Goal: Task Accomplishment & Management: Manage account settings

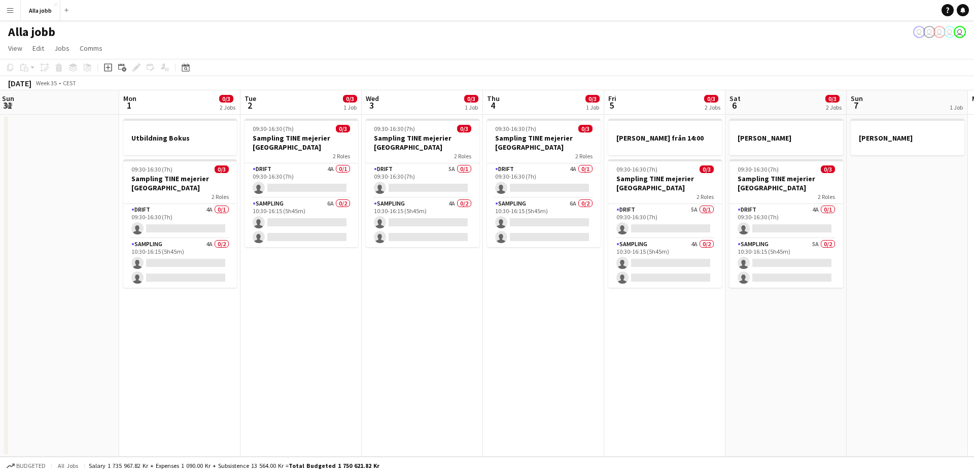
scroll to position [0, 487]
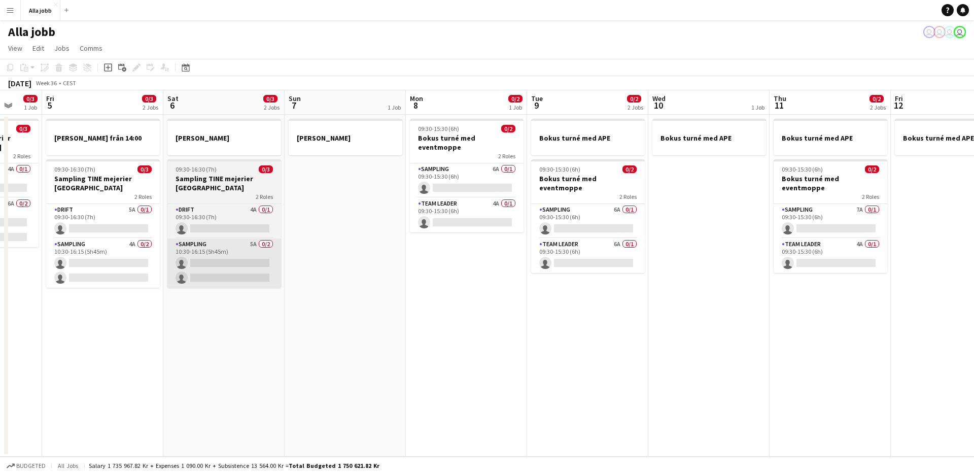
drag, startPoint x: 358, startPoint y: 261, endPoint x: 232, endPoint y: 241, distance: 126.8
click at [108, 256] on app-calendar-viewport "Tue 2 0/3 1 Job Wed 3 0/3 1 Job Thu 4 0/3 1 Job Fri 5 0/3 2 Jobs Sat 6 0/3 2 Jo…" at bounding box center [487, 273] width 974 height 366
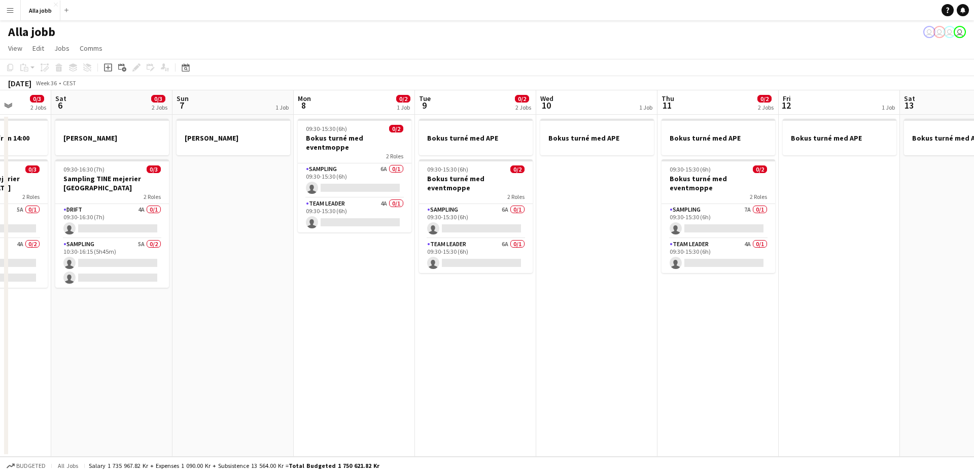
drag, startPoint x: 312, startPoint y: 329, endPoint x: 264, endPoint y: 301, distance: 55.7
click at [192, 305] on app-calendar-viewport "Tue 2 0/3 1 Job Wed 3 0/3 1 Job Thu 4 0/3 1 Job Fri 5 0/3 2 Jobs Sat 6 0/3 2 Jo…" at bounding box center [487, 273] width 974 height 366
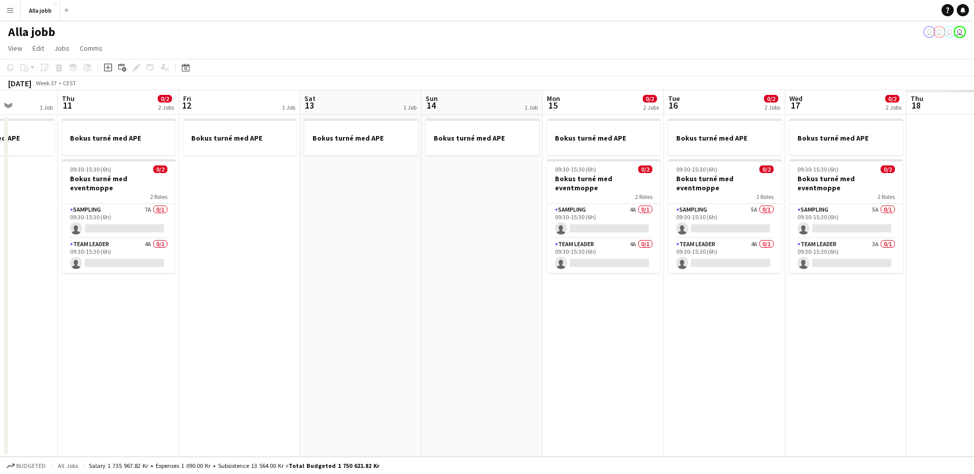
drag, startPoint x: 528, startPoint y: 311, endPoint x: 408, endPoint y: 310, distance: 120.2
click at [175, 303] on app-calendar-viewport "Sat 6 0/3 2 Jobs Sun 7 1 Job Mon 8 0/2 1 Job Tue 9 0/2 2 Jobs Wed 10 1 Job Thu …" at bounding box center [487, 273] width 974 height 366
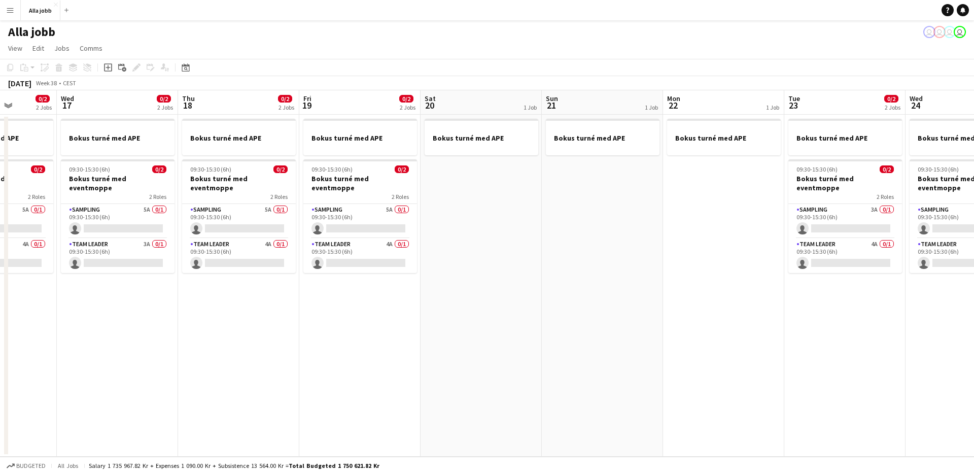
drag, startPoint x: 617, startPoint y: 335, endPoint x: 147, endPoint y: 304, distance: 471.7
click at [146, 304] on app-calendar-viewport "Sat 13 1 Job Sun 14 1 Job Mon 15 0/2 2 Jobs Tue 16 0/2 2 Jobs Wed 17 0/2 2 Jobs…" at bounding box center [487, 273] width 974 height 366
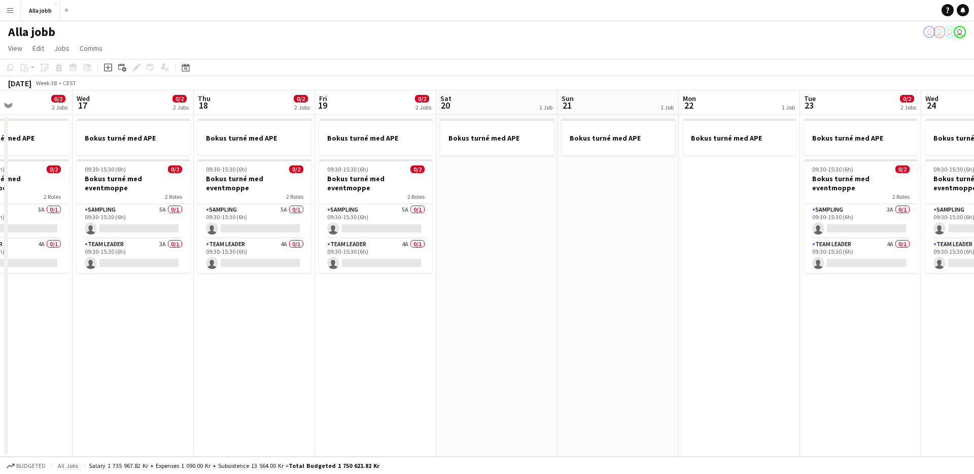
drag, startPoint x: 112, startPoint y: 312, endPoint x: 94, endPoint y: 309, distance: 18.1
click at [85, 310] on app-calendar-viewport "Sat 13 1 Job Sun 14 1 Job Mon 15 0/2 2 Jobs Tue 16 0/2 2 Jobs Wed 17 0/2 2 Jobs…" at bounding box center [487, 273] width 974 height 366
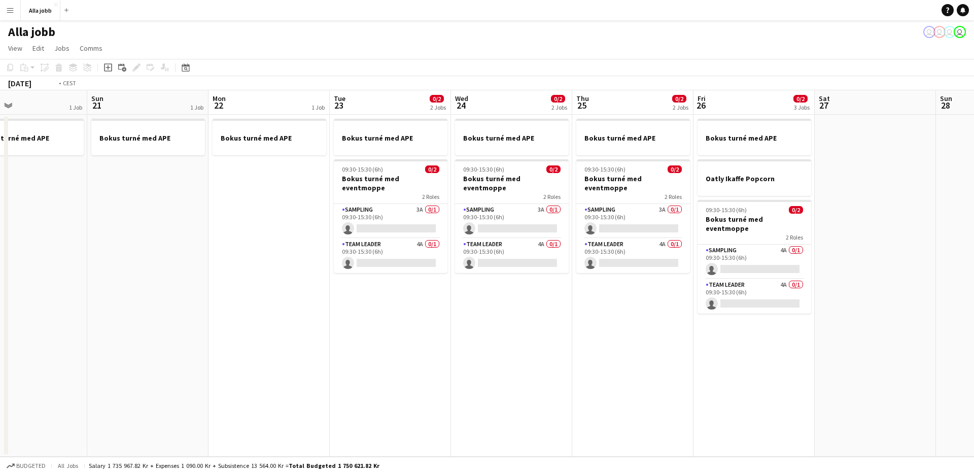
drag, startPoint x: 522, startPoint y: 324, endPoint x: 60, endPoint y: 277, distance: 464.4
click at [66, 277] on app-calendar-viewport "Tue 16 0/2 2 Jobs Wed 17 0/2 2 Jobs Thu 18 0/2 2 Jobs Fri 19 0/2 2 Jobs Sat 20 …" at bounding box center [487, 273] width 974 height 366
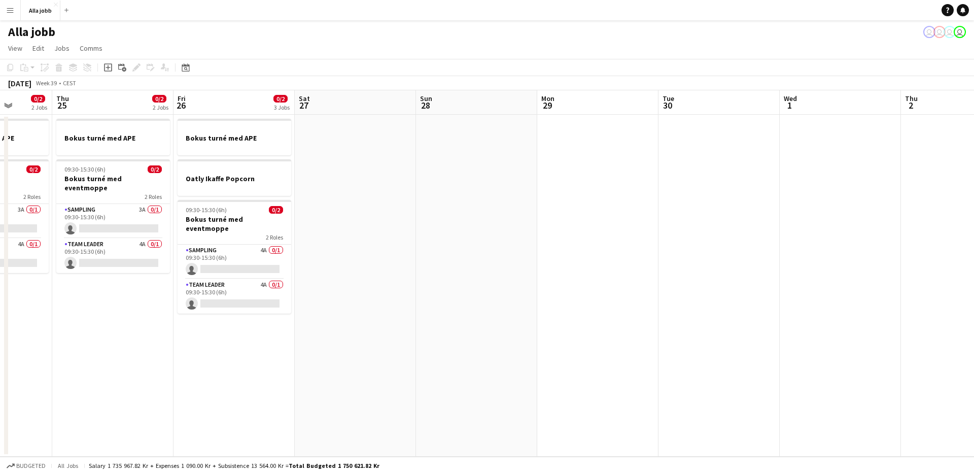
drag, startPoint x: 385, startPoint y: 241, endPoint x: 422, endPoint y: 235, distance: 37.0
click at [233, 217] on app-calendar-viewport "Sun 21 1 Job Mon 22 1 Job Tue 23 0/2 2 Jobs Wed 24 0/2 2 Jobs Thu 25 0/2 2 Jobs…" at bounding box center [487, 273] width 974 height 366
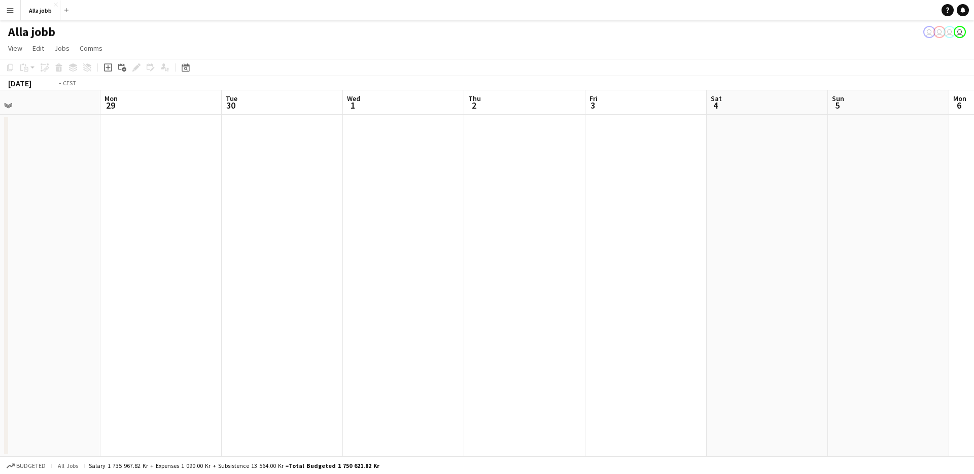
drag, startPoint x: 309, startPoint y: 188, endPoint x: 178, endPoint y: 177, distance: 132.3
click at [186, 177] on app-calendar-viewport "Wed 24 0/2 2 Jobs Thu 25 0/2 2 Jobs Fri 26 0/2 3 Jobs Sat 27 Sun 28 Mon 29 Tue …" at bounding box center [487, 273] width 974 height 366
drag, startPoint x: 507, startPoint y: 184, endPoint x: 208, endPoint y: 139, distance: 301.6
click at [206, 138] on app-calendar-viewport "Wed 1 Thu 2 Fri 3 Sat 4 Sun 5 Mon 6 Tue 7 Wed 8 Thu 9 1 Job Fri 10 Sat 11 Sun 1…" at bounding box center [487, 273] width 974 height 366
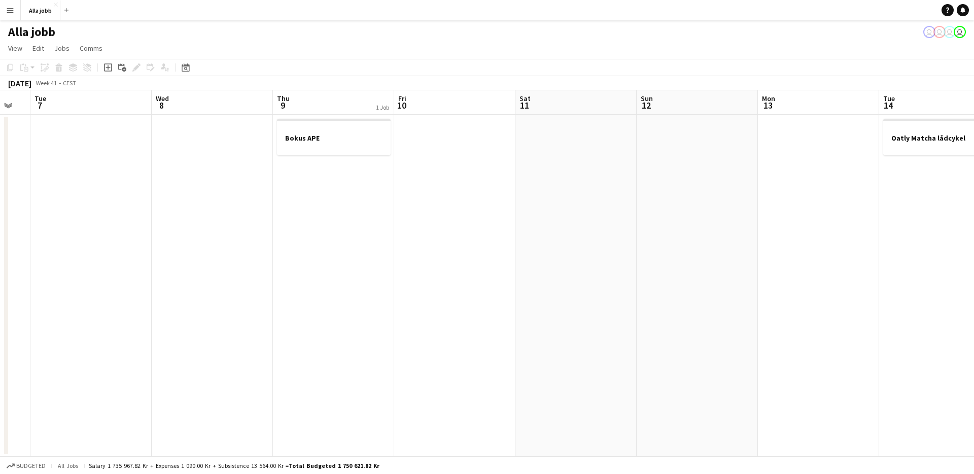
drag, startPoint x: 460, startPoint y: 213, endPoint x: 146, endPoint y: 196, distance: 314.4
click at [146, 196] on app-calendar-viewport "Sat 4 Sun 5 Mon 6 Tue 7 Wed 8 Thu 9 1 Job Fri 10 Sat 11 Sun 12 Mon 13 Tue 14 1 …" at bounding box center [487, 273] width 974 height 366
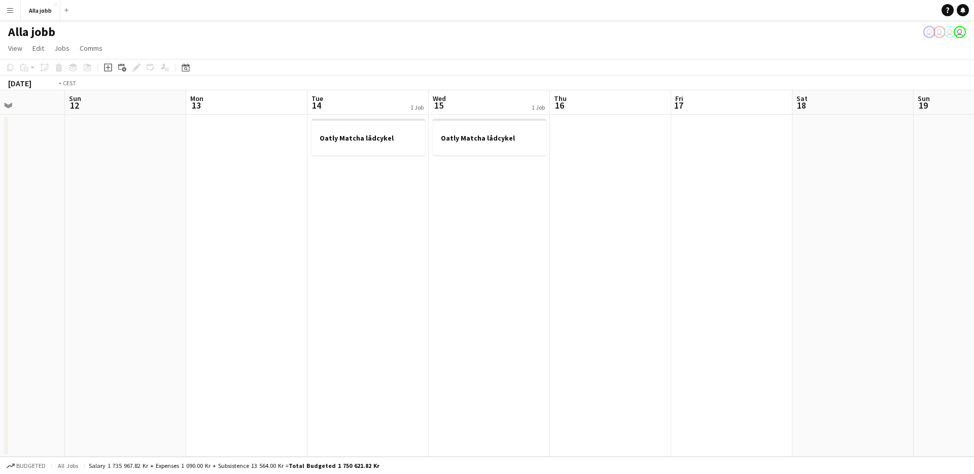
drag, startPoint x: 639, startPoint y: 272, endPoint x: 32, endPoint y: 318, distance: 608.8
click at [32, 319] on app-calendar-viewport "Wed 8 Thu 9 1 Job Fri 10 Sat 11 Sun 12 Mon 13 Tue 14 1 Job Wed 15 1 Job Thu 16 …" at bounding box center [487, 273] width 974 height 366
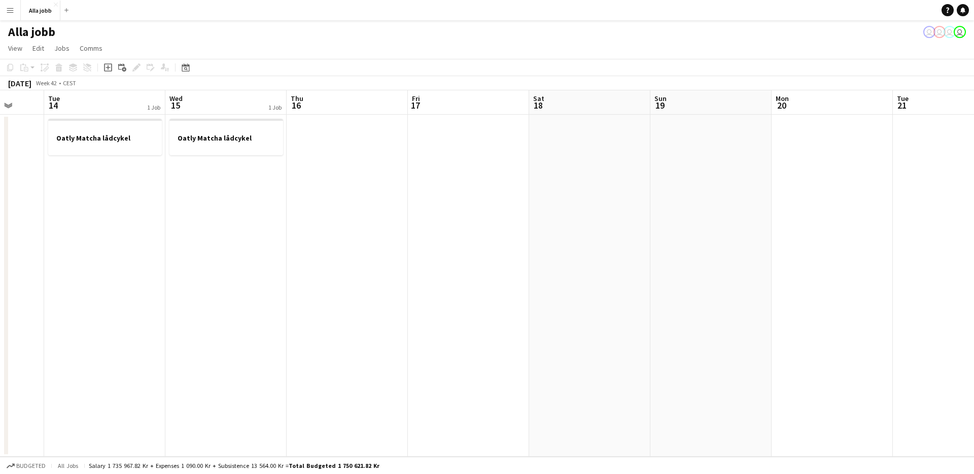
drag, startPoint x: 324, startPoint y: 291, endPoint x: 30, endPoint y: 273, distance: 293.7
click at [29, 274] on app-calendar-viewport "Fri 10 Sat 11 Sun 12 Mon 13 Tue 14 1 Job Wed 15 1 Job Thu 16 Fri 17 Sat 18 Sun …" at bounding box center [487, 273] width 974 height 366
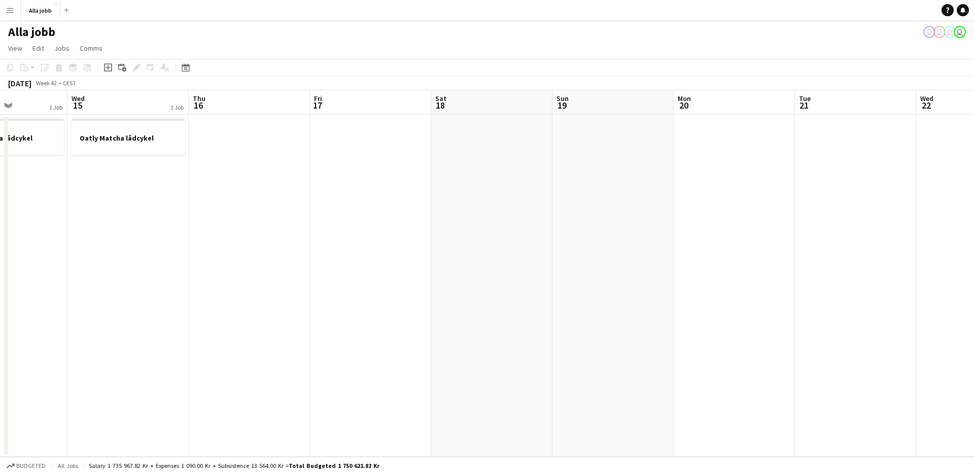
drag, startPoint x: 324, startPoint y: 267, endPoint x: 576, endPoint y: 273, distance: 252.6
click at [592, 272] on app-calendar-viewport "Sun 12 Mon 13 Tue 14 1 Job Wed 15 1 Job Thu 16 Fri 17 Sat 18 Sun 19 Mon 20 Tue …" at bounding box center [487, 273] width 974 height 366
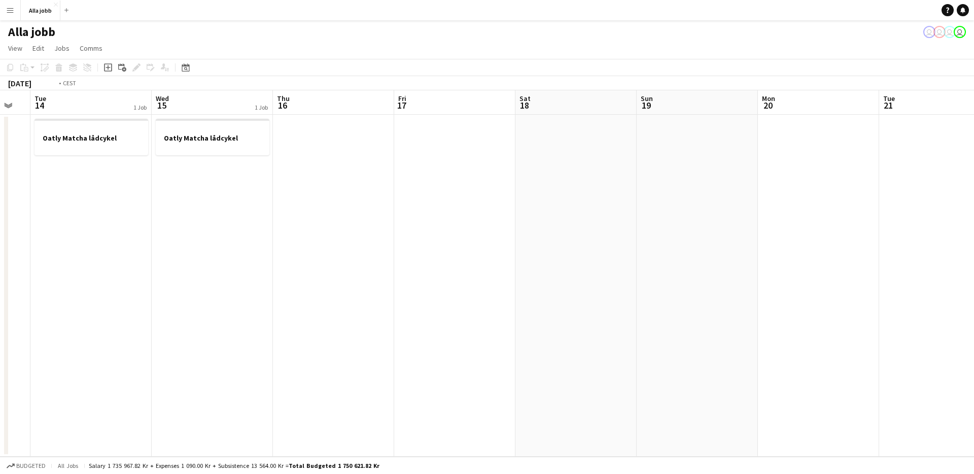
drag, startPoint x: 398, startPoint y: 272, endPoint x: 596, endPoint y: 270, distance: 198.8
click at [596, 270] on app-calendar-viewport "Sun 12 Mon 13 Tue 14 1 Job Wed 15 1 Job Thu 16 Fri 17 Sat 18 Sun 19 Mon 20 Tue …" at bounding box center [487, 273] width 974 height 366
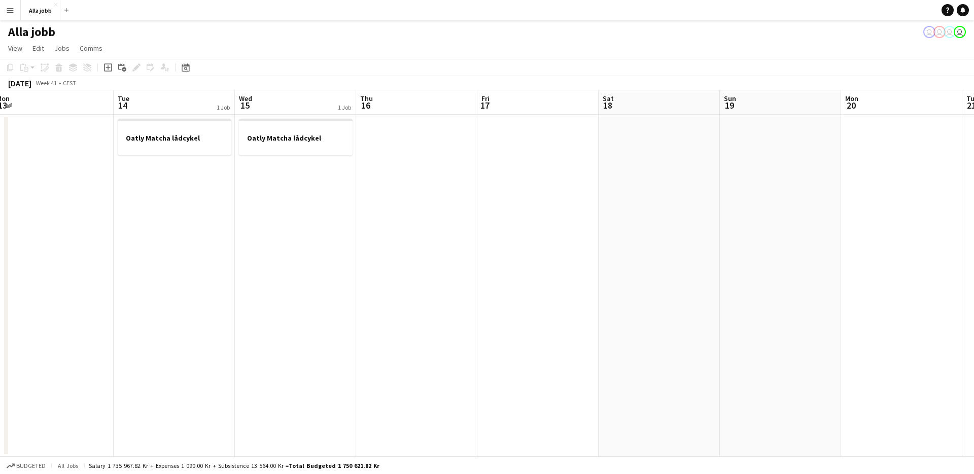
drag, startPoint x: 367, startPoint y: 275, endPoint x: 683, endPoint y: 280, distance: 316.5
click at [683, 280] on app-calendar-viewport "Sat 11 Sun 12 Mon 13 Tue 14 1 Job Wed 15 1 Job Thu 16 Fri 17 Sat 18 Sun 19 Mon …" at bounding box center [487, 273] width 974 height 366
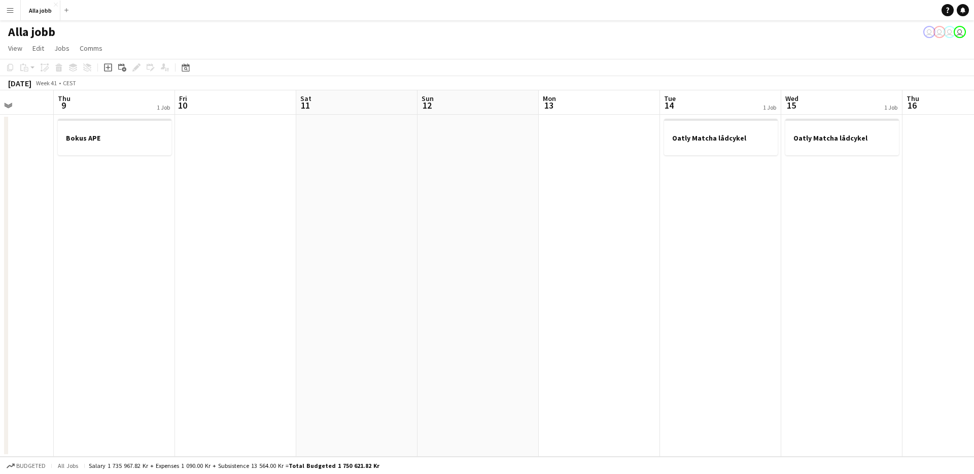
drag, startPoint x: 571, startPoint y: 297, endPoint x: 679, endPoint y: 293, distance: 108.6
click at [694, 295] on app-calendar-viewport "Mon 6 Tue 7 Wed 8 Thu 9 1 Job Fri 10 Sat 11 Sun 12 Mon 13 Tue 14 1 Job Wed 15 1…" at bounding box center [487, 273] width 974 height 366
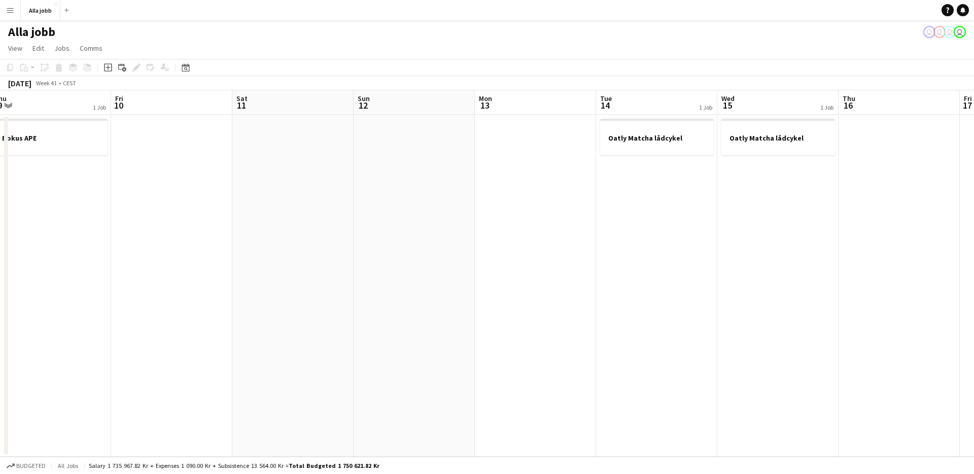
scroll to position [0, 376]
drag, startPoint x: 420, startPoint y: 267, endPoint x: 307, endPoint y: 276, distance: 113.0
click at [308, 276] on app-calendar-viewport "Mon 6 Tue 7 Wed 8 Thu 9 1 Job Fri 10 Sat 11 Sun 12 Mon 13 Tue 14 1 Job Wed 15 1…" at bounding box center [487, 273] width 974 height 366
click at [307, 276] on app-date-cell at bounding box center [290, 286] width 121 height 342
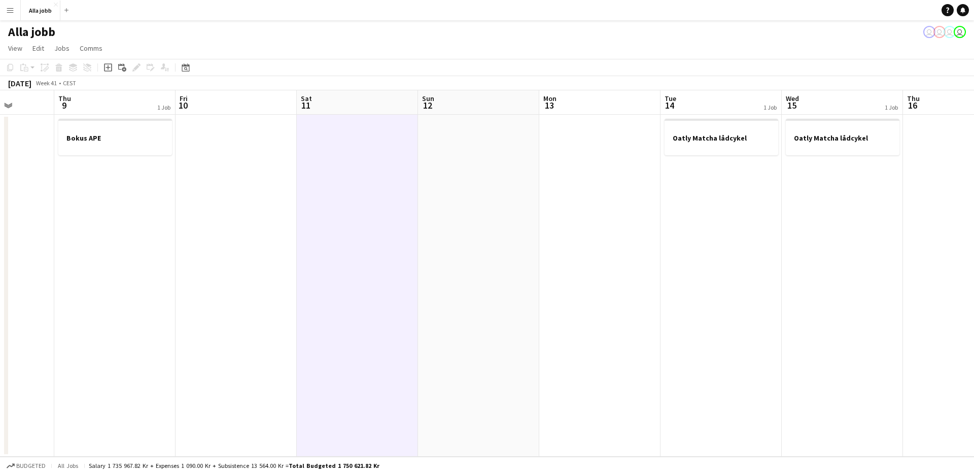
scroll to position [0, 278]
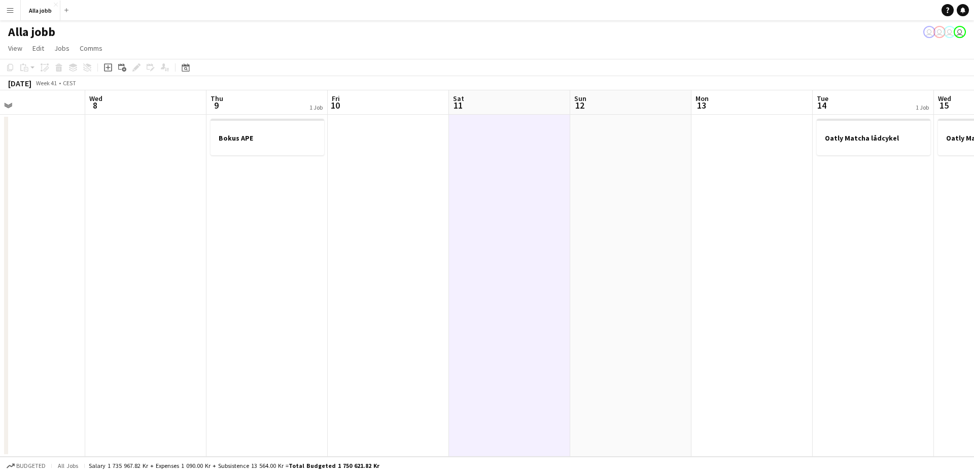
drag, startPoint x: 433, startPoint y: 274, endPoint x: 652, endPoint y: 266, distance: 218.8
click at [652, 266] on app-calendar-viewport "Sun 5 Mon 6 Tue 7 Wed 8 Thu 9 1 Job Fri 10 Sat 11 Sun 12 Mon 13 Tue 14 1 Job We…" at bounding box center [487, 273] width 974 height 366
click at [473, 265] on app-date-cell at bounding box center [509, 286] width 121 height 342
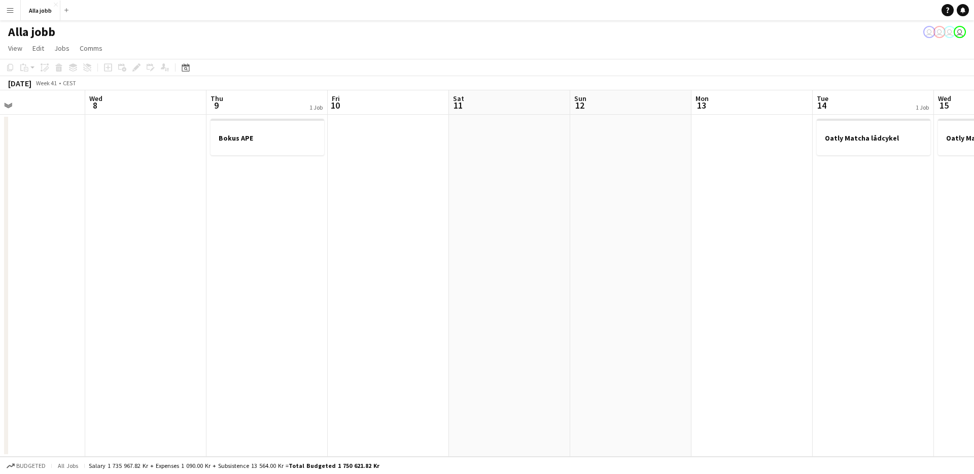
click at [306, 257] on app-date-cell "Bokus APE" at bounding box center [266, 286] width 121 height 342
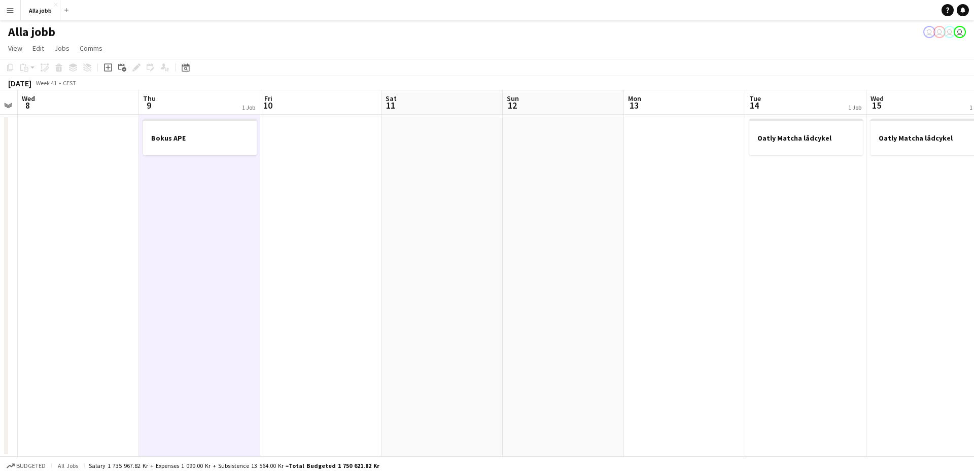
drag, startPoint x: 186, startPoint y: 212, endPoint x: 105, endPoint y: 219, distance: 80.9
click at [105, 219] on app-calendar-viewport "Sun 5 Mon 6 Tue 7 Wed 8 Thu 9 1 Job Fri 10 Sat 11 Sun 12 Mon 13 Tue 14 1 Job We…" at bounding box center [487, 273] width 974 height 366
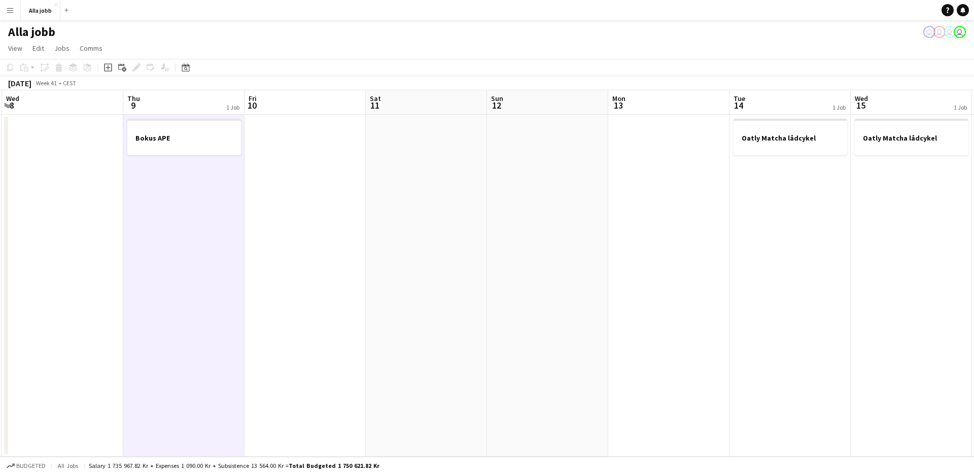
click at [132, 254] on app-date-cell "Bokus APE" at bounding box center [183, 286] width 121 height 342
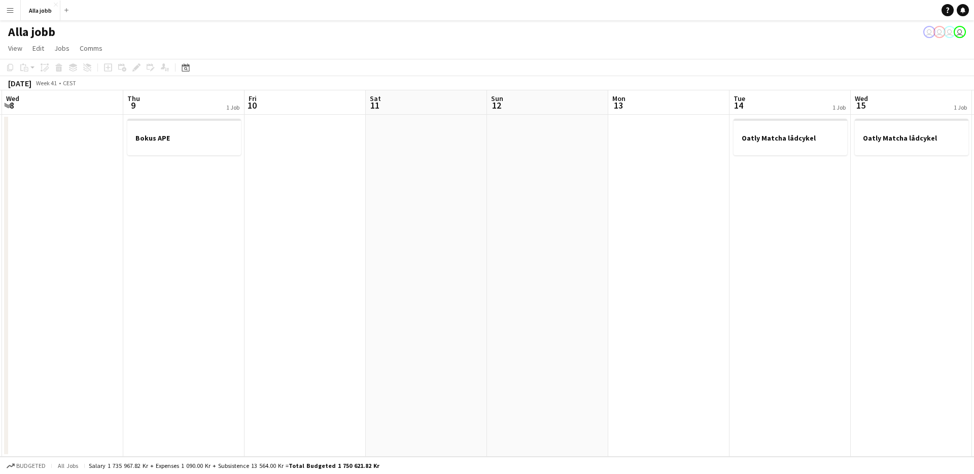
click at [207, 215] on app-date-cell "Bokus APE" at bounding box center [183, 286] width 121 height 342
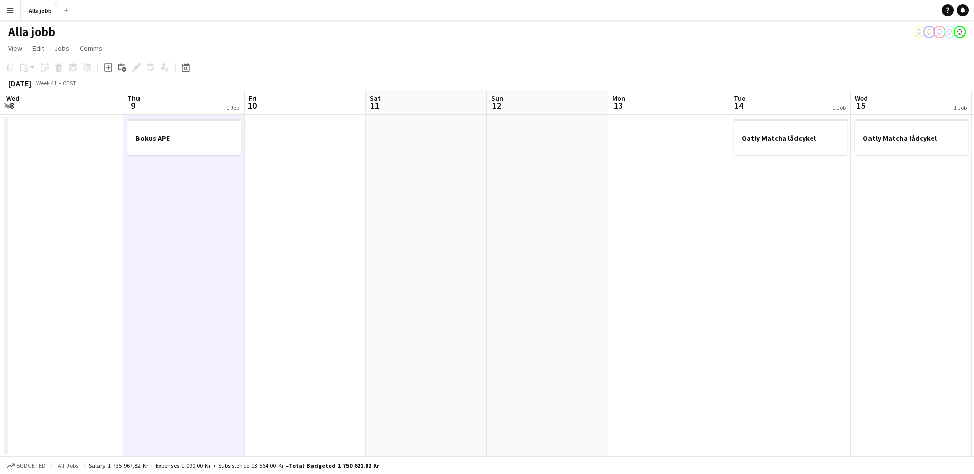
click at [284, 186] on app-date-cell at bounding box center [304, 286] width 121 height 342
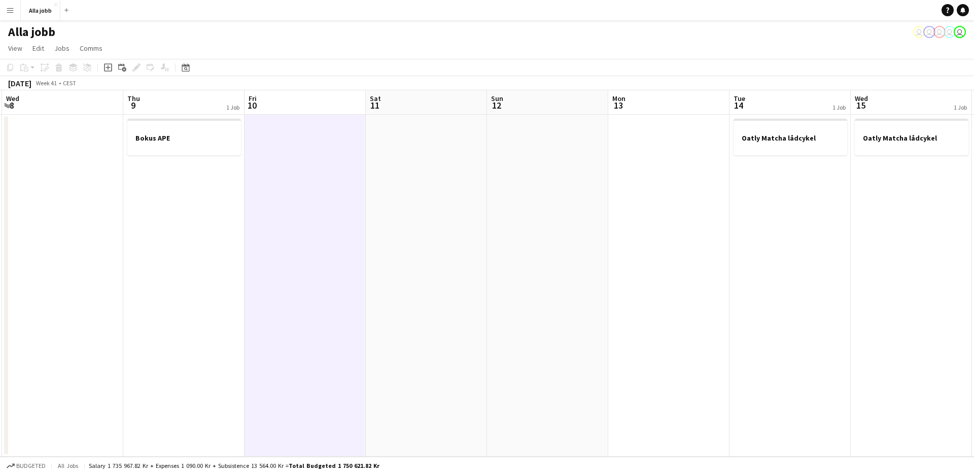
click at [194, 220] on app-date-cell "Bokus APE" at bounding box center [183, 286] width 121 height 342
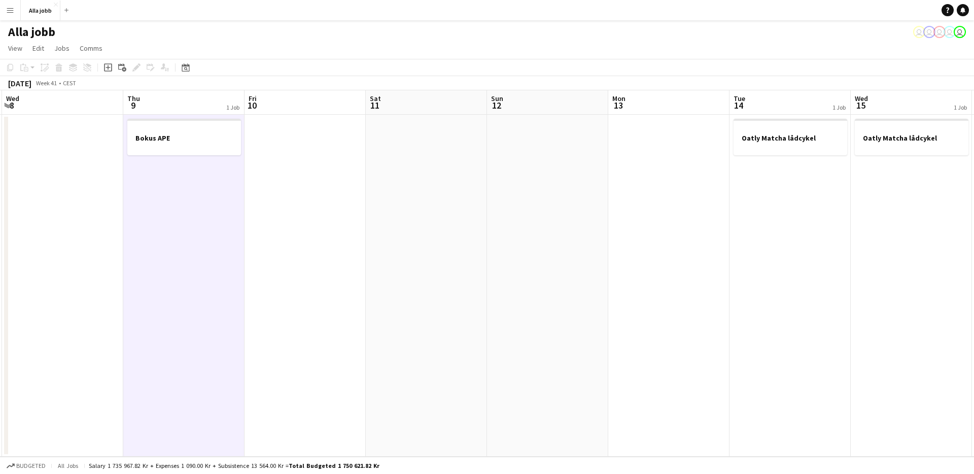
click at [97, 278] on app-date-cell at bounding box center [62, 286] width 121 height 342
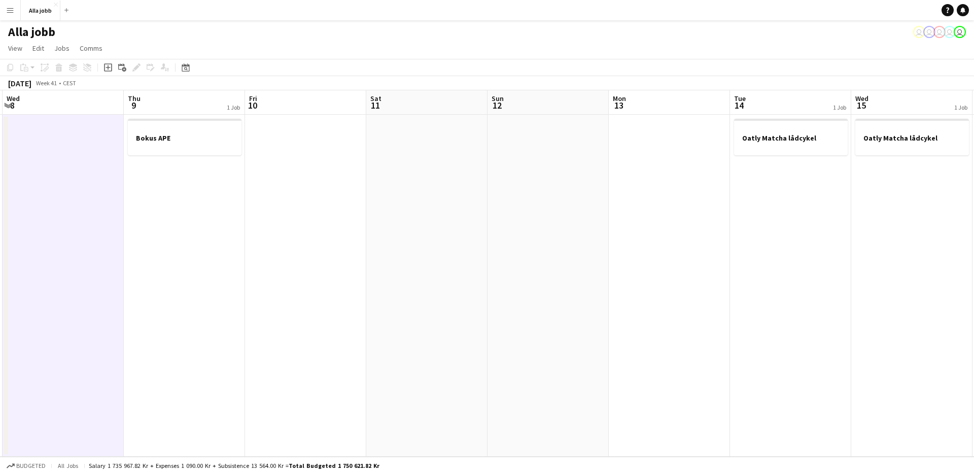
click at [186, 209] on app-date-cell "Bokus APE" at bounding box center [184, 286] width 121 height 342
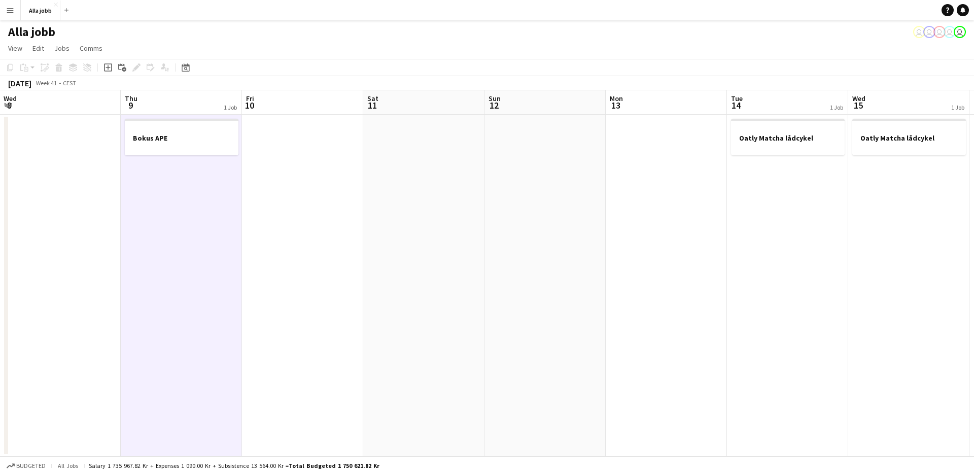
click at [192, 230] on app-calendar-viewport "Sun 5 Mon 6 Tue 7 Wed 8 Thu 9 1 Job Fri 10 Sat 11 Sun 12 Mon 13 Tue 14 1 Job We…" at bounding box center [487, 273] width 974 height 366
click at [193, 228] on app-date-cell "Bokus APE" at bounding box center [181, 286] width 121 height 342
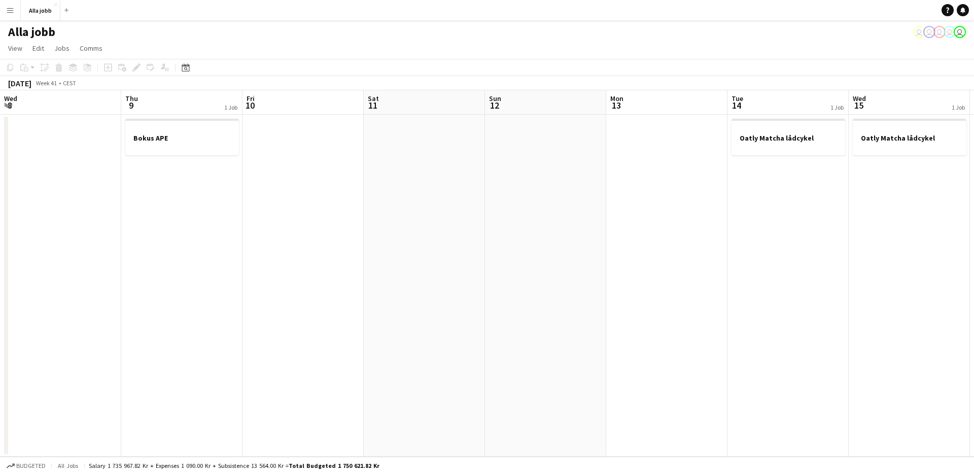
click at [194, 225] on app-date-cell "Bokus APE" at bounding box center [181, 286] width 121 height 342
click at [194, 223] on app-date-cell "Bokus APE" at bounding box center [181, 286] width 121 height 342
click at [160, 208] on app-date-cell "Bokus APE" at bounding box center [180, 286] width 121 height 342
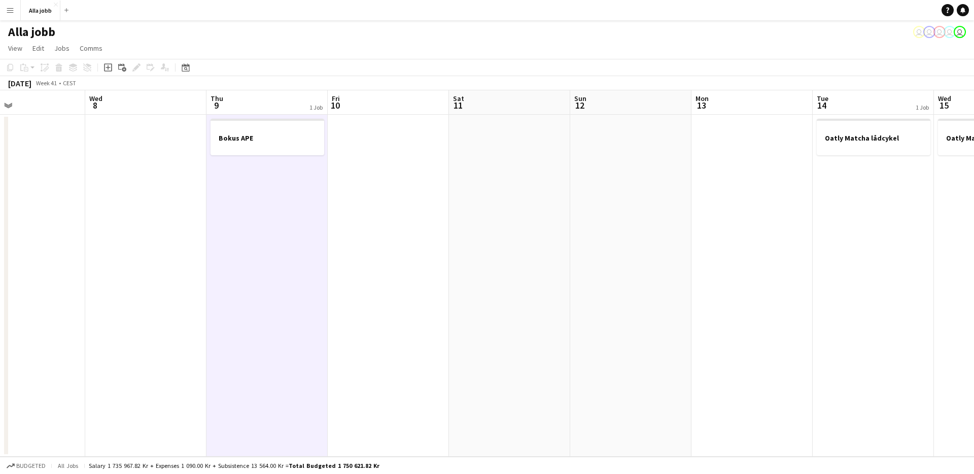
drag, startPoint x: 339, startPoint y: 190, endPoint x: 249, endPoint y: 244, distance: 105.1
click at [244, 246] on app-calendar-viewport "Fri 3 Sat 4 Sun 5 Mon 6 Tue 7 Wed 8 Thu 9 1 Job Fri 10 Sat 11 Sun 12 Mon 13 Tue…" at bounding box center [487, 273] width 974 height 366
click at [259, 232] on app-date-cell "Bokus APE" at bounding box center [264, 286] width 121 height 342
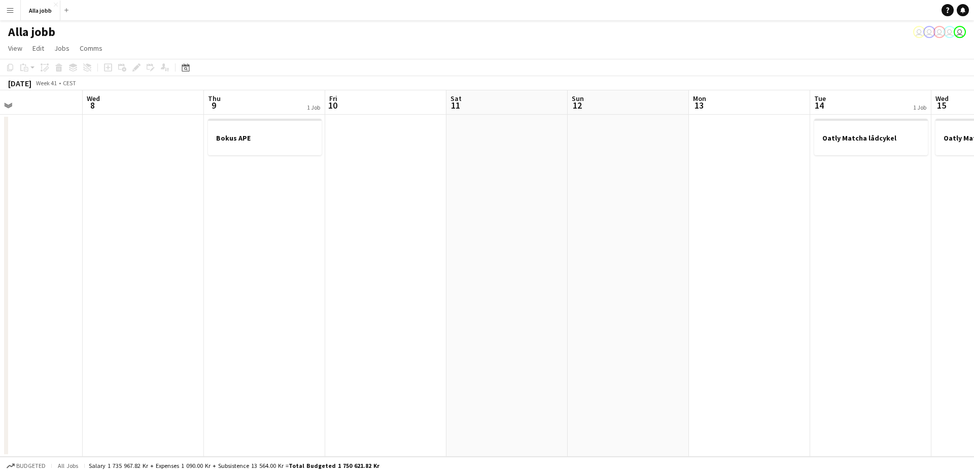
click at [253, 231] on app-calendar-viewport "Sun 5 Mon 6 Tue 7 Wed 8 Thu 9 1 Job Fri 10 Sat 11 Sun 12 Mon 13 Tue 14 1 Job We…" at bounding box center [487, 273] width 974 height 366
click at [254, 234] on app-date-cell "Bokus APE" at bounding box center [260, 286] width 121 height 342
drag, startPoint x: 588, startPoint y: 193, endPoint x: 258, endPoint y: 260, distance: 336.4
click at [237, 271] on app-calendar-viewport "Tue 7 Wed 8 Thu 9 1 Job Fri 10 Sat 11 Sun 12 Mon 13 Tue 14 1 Job Wed 15 1 Job T…" at bounding box center [487, 273] width 974 height 366
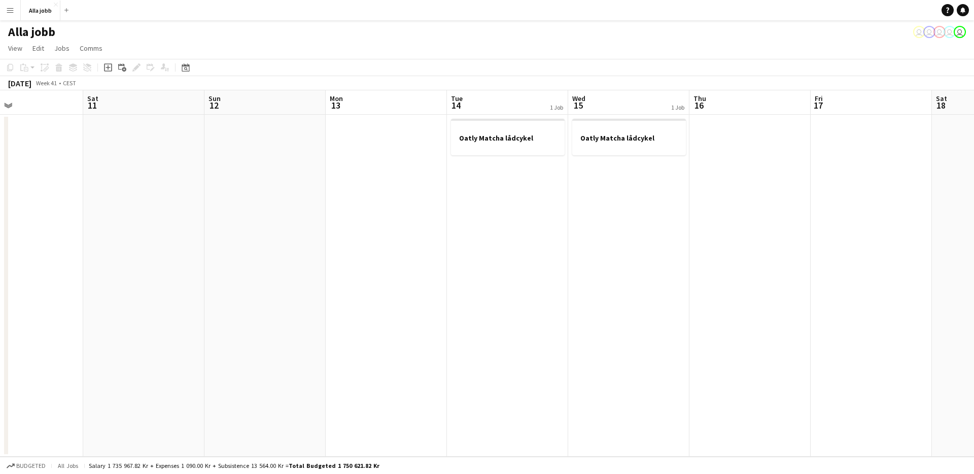
click at [438, 185] on app-date-cell at bounding box center [386, 286] width 121 height 342
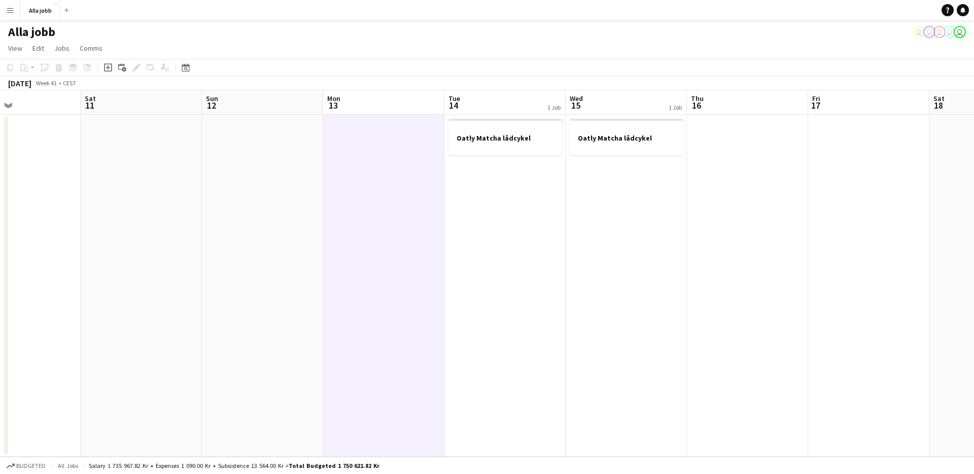
drag, startPoint x: 504, startPoint y: 192, endPoint x: 487, endPoint y: 194, distance: 16.9
click at [500, 192] on app-calendar-viewport "Tue 7 Wed 8 Thu 9 1 Job Fri 10 Sat 11 Sun 12 Mon 13 Tue 14 1 Job Wed 15 1 Job T…" at bounding box center [487, 273] width 974 height 366
drag, startPoint x: 409, startPoint y: 197, endPoint x: 473, endPoint y: 201, distance: 64.5
click at [409, 197] on app-date-cell at bounding box center [379, 286] width 121 height 342
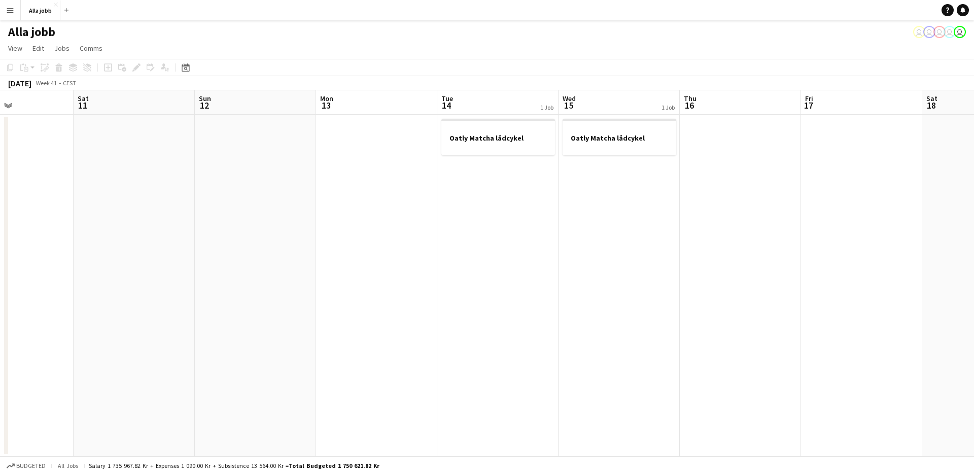
click at [485, 204] on app-calendar-viewport "Tue 7 Wed 8 Thu 9 1 Job Fri 10 Sat 11 Sun 12 Mon 13 Tue 14 1 Job Wed 15 1 Job T…" at bounding box center [487, 273] width 974 height 366
click at [431, 213] on app-date-cell at bounding box center [375, 286] width 121 height 342
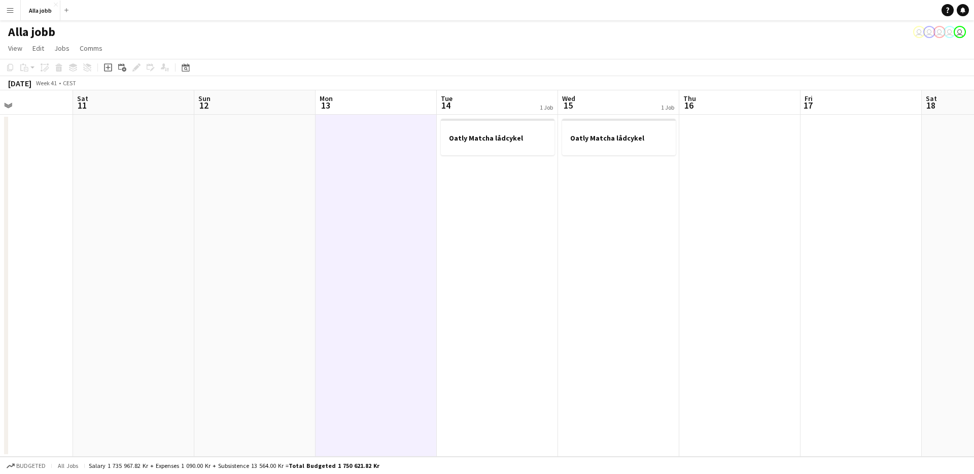
click at [508, 234] on app-date-cell "Oatly Matcha lådcykel" at bounding box center [497, 286] width 121 height 342
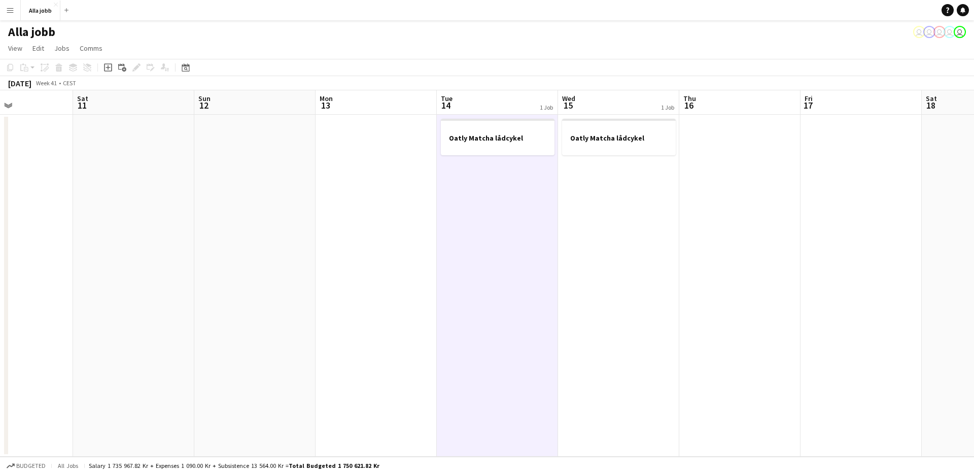
drag, startPoint x: 370, startPoint y: 233, endPoint x: 423, endPoint y: 236, distance: 52.8
click at [371, 233] on app-date-cell at bounding box center [375, 286] width 121 height 342
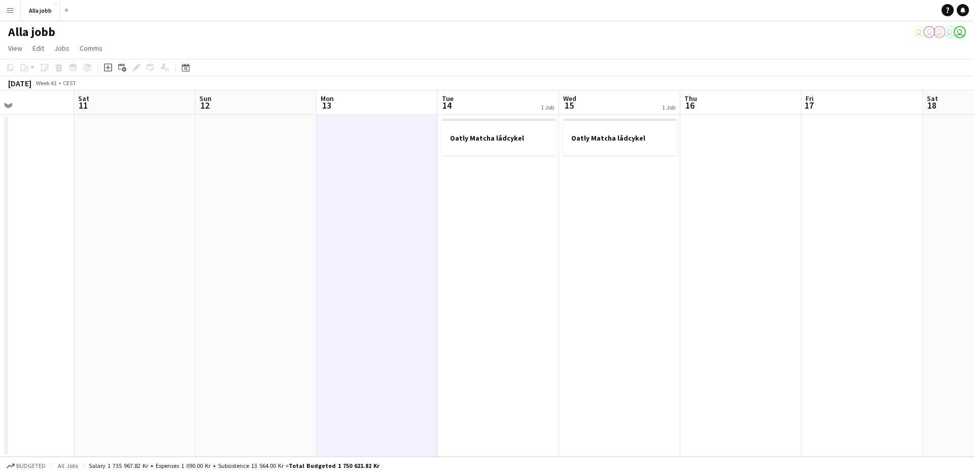
click at [525, 260] on app-date-cell "Oatly Matcha lådcykel" at bounding box center [498, 286] width 121 height 342
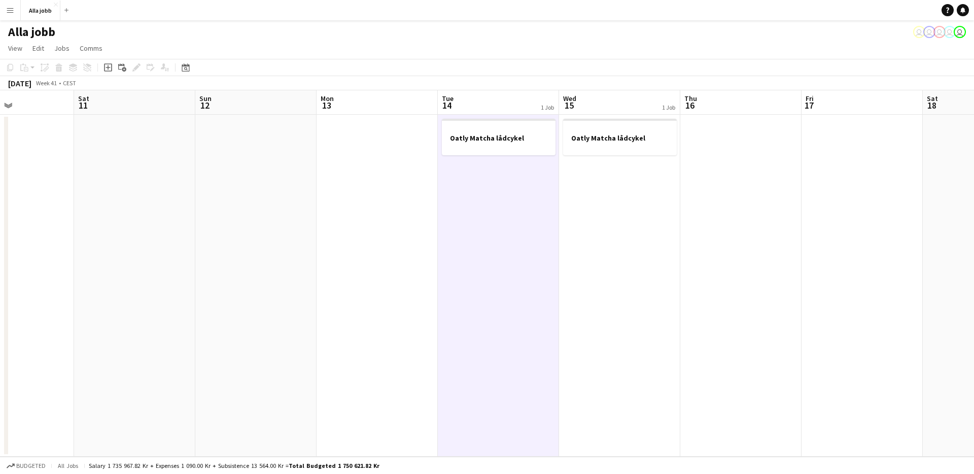
drag, startPoint x: 355, startPoint y: 232, endPoint x: 421, endPoint y: 227, distance: 66.7
click at [355, 232] on app-date-cell at bounding box center [376, 286] width 121 height 342
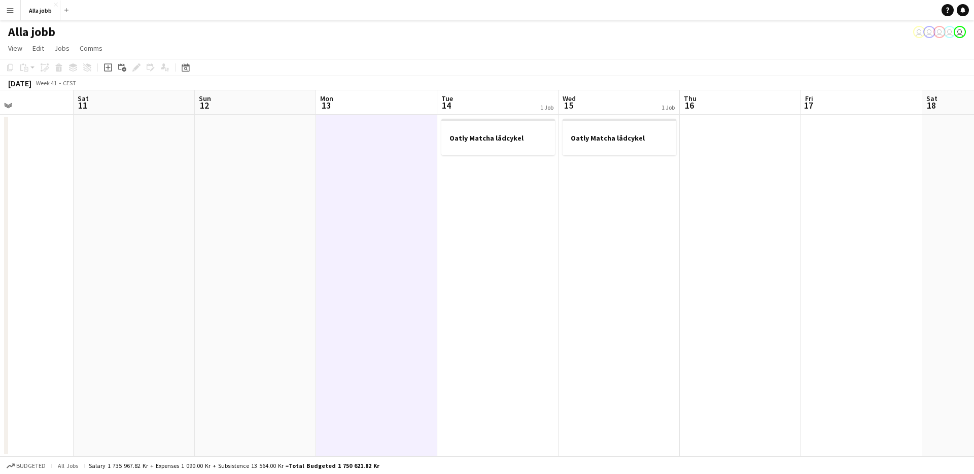
drag, startPoint x: 481, startPoint y: 217, endPoint x: 473, endPoint y: 218, distance: 8.1
click at [480, 218] on app-date-cell "Oatly Matcha lådcykel" at bounding box center [497, 286] width 121 height 342
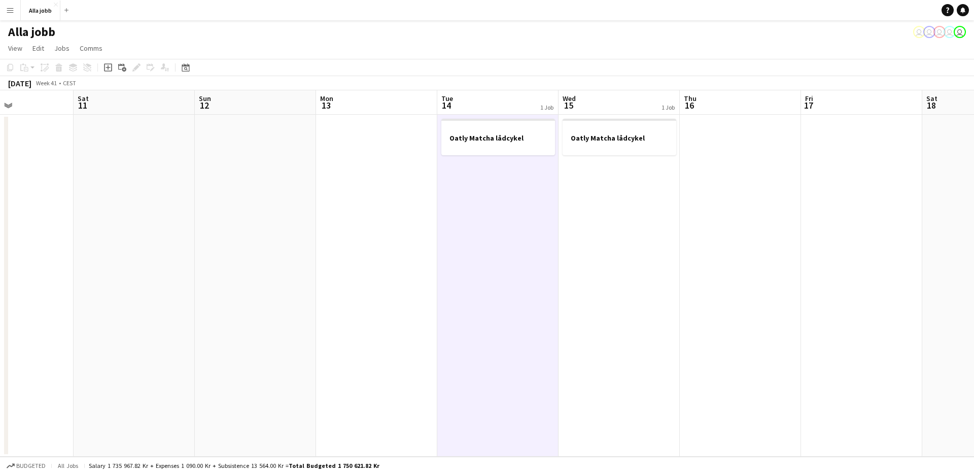
drag, startPoint x: 402, startPoint y: 218, endPoint x: 444, endPoint y: 210, distance: 42.8
click at [404, 218] on app-date-cell at bounding box center [376, 286] width 121 height 342
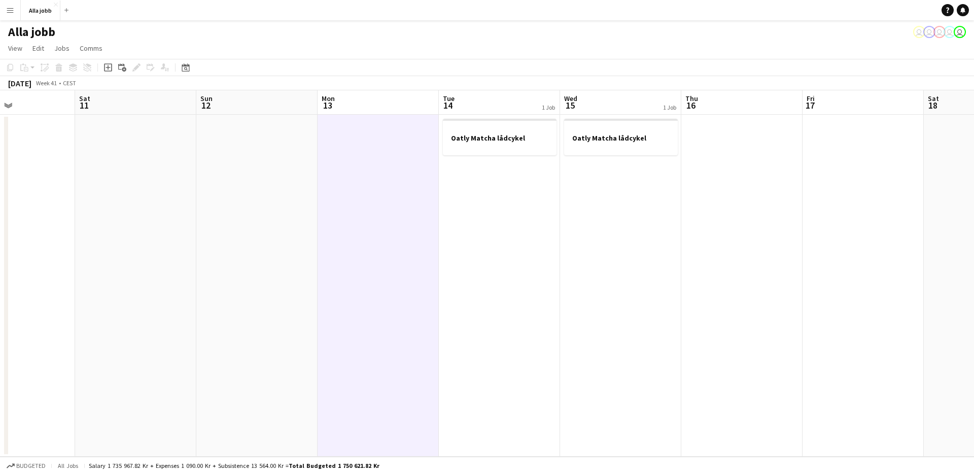
click at [460, 209] on app-date-cell "Oatly Matcha lådcykel" at bounding box center [499, 286] width 121 height 342
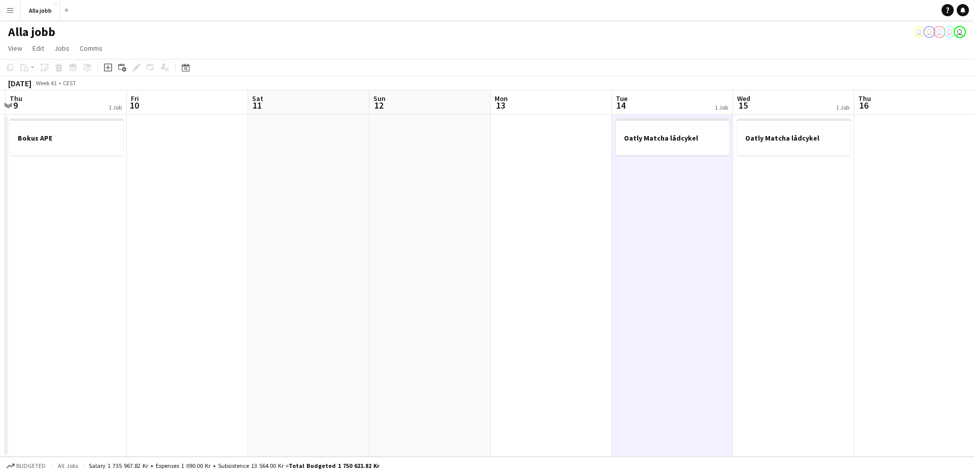
drag, startPoint x: 389, startPoint y: 214, endPoint x: 643, endPoint y: 204, distance: 253.8
click at [642, 204] on app-calendar-viewport "Tue 7 Wed 8 Thu 9 1 Job Fri 10 Sat 11 Sun 12 Mon 13 Tue 14 1 Job Wed 15 1 Job T…" at bounding box center [487, 273] width 974 height 366
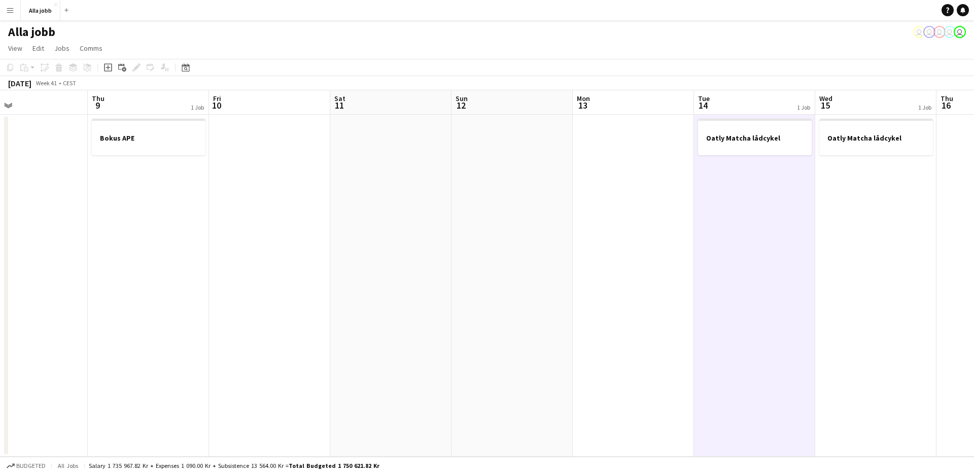
drag, startPoint x: 343, startPoint y: 209, endPoint x: 312, endPoint y: 209, distance: 31.4
click at [343, 209] on app-date-cell at bounding box center [390, 286] width 121 height 342
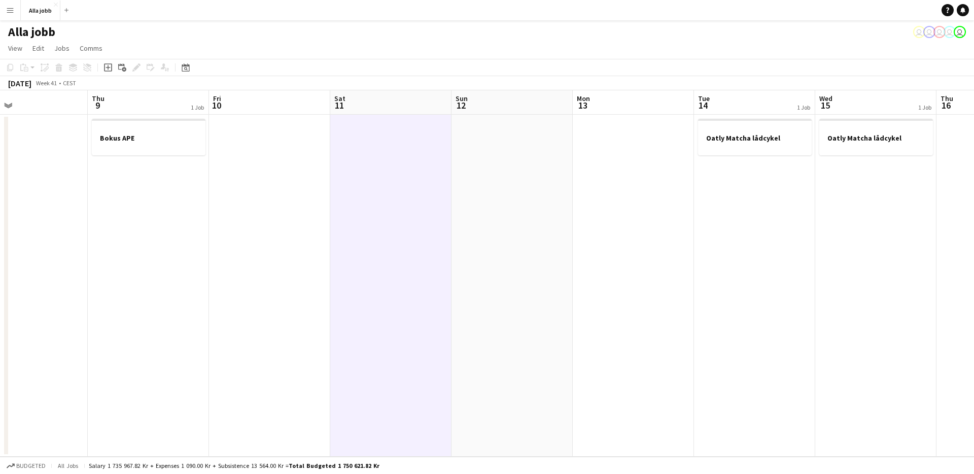
scroll to position [0, 276]
click at [291, 210] on app-date-cell at bounding box center [268, 286] width 121 height 342
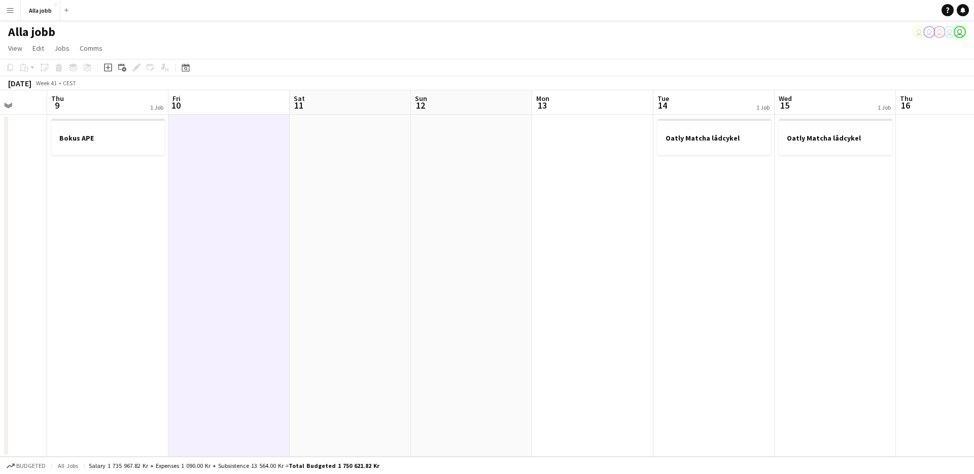
drag, startPoint x: 466, startPoint y: 285, endPoint x: 371, endPoint y: 298, distance: 95.8
click at [371, 298] on app-calendar-viewport "Mon 6 Tue 7 Wed 8 Thu 9 1 Job Fri 10 Sat 11 Sun 12 Mon 13 Tue 14 1 Job Wed 15 1…" at bounding box center [487, 273] width 974 height 366
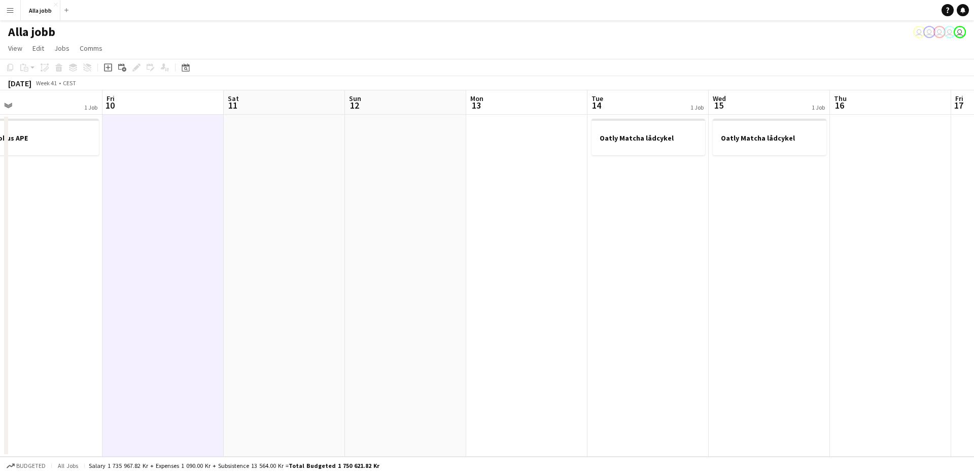
click at [543, 213] on app-date-cell at bounding box center [526, 286] width 121 height 342
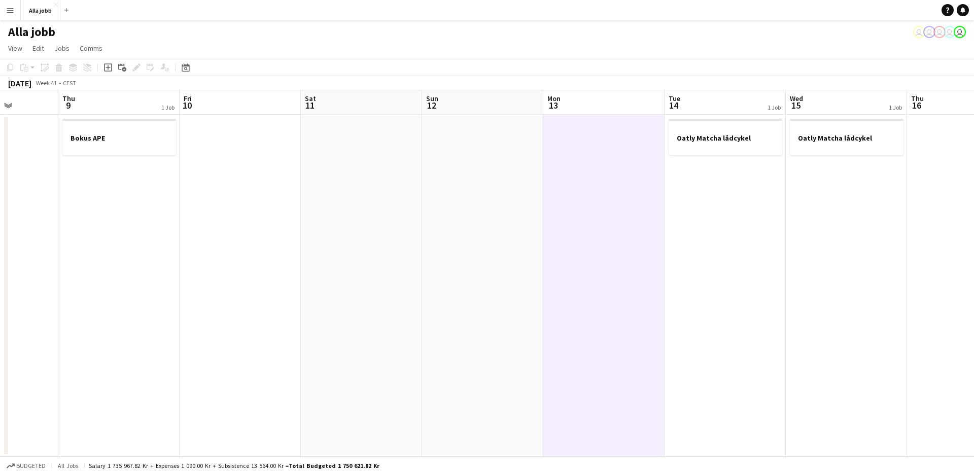
scroll to position [0, 250]
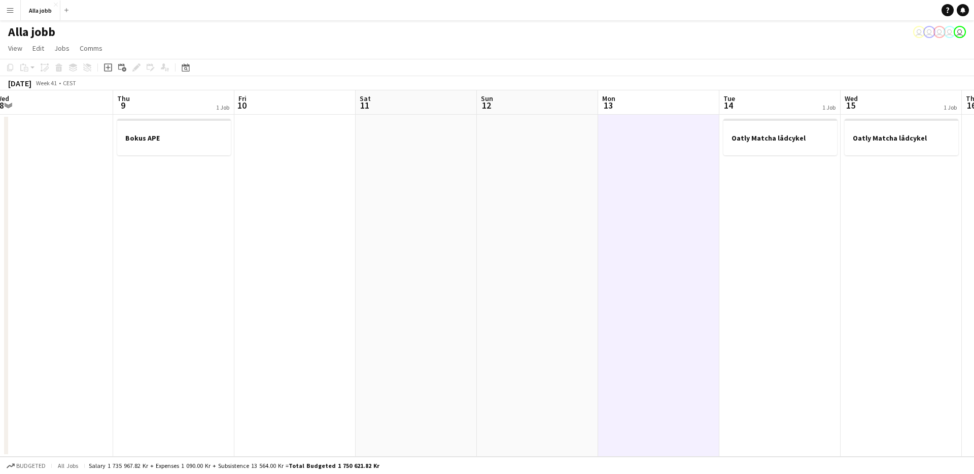
drag
click at [337, 243] on app-calendar-viewport "Mon 6 Tue 7 Wed 8 Thu 9 1 Job Fri 10 Sat 11 Sun 12 Mon 13 Tue 14 1 Job Wed 15 1…" at bounding box center [487, 273] width 974 height 366
click at [336, 243] on app-date-cell at bounding box center [295, 286] width 121 height 342
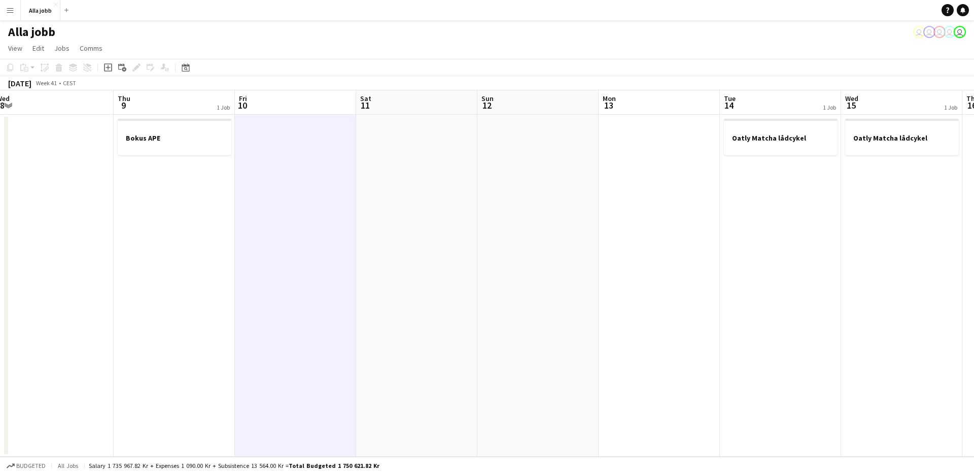
click at [245, 164] on app-date-cell at bounding box center [295, 286] width 121 height 342
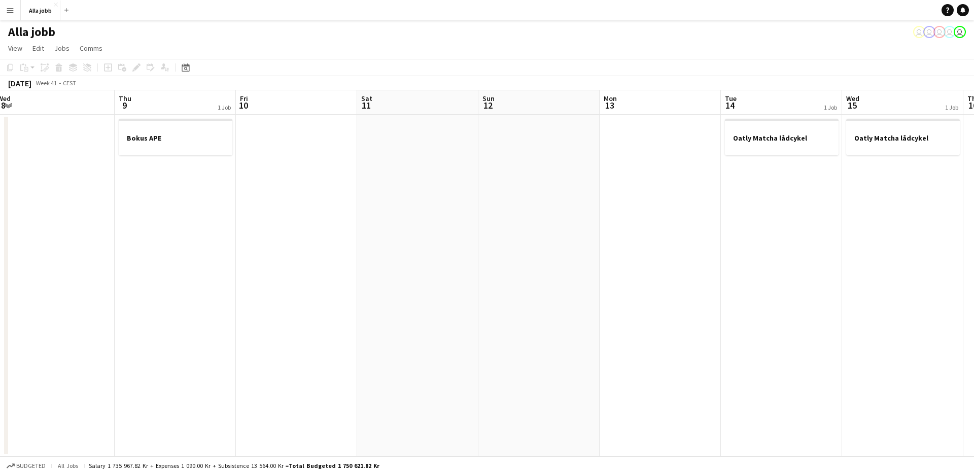
click at [274, 148] on app-date-cell at bounding box center [296, 286] width 121 height 342
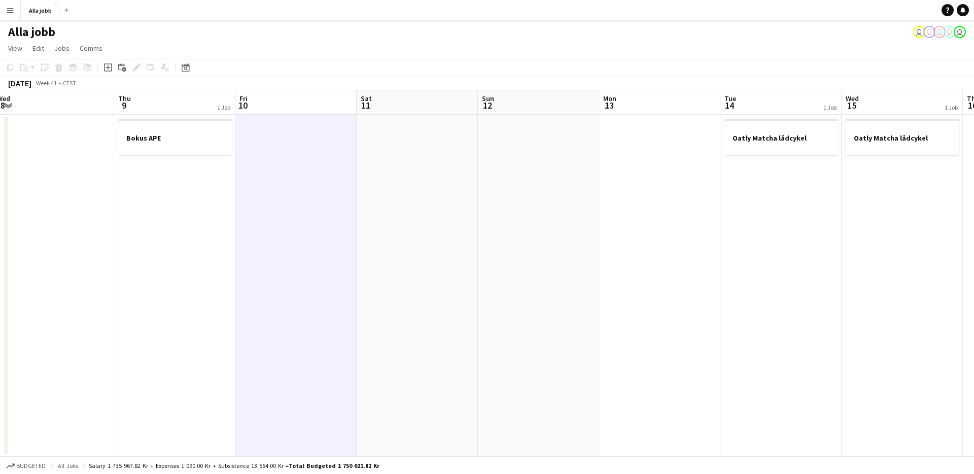
click at [481, 163] on app-date-cell at bounding box center [538, 286] width 121 height 342
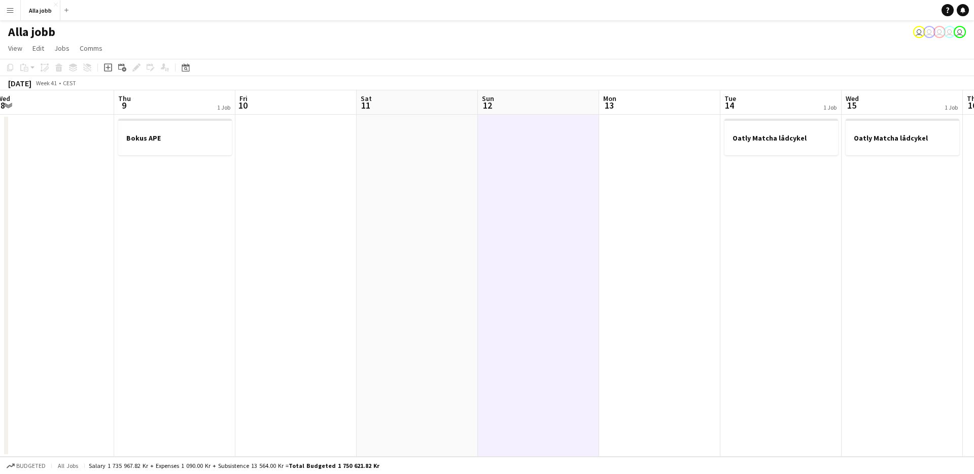
click at [525, 163] on app-date-cell at bounding box center [538, 286] width 121 height 342
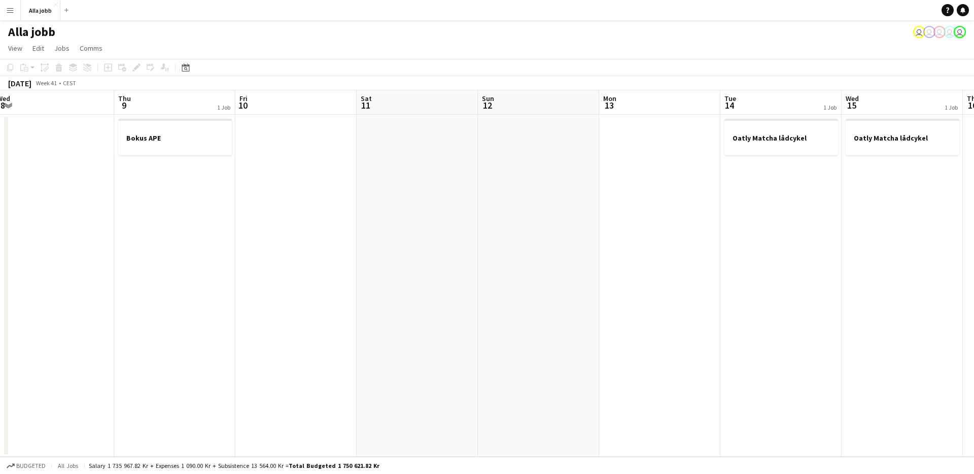
click at [644, 174] on app-date-cell at bounding box center [659, 286] width 121 height 342
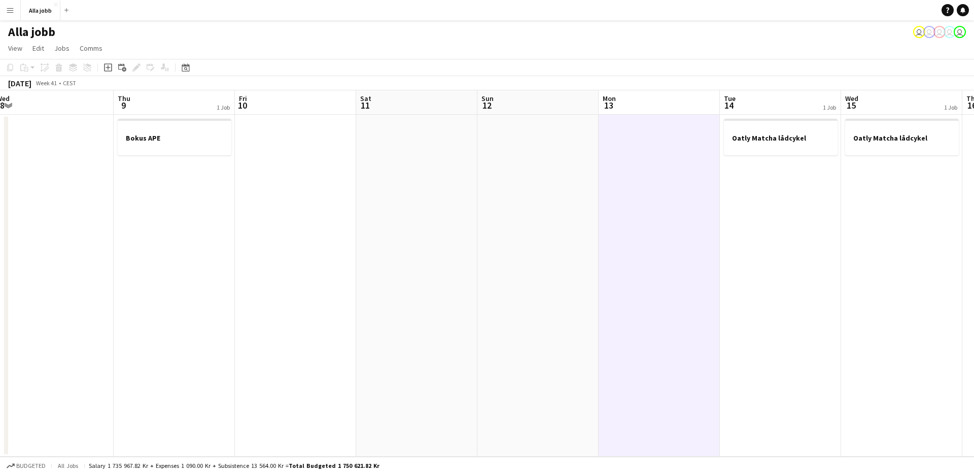
click at [137, 179] on app-date-cell "Bokus APE" at bounding box center [174, 286] width 121 height 342
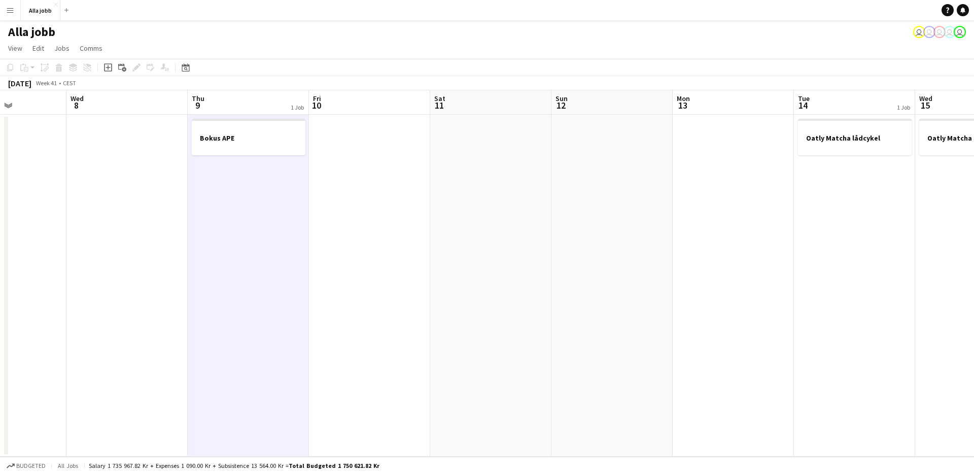
drag, startPoint x: 151, startPoint y: 201, endPoint x: 240, endPoint y: 200, distance: 89.8
click at [238, 200] on app-calendar-viewport "Sun 5 Mon 6 Tue 7 Wed 8 Thu 9 1 Job Fri 10 Sat 11 Sun 12 Mon 13 Tue 14 1 Job We…" at bounding box center [487, 273] width 974 height 366
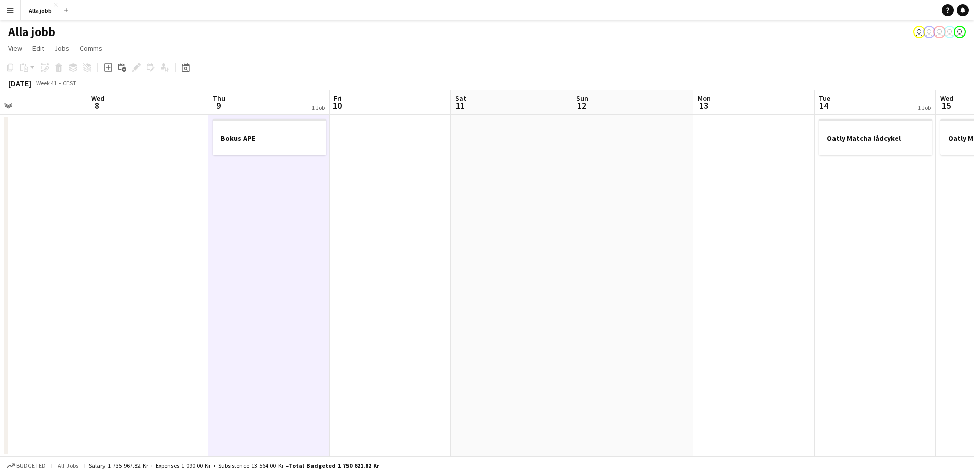
click at [240, 200] on app-date-cell "Bokus APE" at bounding box center [268, 286] width 121 height 342
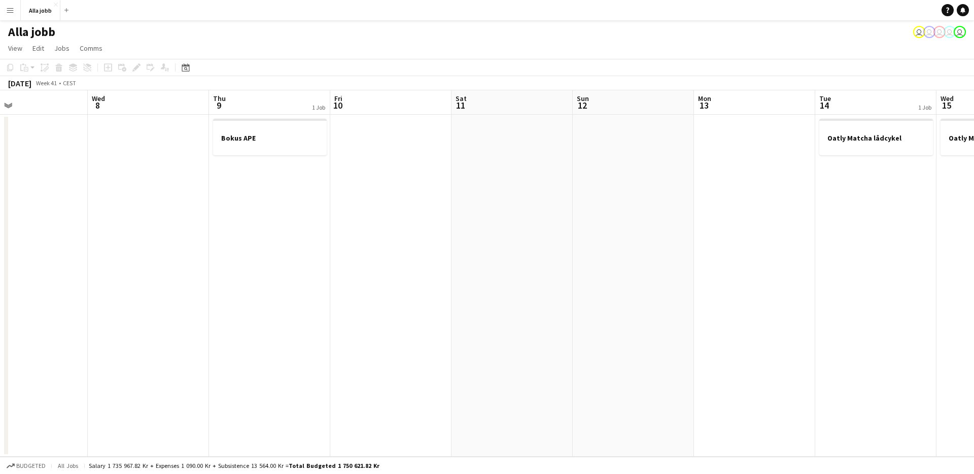
click at [183, 235] on app-date-cell at bounding box center [148, 286] width 121 height 342
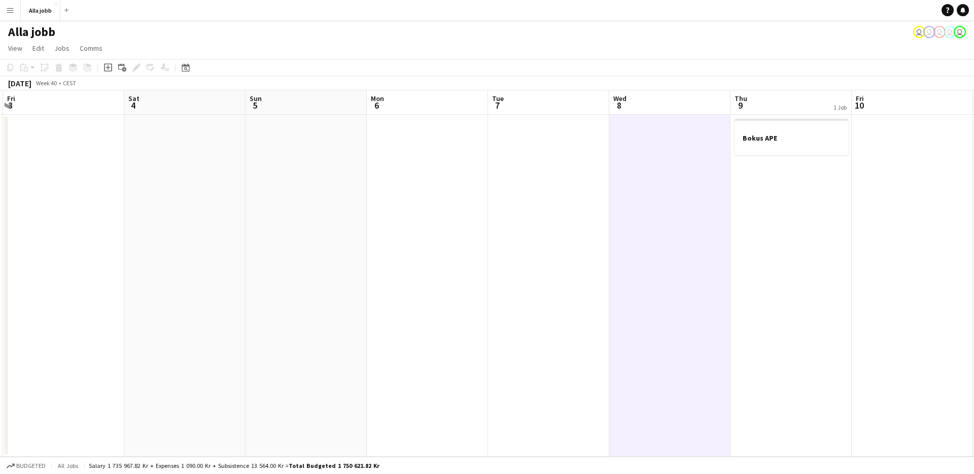
drag, startPoint x: 553, startPoint y: 227, endPoint x: 730, endPoint y: 241, distance: 177.1
click at [730, 241] on app-calendar-viewport "Wed 1 Thu 2 Fri 3 Sat 4 Sun 5 Mon 6 Tue 7 Wed 8 Thu 9 1 Job Fri 10 Sat 11 Sun 1…" at bounding box center [487, 273] width 974 height 366
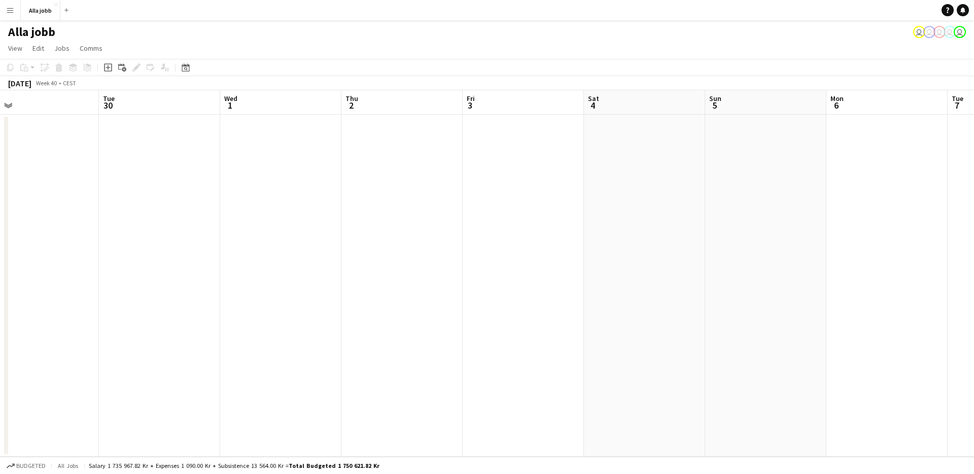
drag, startPoint x: 512, startPoint y: 243, endPoint x: 846, endPoint y: 251, distance: 334.3
click at [846, 251] on app-calendar-viewport "Sat 27 Sun 28 Mon 29 Tue 30 Wed 1 Thu 2 Fri 3 Sat 4 Sun 5 Mon 6 Tue 7 Wed 8 Thu…" at bounding box center [487, 273] width 974 height 366
drag, startPoint x: 295, startPoint y: 234, endPoint x: 517, endPoint y: 249, distance: 223.1
click at [517, 249] on app-calendar-viewport "Sat 27 Sun 28 Mon 29 Tue 30 Wed 1 Thu 2 Fri 3 Sat 4 Sun 5 Mon 6 Tue 7 Wed 8 Thu…" at bounding box center [487, 273] width 974 height 366
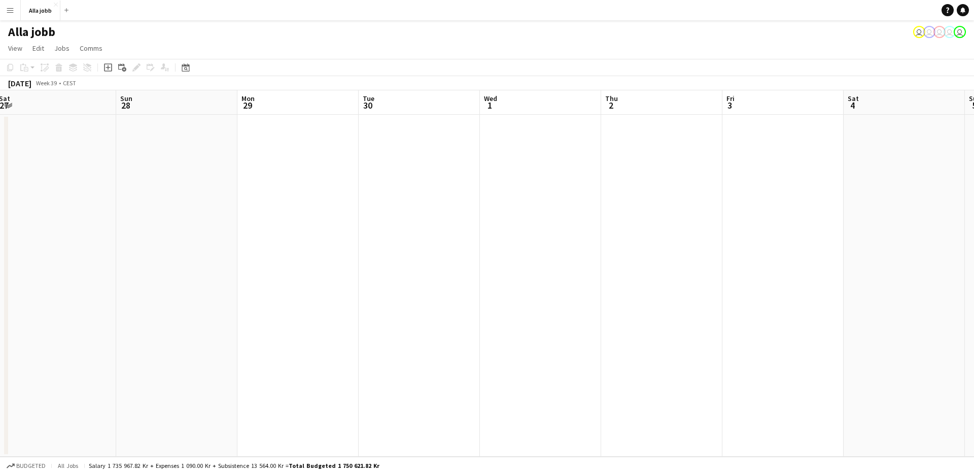
drag, startPoint x: 305, startPoint y: 239, endPoint x: 739, endPoint y: 271, distance: 435.3
click at [739, 271] on app-calendar-viewport "Thu 25 0/2 2 Jobs Fri 26 0/2 3 Jobs Sat 27 Sun 28 Mon 29 Tue 30 Wed 1 Thu 2 Fri…" at bounding box center [487, 273] width 974 height 366
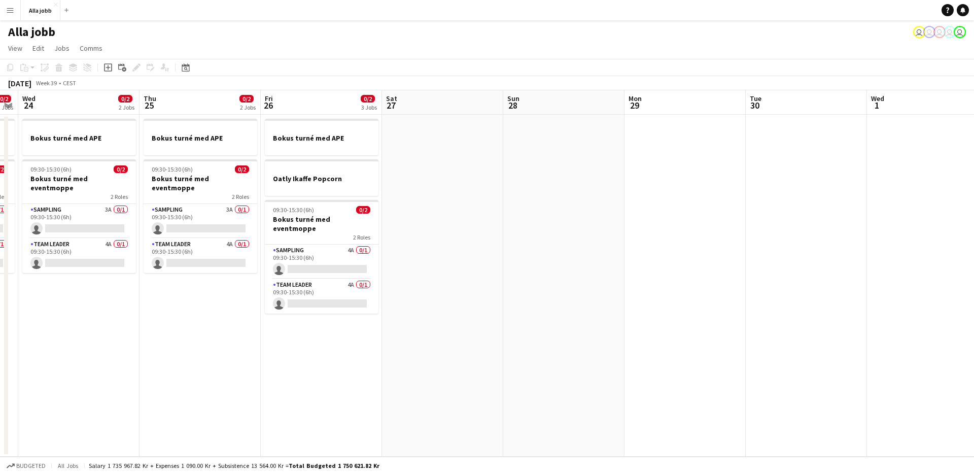
scroll to position [0, 226]
drag, startPoint x: 526, startPoint y: 282, endPoint x: 578, endPoint y: 265, distance: 54.5
click at [578, 265] on app-calendar-viewport "Mon 22 1 Job Tue 23 0/2 2 Jobs Wed 24 0/2 2 Jobs Thu 25 0/2 2 Jobs Fri 26 0/2 3…" at bounding box center [487, 273] width 974 height 366
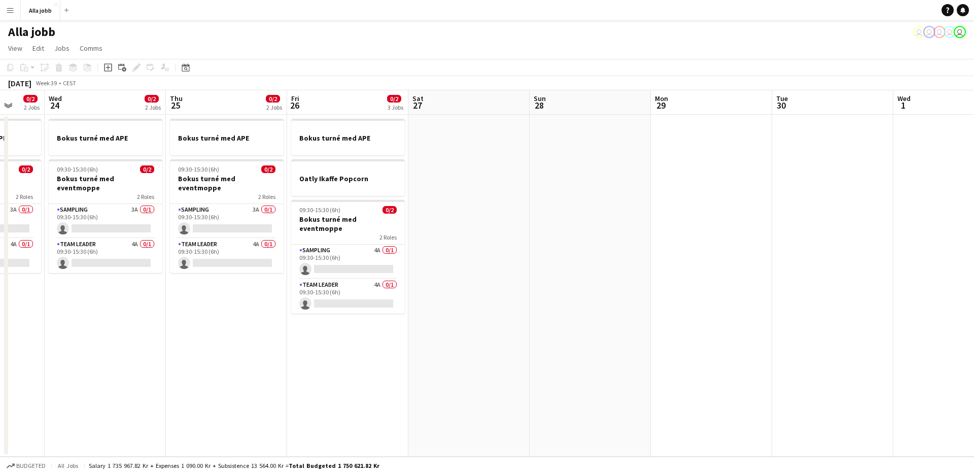
scroll to position [0, 444]
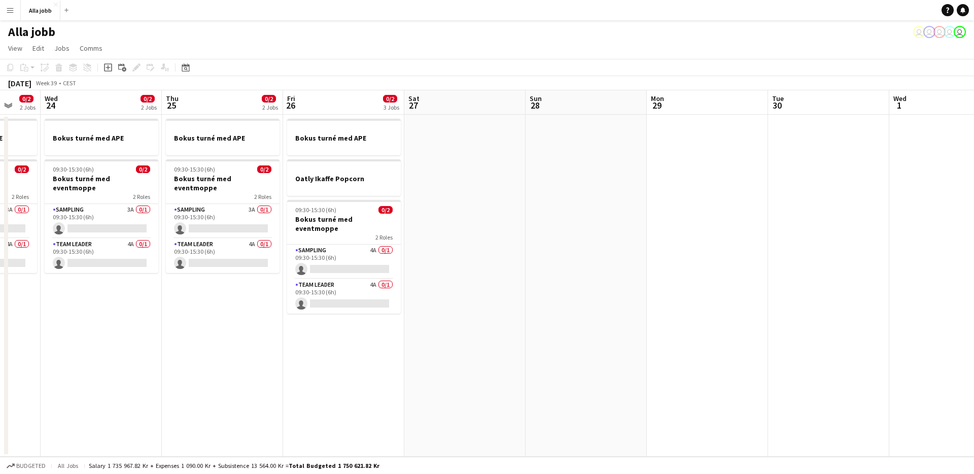
drag, startPoint x: 492, startPoint y: 206, endPoint x: 517, endPoint y: 253, distance: 53.1
click at [517, 253] on app-calendar-viewport "Sat 20 1 Job Sun 21 1 Job Mon 22 1 Job Tue 23 0/2 2 Jobs Wed 24 0/2 2 Jobs Thu …" at bounding box center [487, 273] width 974 height 366
click at [458, 249] on app-date-cell at bounding box center [464, 286] width 121 height 342
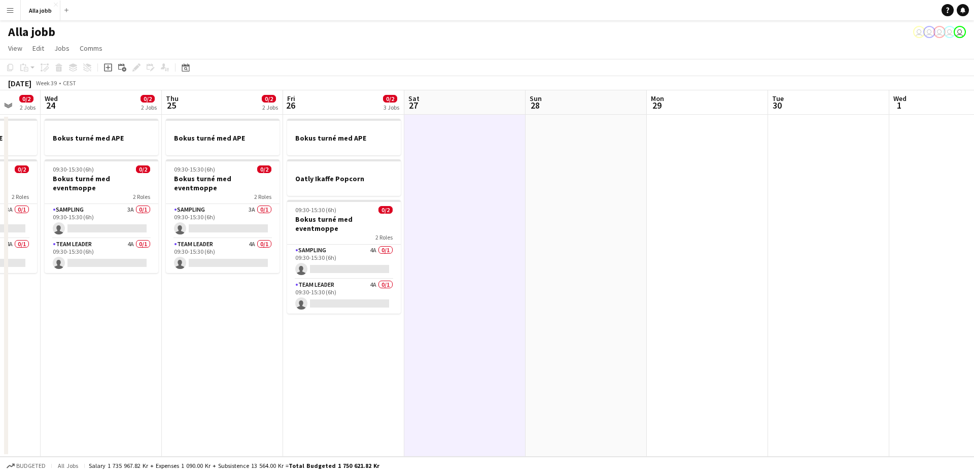
click at [458, 249] on app-date-cell at bounding box center [464, 286] width 121 height 342
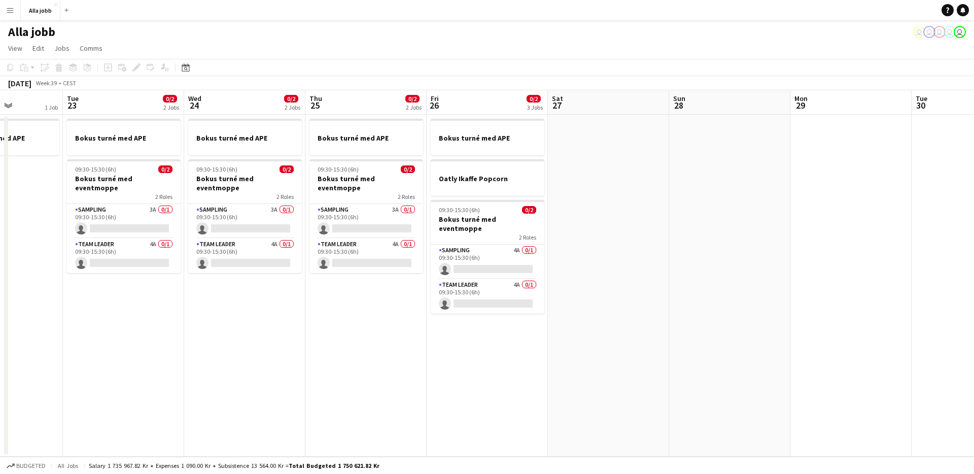
scroll to position [0, 306]
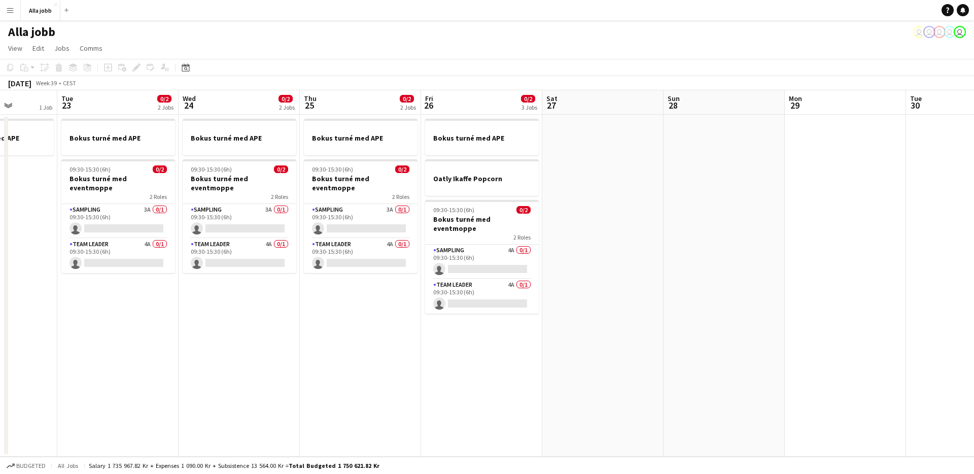
drag, startPoint x: 189, startPoint y: 362, endPoint x: 448, endPoint y: 364, distance: 258.7
click at [448, 364] on app-calendar-viewport "Sat 20 1 Job Sun 21 1 Job Mon 22 1 Job Tue 23 0/2 2 Jobs Wed 24 0/2 2 Jobs Thu …" at bounding box center [487, 273] width 974 height 366
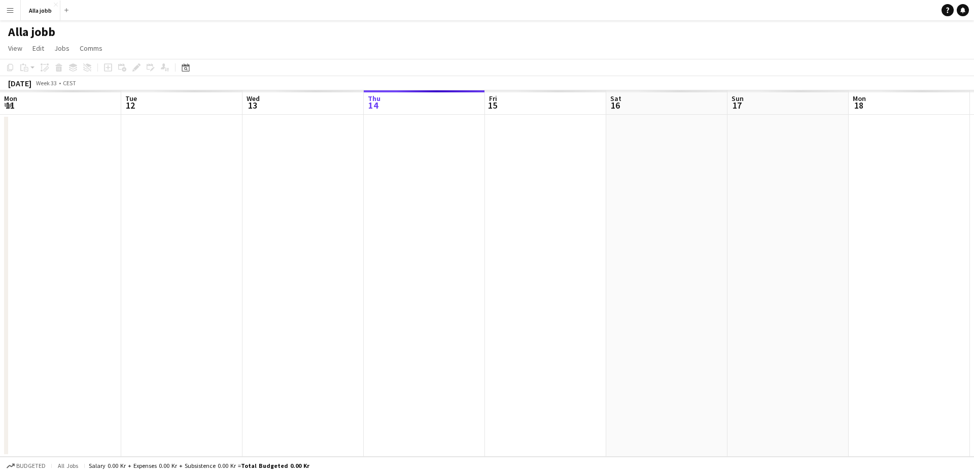
scroll to position [0, 242]
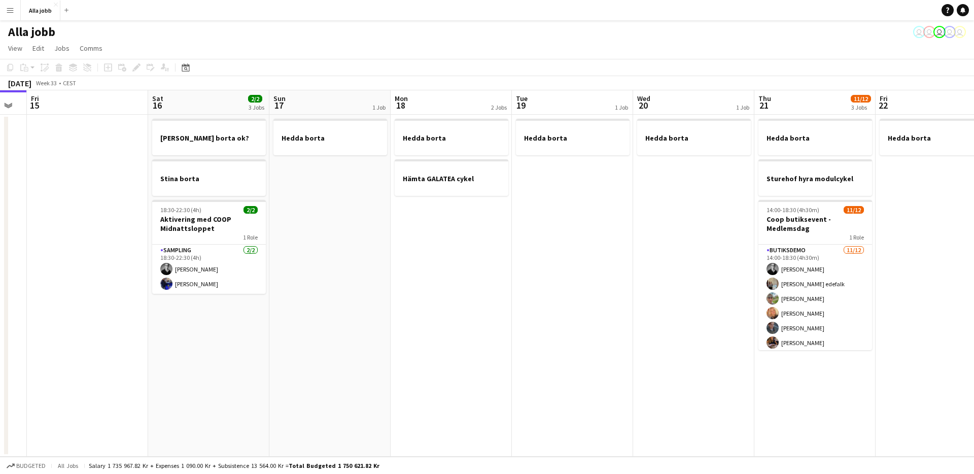
drag, startPoint x: 472, startPoint y: 287, endPoint x: 142, endPoint y: 265, distance: 331.4
click at [107, 270] on app-calendar-viewport "Mon 11 Tue 12 1 Job Wed 13 1 Job Thu 14 Fri 15 Sat 16 2/2 3 Jobs Sun 17 1 Job M…" at bounding box center [487, 273] width 974 height 366
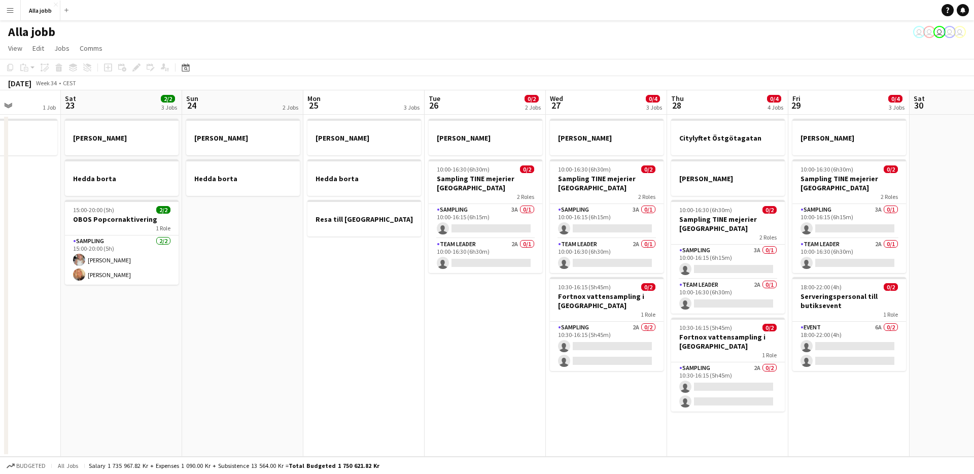
drag, startPoint x: 678, startPoint y: 241, endPoint x: 18, endPoint y: 295, distance: 662.5
click at [11, 297] on app-calendar-viewport "Wed 20 1 Job Thu 21 11/12 3 Jobs Fri 22 1 Job Sat 23 2/2 3 Jobs Sun 24 2 Jobs M…" at bounding box center [487, 273] width 974 height 366
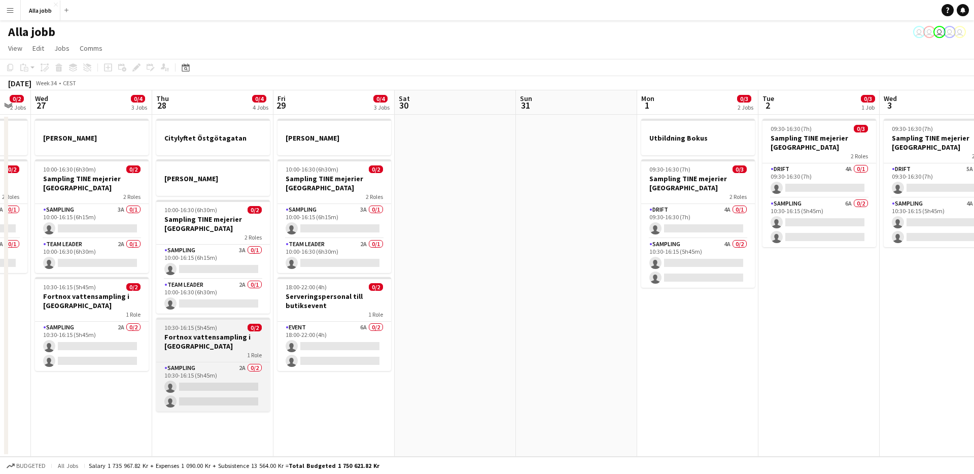
drag, startPoint x: 608, startPoint y: 272, endPoint x: 170, endPoint y: 340, distance: 442.4
click at [169, 344] on app-calendar-viewport "Sun 24 2 Jobs Mon 25 3 Jobs Tue 26 0/2 2 Jobs Wed 27 0/4 3 Jobs Thu 28 0/4 4 Jo…" at bounding box center [487, 273] width 974 height 366
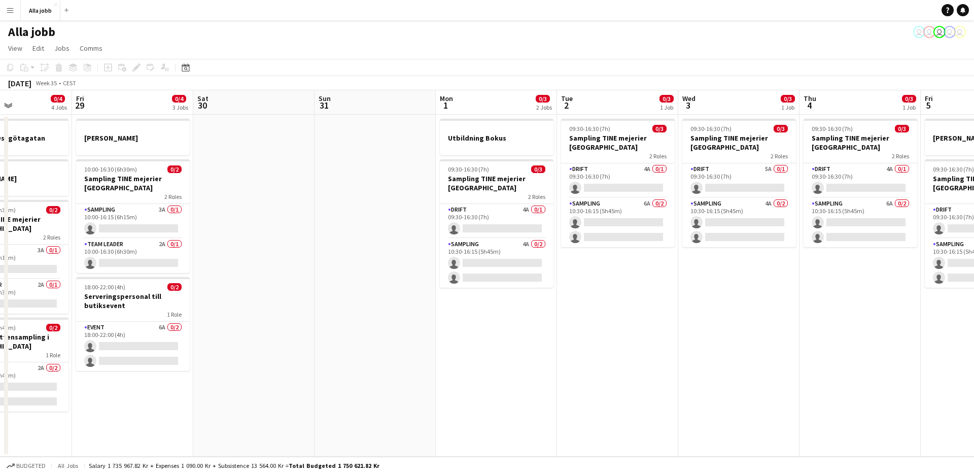
drag, startPoint x: 393, startPoint y: 286, endPoint x: 249, endPoint y: 252, distance: 148.0
click at [234, 250] on app-calendar-viewport "Tue 26 0/2 2 Jobs Wed 27 0/4 3 Jobs Thu 28 0/4 4 Jobs Fri 29 0/4 3 Jobs Sat 30 …" at bounding box center [487, 273] width 974 height 366
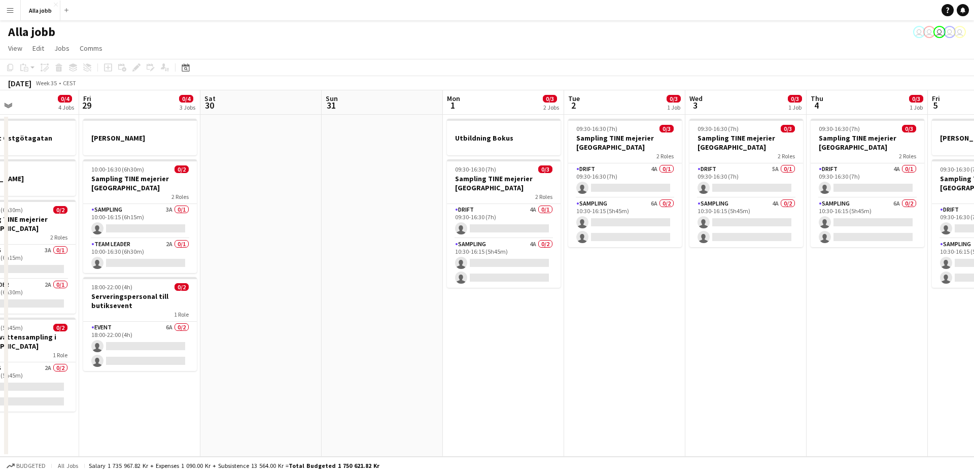
click at [260, 251] on app-date-cell at bounding box center [260, 286] width 121 height 342
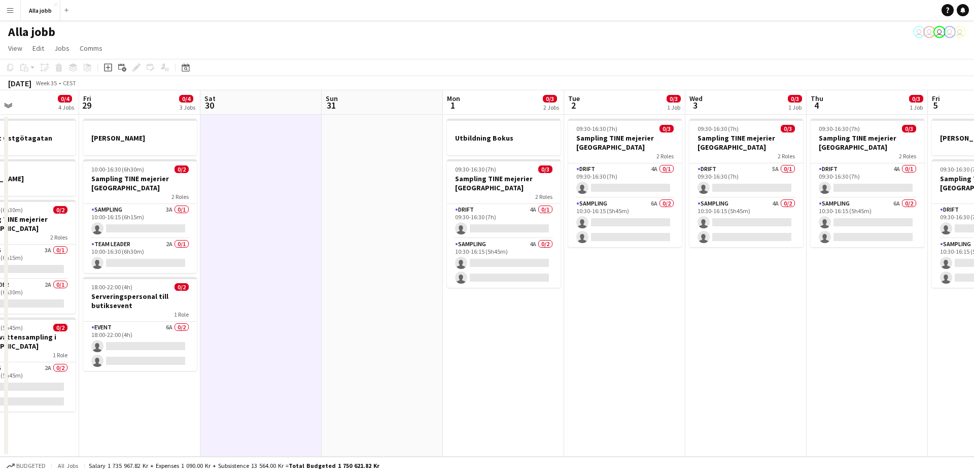
scroll to position [0, 285]
click at [258, 251] on app-date-cell at bounding box center [260, 286] width 121 height 342
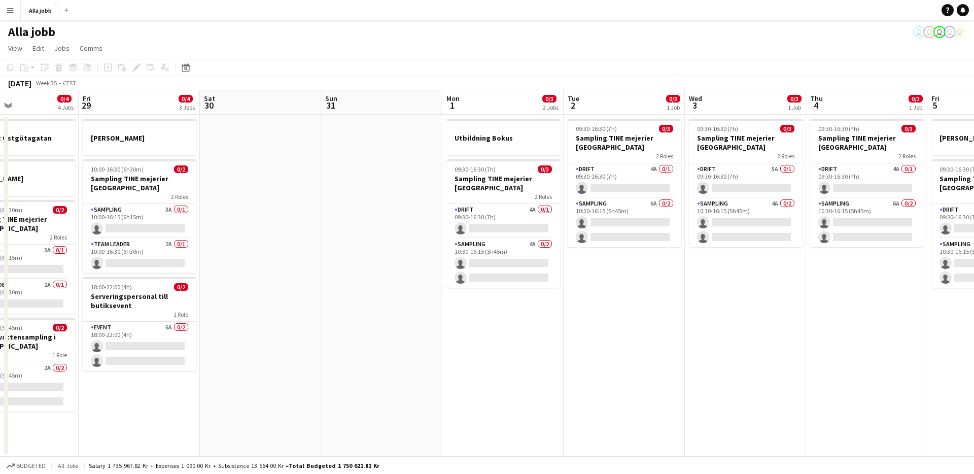
click at [258, 251] on app-date-cell at bounding box center [260, 286] width 121 height 342
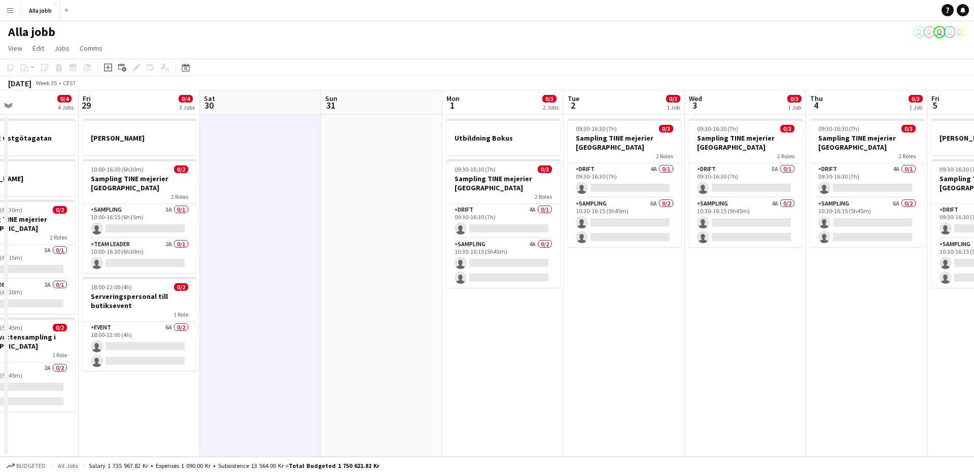
click at [258, 251] on app-date-cell at bounding box center [260, 286] width 121 height 342
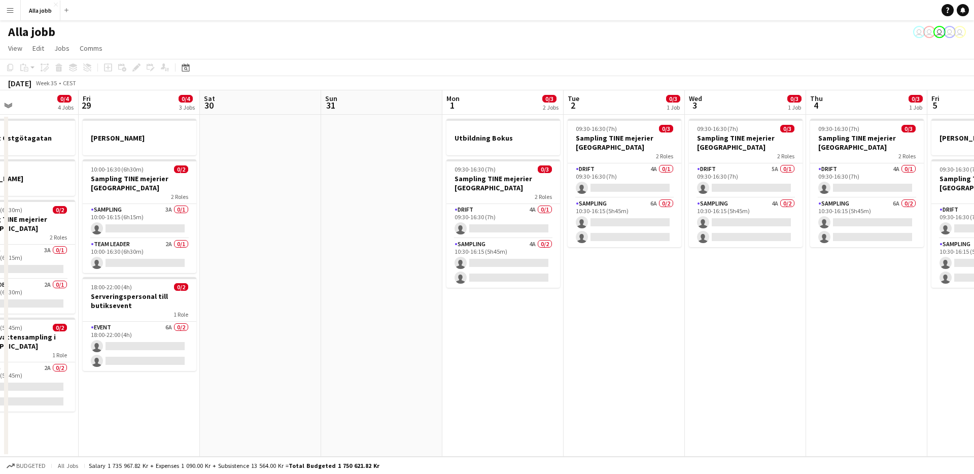
click at [255, 251] on app-date-cell at bounding box center [260, 286] width 121 height 342
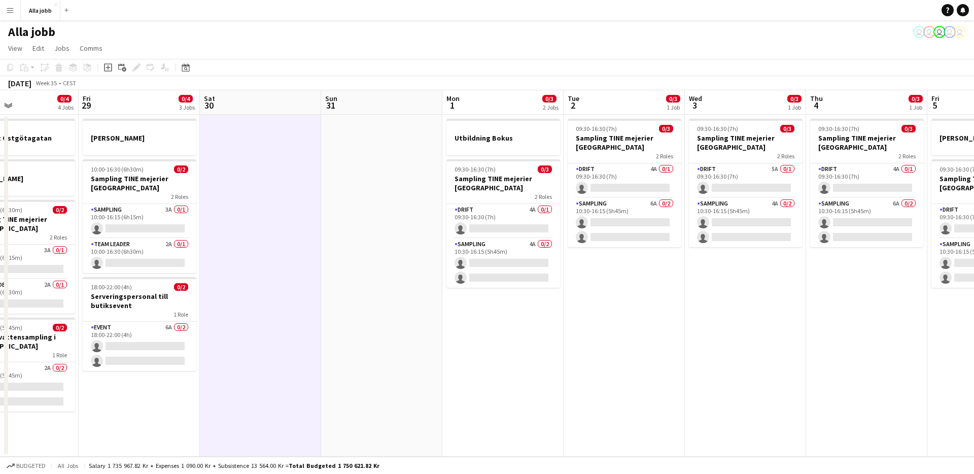
click at [264, 213] on app-date-cell at bounding box center [260, 286] width 121 height 342
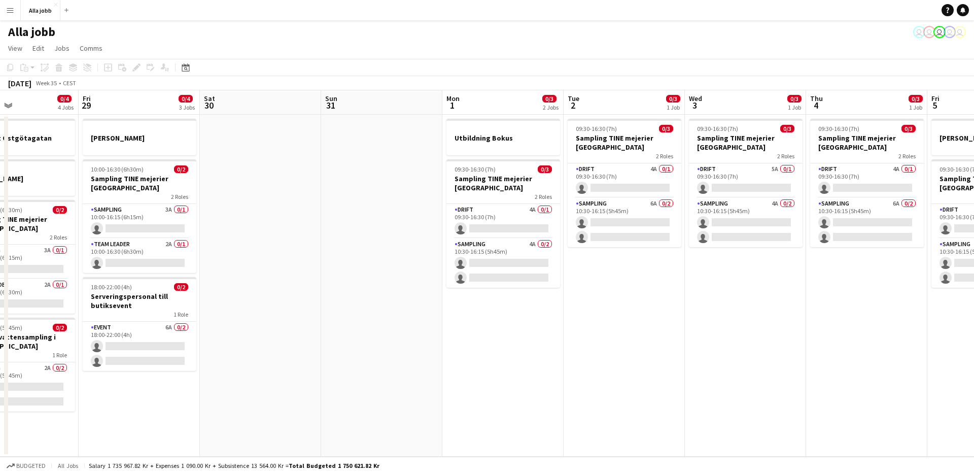
click at [264, 213] on app-date-cell at bounding box center [260, 286] width 121 height 342
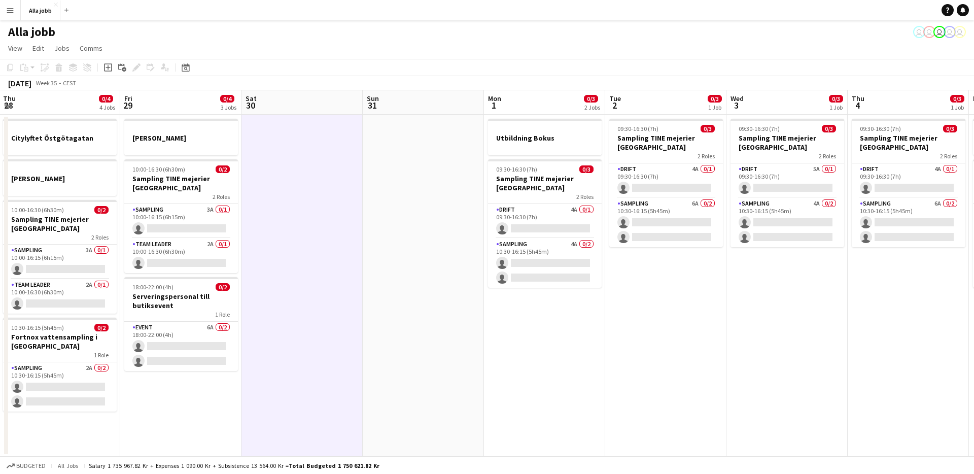
scroll to position [0, 227]
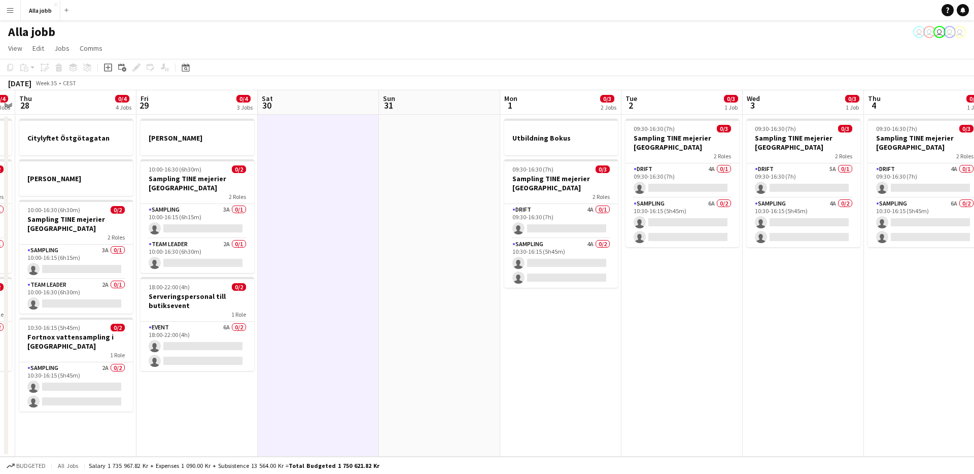
drag, startPoint x: 264, startPoint y: 213, endPoint x: 322, endPoint y: 199, distance: 59.3
click at [322, 199] on app-calendar-viewport "Tue 26 0/2 2 Jobs Wed 27 0/4 3 Jobs Thu 28 0/4 4 Jobs Fri 29 0/4 3 Jobs Sat 30 …" at bounding box center [487, 273] width 974 height 366
click at [372, 203] on app-date-cell at bounding box center [318, 286] width 121 height 342
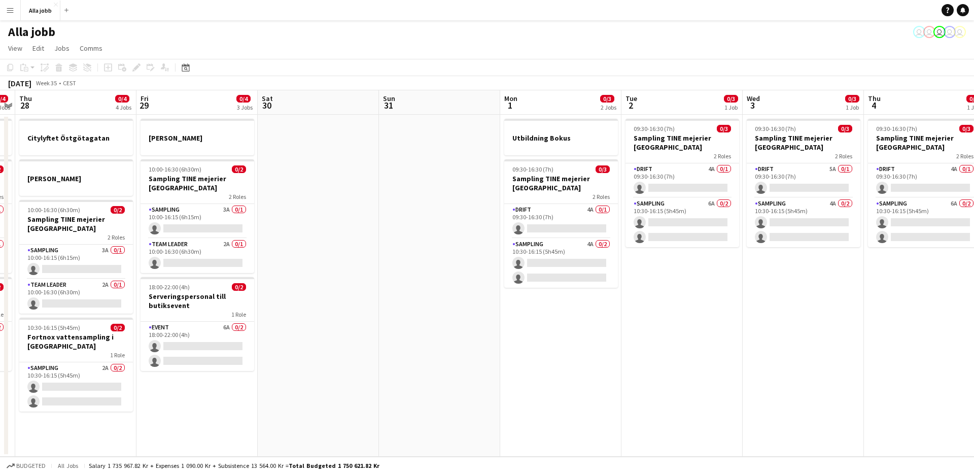
click at [334, 238] on app-date-cell at bounding box center [318, 286] width 121 height 342
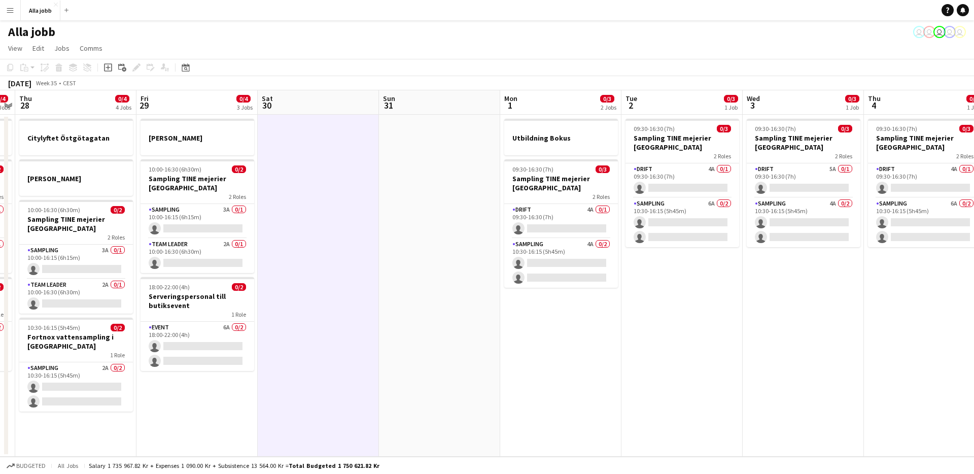
click at [334, 238] on app-date-cell at bounding box center [318, 286] width 121 height 342
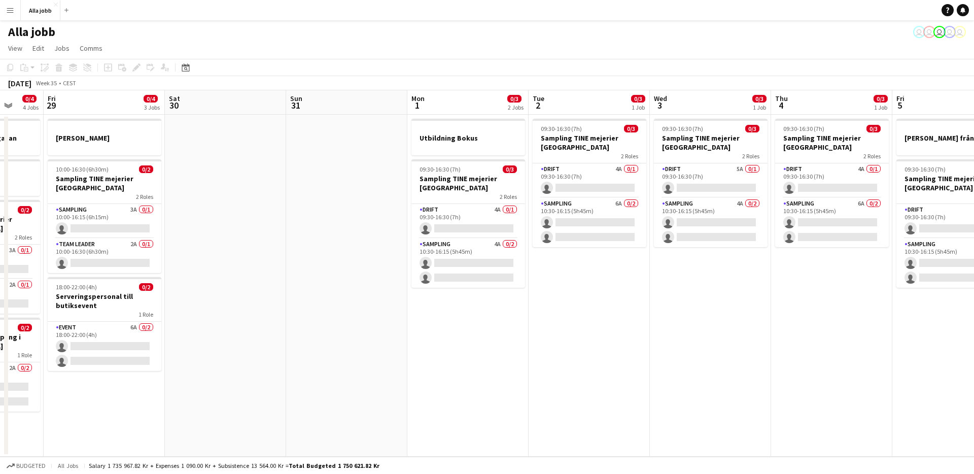
drag, startPoint x: 334, startPoint y: 238, endPoint x: 241, endPoint y: 241, distance: 92.9
click at [241, 241] on app-calendar-viewport "Tue 26 0/2 2 Jobs Wed 27 0/4 3 Jobs Thu 28 0/4 4 Jobs Fri 29 0/4 3 Jobs Sat 30 …" at bounding box center [487, 273] width 974 height 366
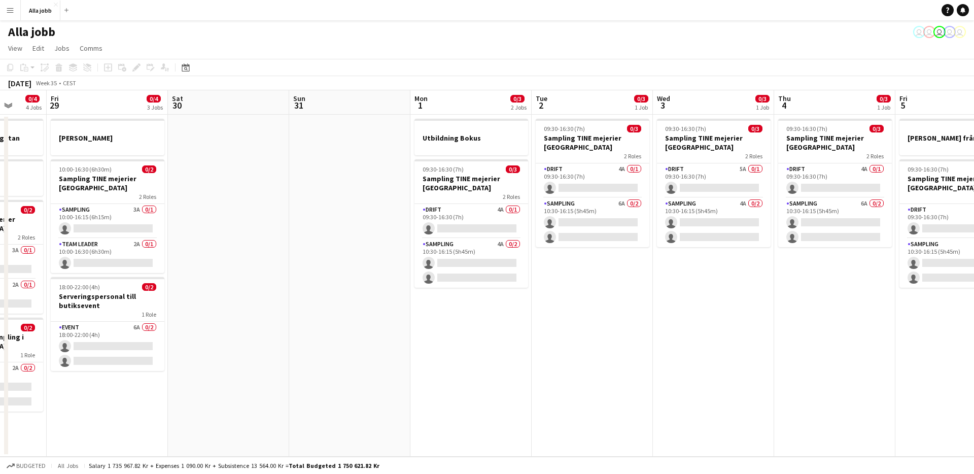
click at [305, 239] on app-calendar-viewport "Tue 26 0/2 2 Jobs Wed 27 0/4 3 Jobs Thu 28 0/4 4 Jobs Fri 29 0/4 3 Jobs Sat 30 …" at bounding box center [487, 273] width 974 height 366
click at [305, 239] on app-date-cell at bounding box center [349, 286] width 121 height 342
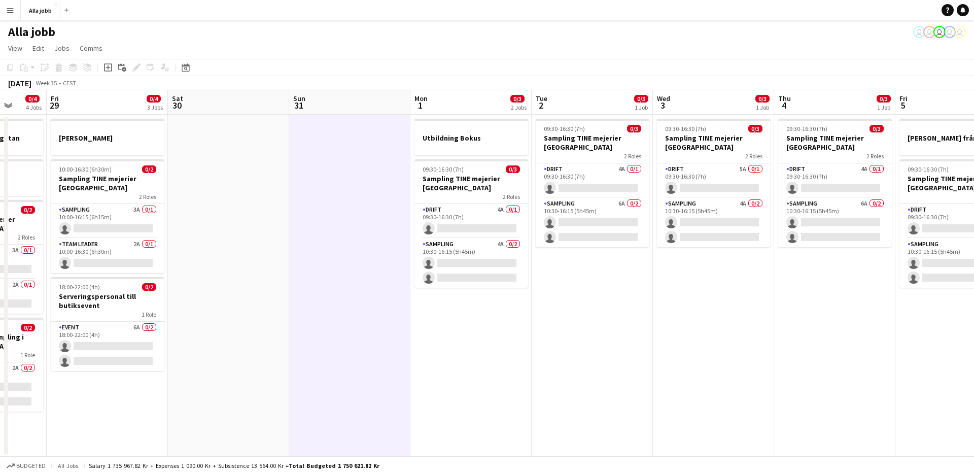
click at [305, 237] on app-date-cell at bounding box center [349, 286] width 121 height 342
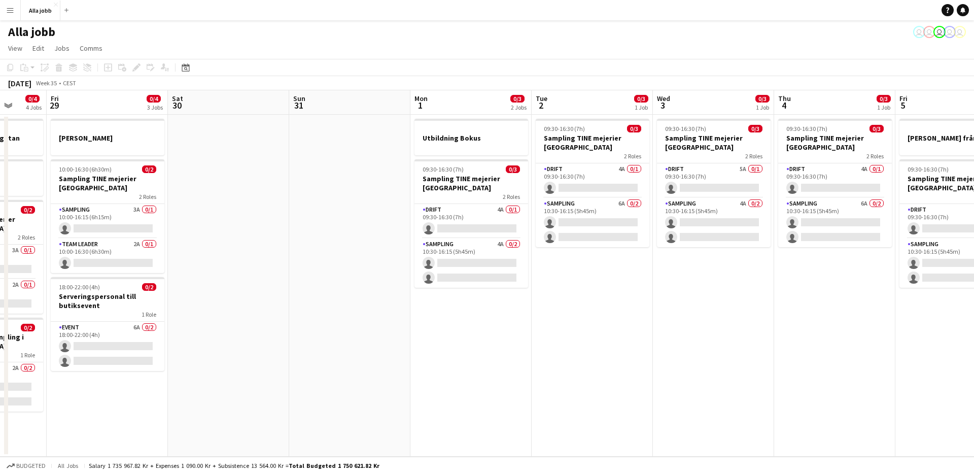
click at [306, 236] on app-date-cell at bounding box center [349, 286] width 121 height 342
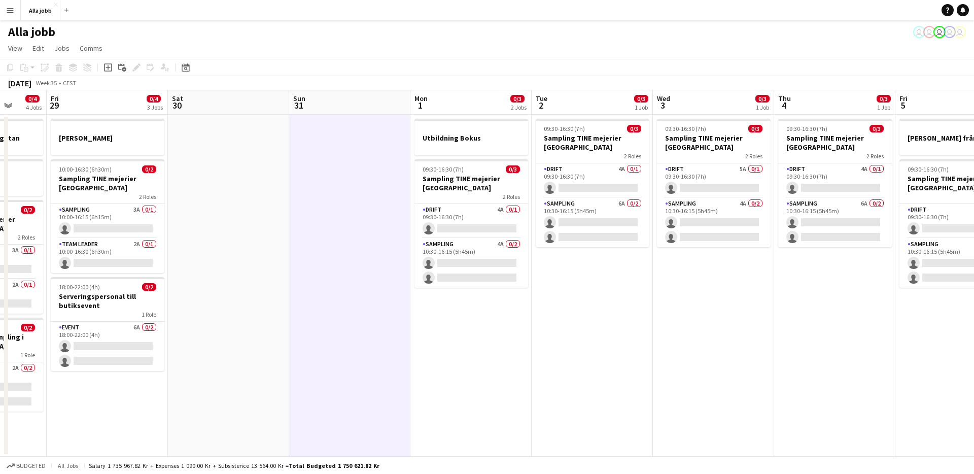
scroll to position [0, 316]
click at [311, 216] on app-date-cell at bounding box center [350, 286] width 121 height 342
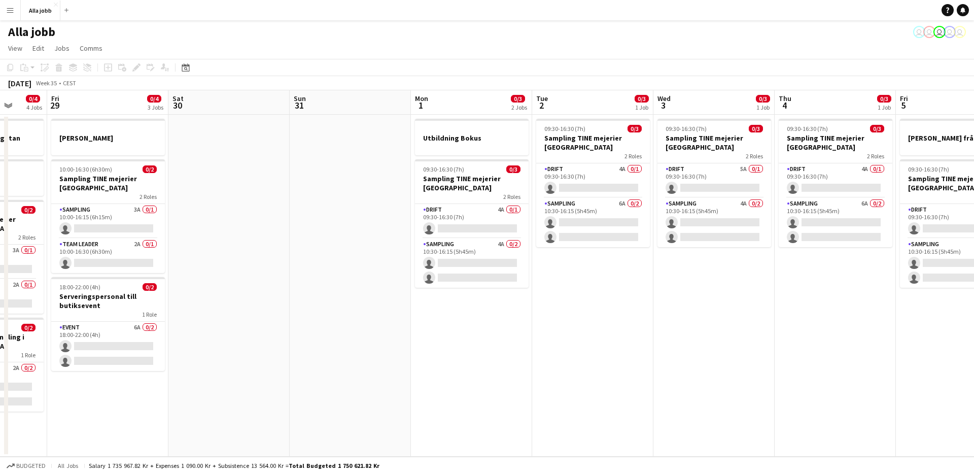
click at [311, 216] on app-date-cell at bounding box center [350, 286] width 121 height 342
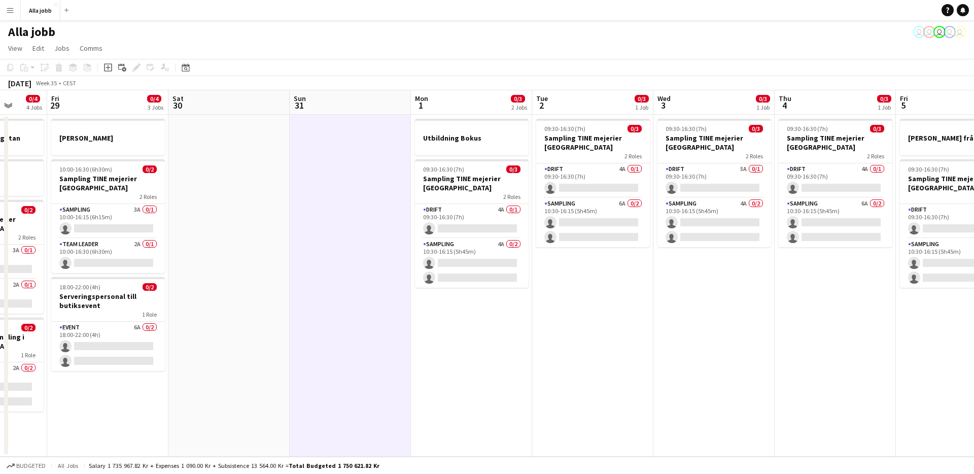
click at [311, 216] on app-date-cell at bounding box center [350, 286] width 121 height 342
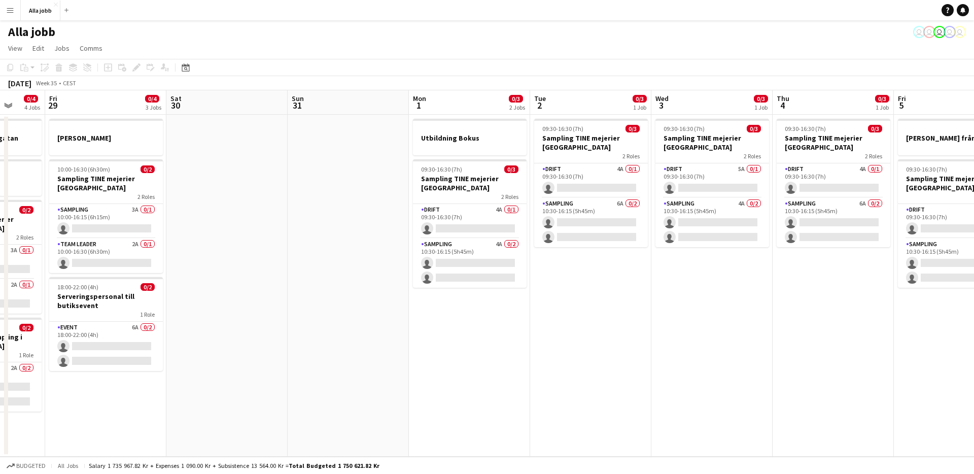
drag, startPoint x: 311, startPoint y: 216, endPoint x: 306, endPoint y: 217, distance: 5.2
click at [308, 217] on app-calendar-viewport "Tue 26 0/2 2 Jobs Wed 27 0/4 3 Jobs Thu 28 0/4 4 Jobs Fri 29 0/4 3 Jobs Sat 30 …" at bounding box center [487, 273] width 974 height 366
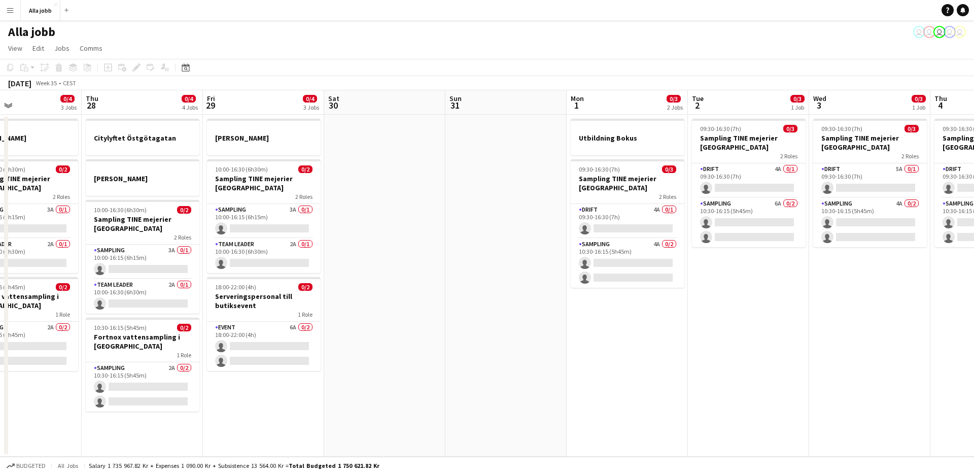
drag, startPoint x: 306, startPoint y: 217, endPoint x: 467, endPoint y: 252, distance: 164.0
click at [467, 252] on app-calendar-viewport "Mon 25 3 Jobs Tue 26 0/2 2 Jobs Wed 27 0/4 3 Jobs Thu 28 0/4 4 Jobs Fri 29 0/4 …" at bounding box center [487, 273] width 974 height 366
click at [403, 283] on app-date-cell at bounding box center [386, 286] width 121 height 342
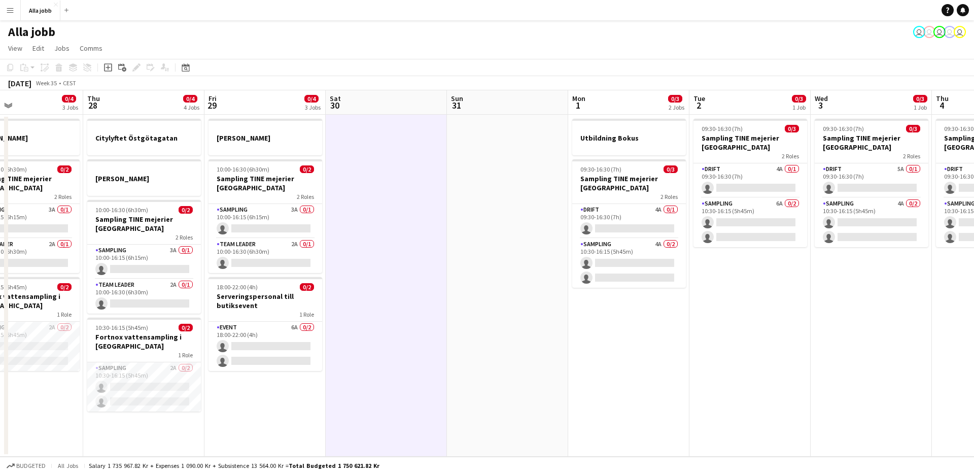
click at [400, 282] on app-date-cell at bounding box center [386, 286] width 121 height 342
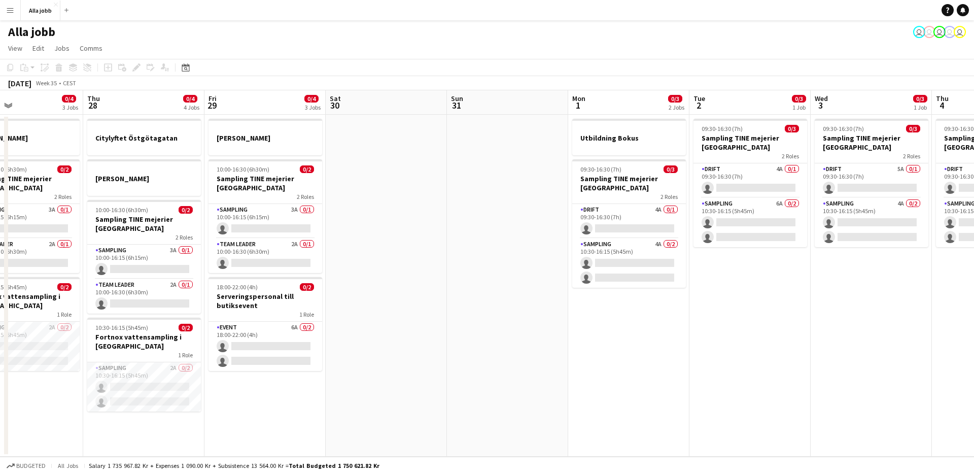
click at [395, 283] on app-date-cell at bounding box center [386, 286] width 121 height 342
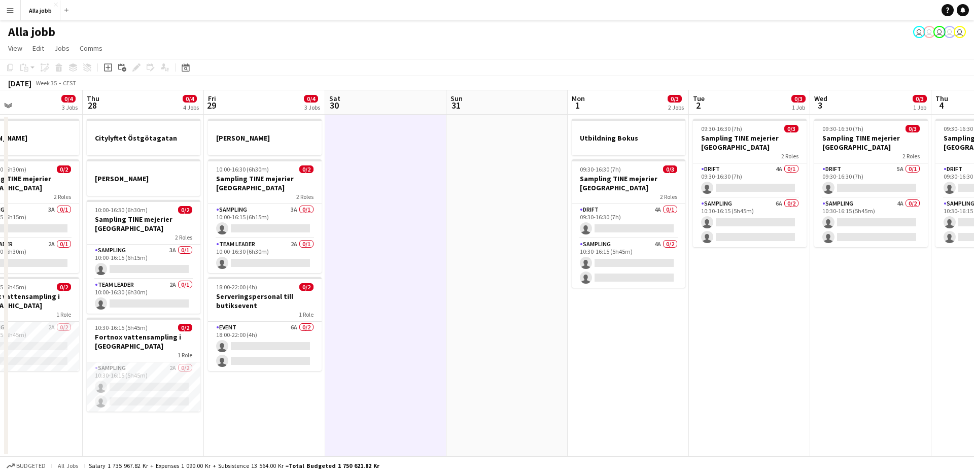
click at [366, 325] on app-date-cell at bounding box center [385, 286] width 121 height 342
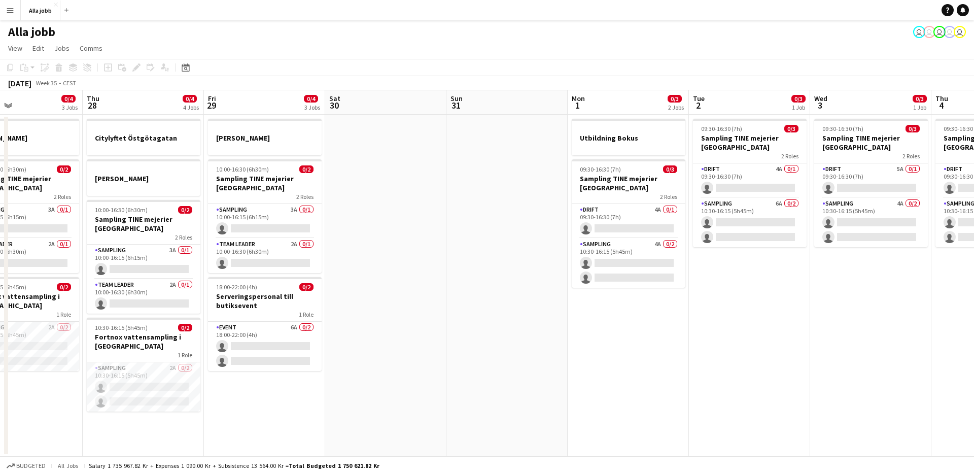
click at [366, 325] on app-date-cell at bounding box center [385, 286] width 121 height 342
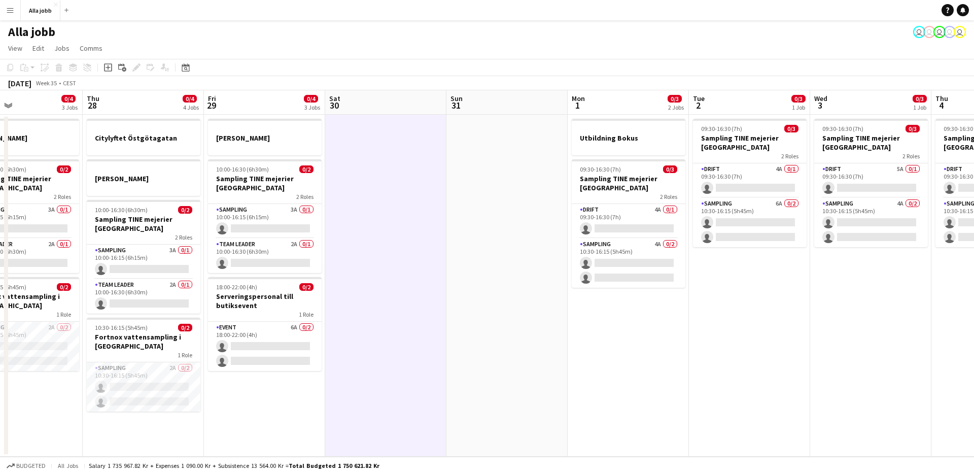
click at [366, 325] on app-date-cell at bounding box center [385, 286] width 121 height 342
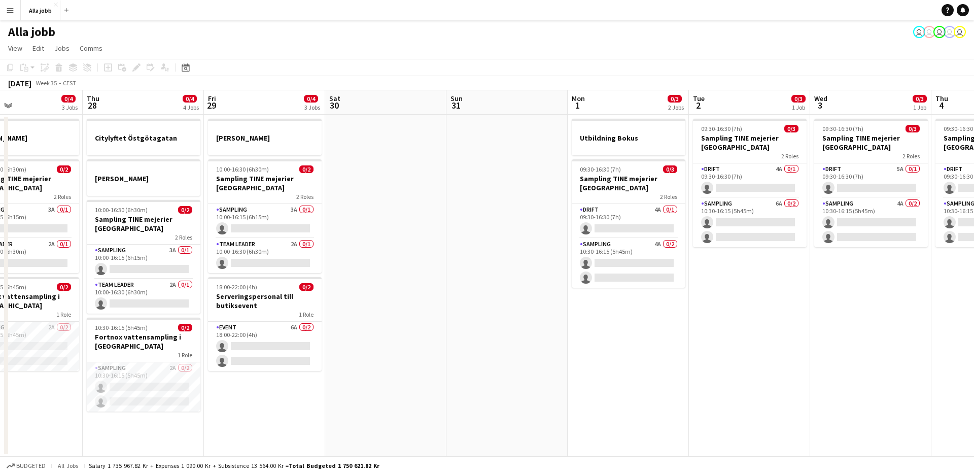
click at [366, 325] on app-date-cell at bounding box center [385, 286] width 121 height 342
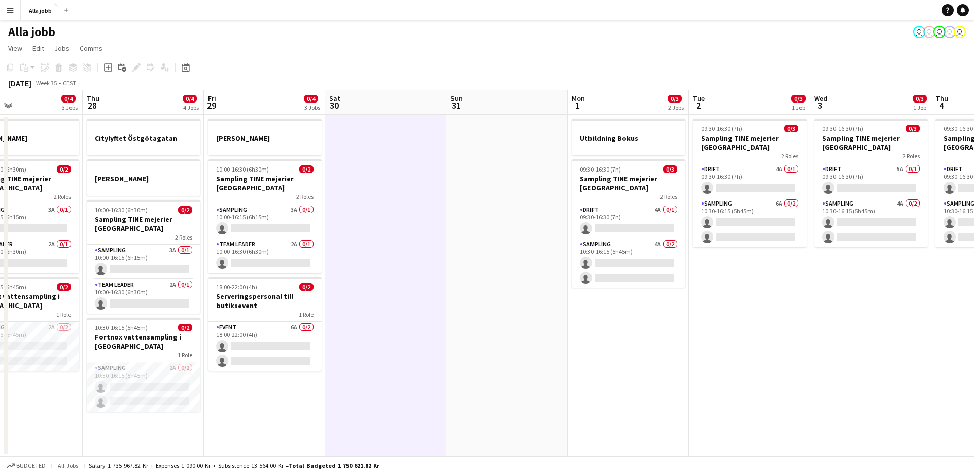
click at [366, 325] on app-date-cell at bounding box center [385, 286] width 121 height 342
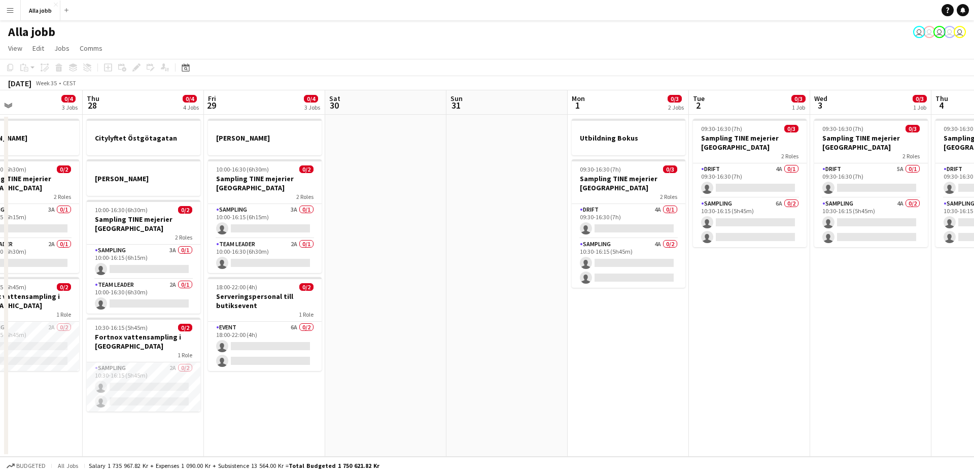
click at [364, 324] on app-date-cell at bounding box center [385, 286] width 121 height 342
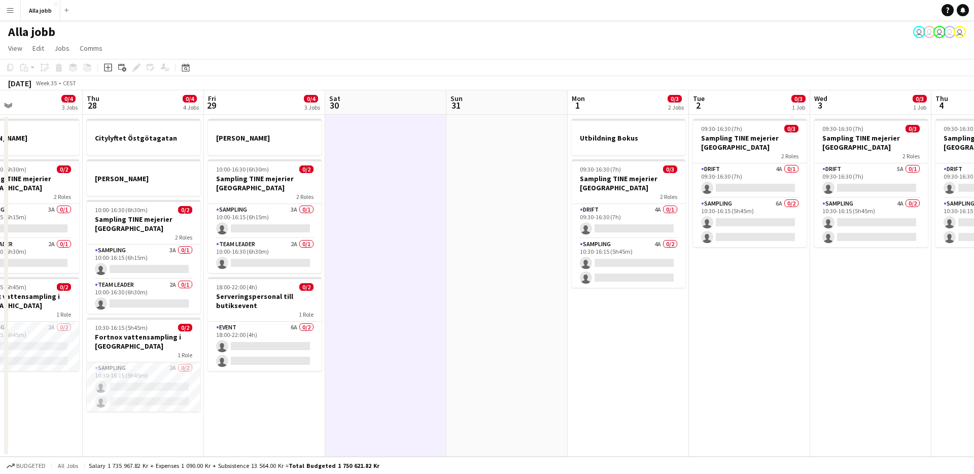
click at [363, 324] on app-date-cell at bounding box center [385, 286] width 121 height 342
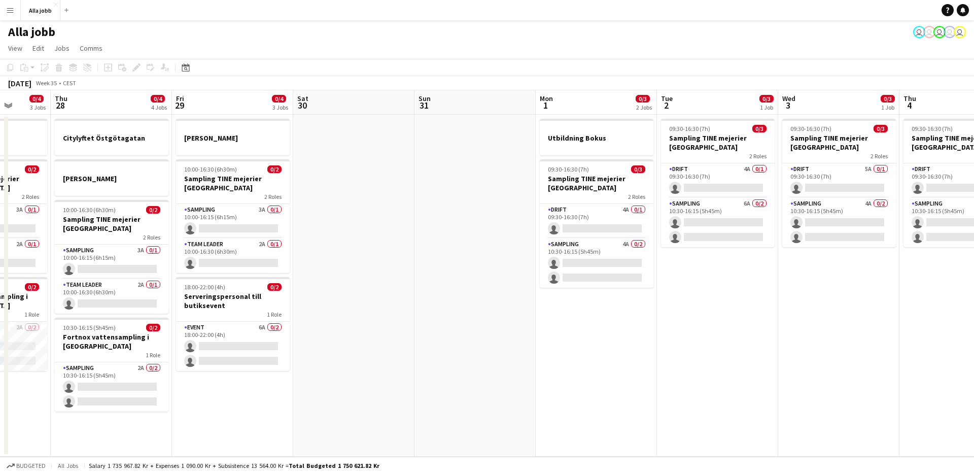
drag, startPoint x: 346, startPoint y: 316, endPoint x: 320, endPoint y: 316, distance: 25.9
click at [320, 316] on app-calendar-viewport "Mon 25 3 Jobs Tue 26 0/2 2 Jobs Wed 27 0/4 3 Jobs Thu 28 0/4 4 Jobs Fri 29 0/4 …" at bounding box center [487, 273] width 974 height 366
click at [412, 314] on app-date-cell at bounding box center [353, 286] width 121 height 342
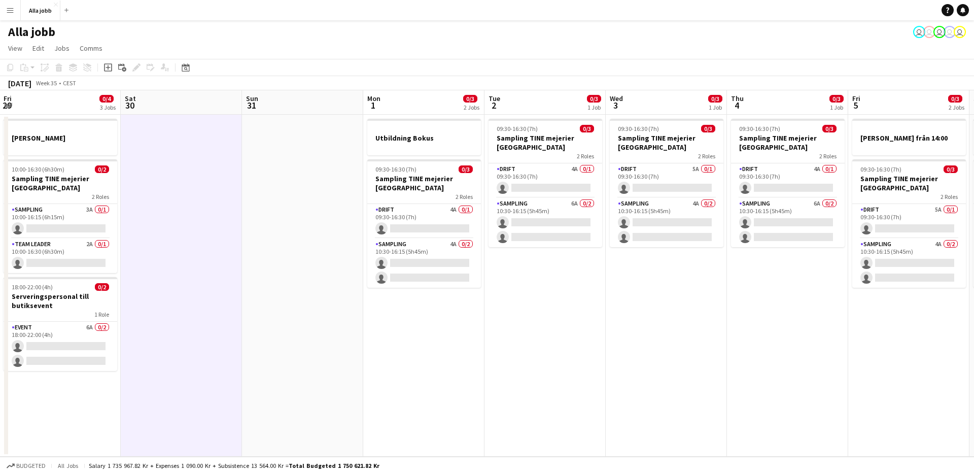
drag, startPoint x: 410, startPoint y: 313, endPoint x: 256, endPoint y: 286, distance: 156.6
click at [241, 287] on app-calendar-viewport "Mon 25 3 Jobs Tue 26 0/2 2 Jobs Wed 27 0/4 3 Jobs Thu 28 0/4 4 Jobs Fri 29 0/4 …" at bounding box center [487, 273] width 974 height 366
click at [257, 286] on app-date-cell at bounding box center [304, 286] width 121 height 342
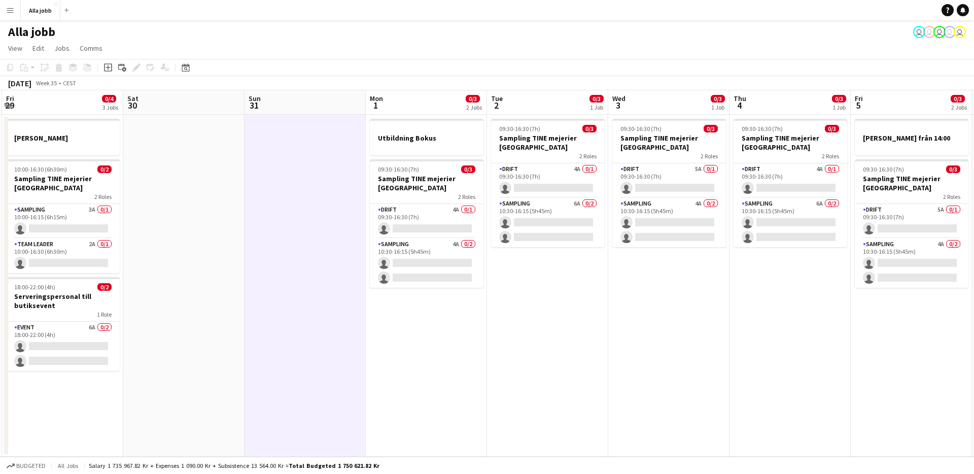
click at [281, 290] on app-date-cell at bounding box center [304, 286] width 121 height 342
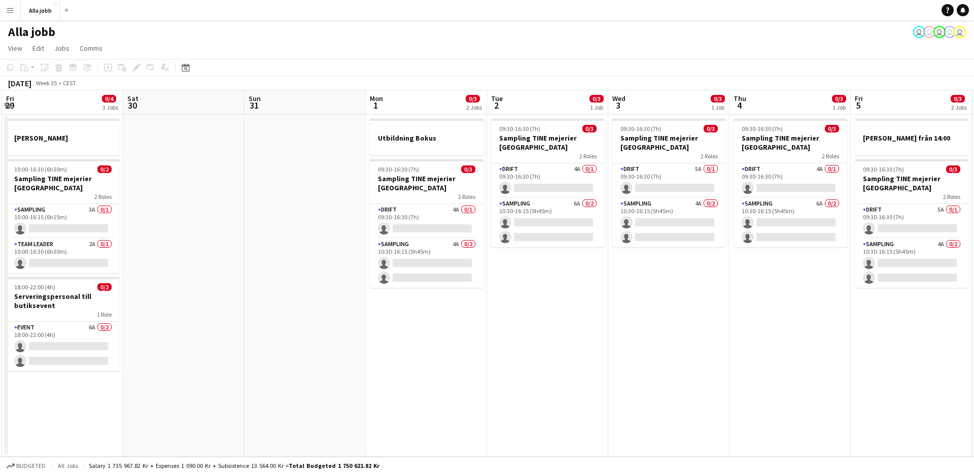
click at [386, 344] on app-date-cell "Utbildning Bokus 09:30-16:30 (7h) 0/3 Sampling TINE mejerier Stockholm 2 Roles …" at bounding box center [426, 286] width 121 height 342
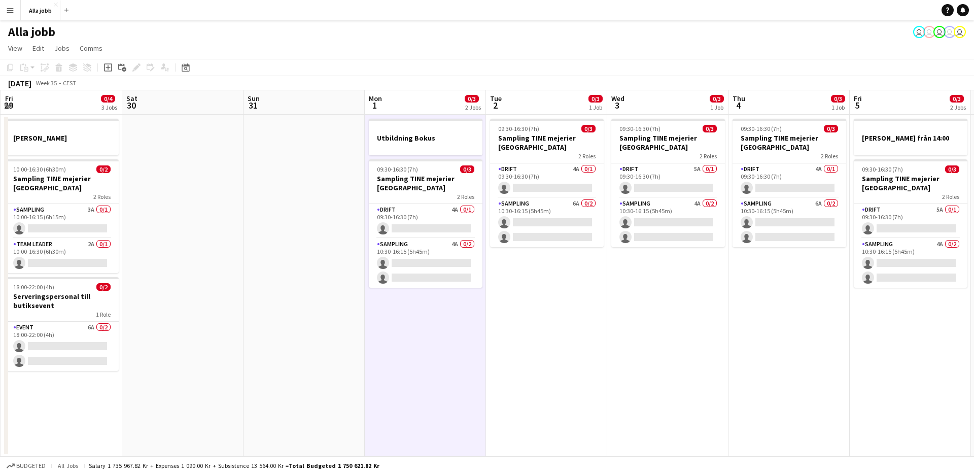
click at [328, 340] on app-date-cell at bounding box center [303, 286] width 121 height 342
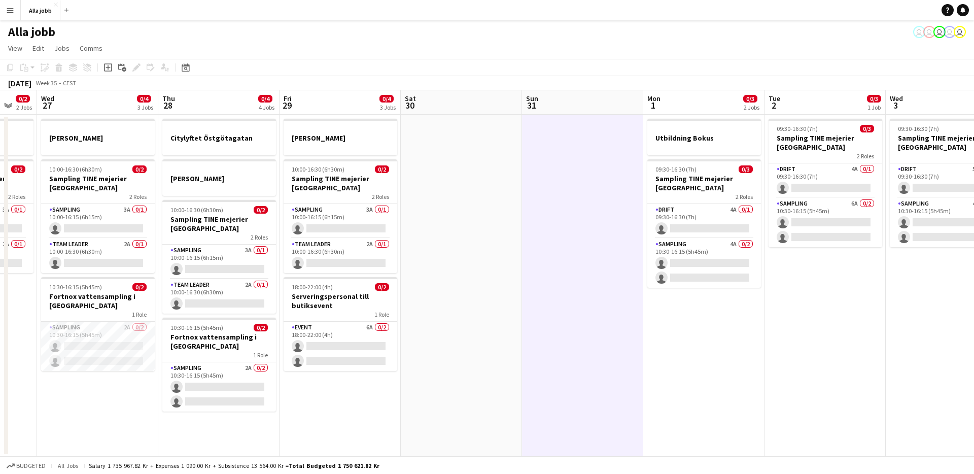
drag, startPoint x: 372, startPoint y: 326, endPoint x: 541, endPoint y: 347, distance: 170.8
click at [538, 346] on app-calendar-viewport "Mon 25 3 Jobs Tue 26 0/2 2 Jobs Wed 27 0/4 3 Jobs Thu 28 0/4 4 Jobs Fri 29 0/4 …" at bounding box center [487, 273] width 974 height 366
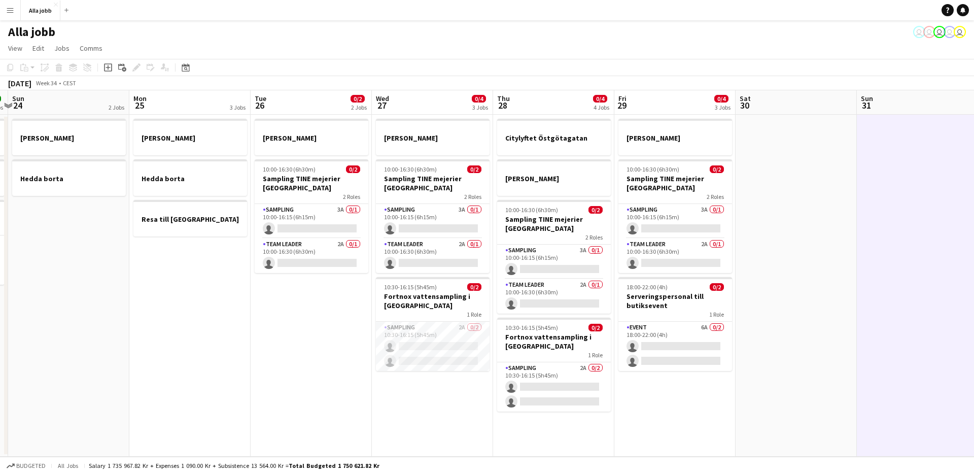
scroll to position [0, 323]
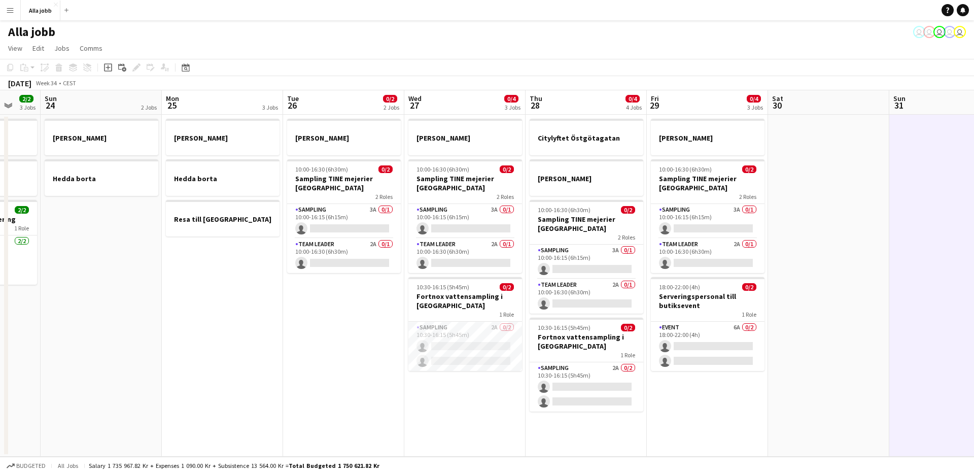
drag, startPoint x: 250, startPoint y: 358, endPoint x: 482, endPoint y: 366, distance: 232.4
click at [482, 366] on app-calendar-viewport "Thu 21 11/12 3 Jobs Fri 22 1 Job Sat 23 2/2 3 Jobs Sun 24 2 Jobs Mon 25 3 Jobs …" at bounding box center [487, 273] width 974 height 366
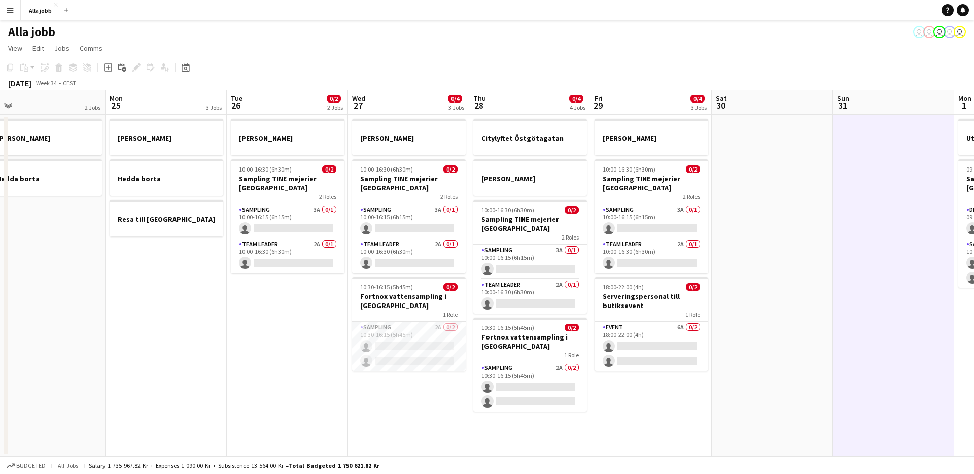
scroll to position [0, 440]
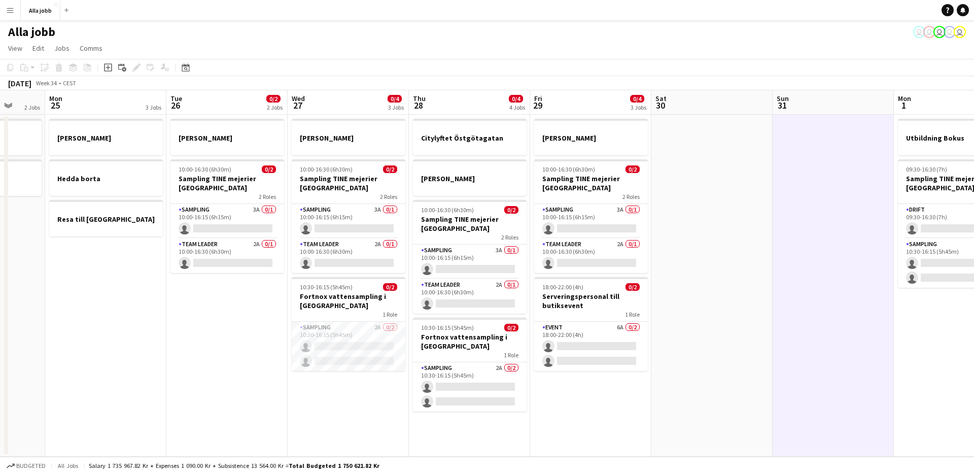
drag, startPoint x: 359, startPoint y: 393, endPoint x: 300, endPoint y: 381, distance: 59.5
click at [298, 389] on app-calendar-viewport "Thu 21 11/12 3 Jobs Fri 22 1 Job Sat 23 2/2 3 Jobs Sun 24 2 Jobs Mon 25 3 Jobs …" at bounding box center [487, 273] width 974 height 366
click at [338, 401] on app-date-cell "[PERSON_NAME] 10:00-16:30 (6h30m) 0/2 Sampling TINE mejerier Göteborg 2 Roles S…" at bounding box center [348, 286] width 121 height 342
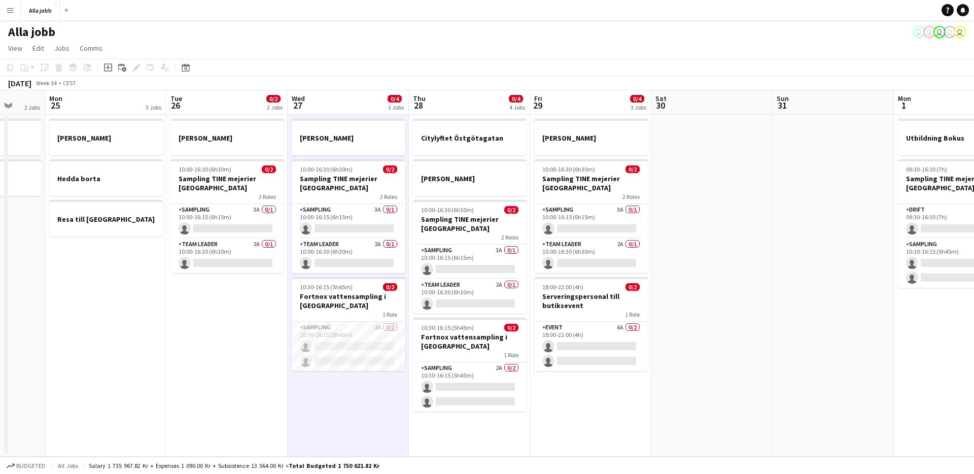
click at [618, 417] on app-date-cell "[PERSON_NAME] 10:00-16:30 (6h30m) 0/2 Sampling TINE mejerier Göteborg 2 Roles S…" at bounding box center [590, 286] width 121 height 342
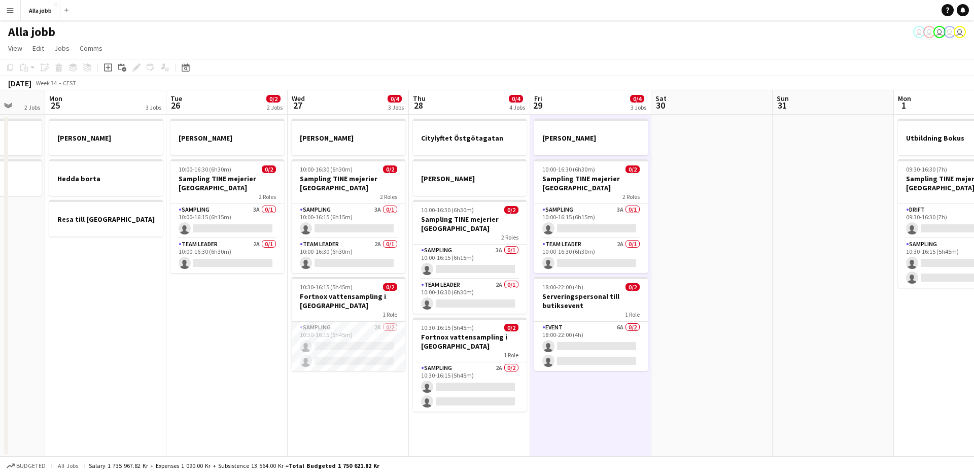
click at [439, 416] on app-date-cell "Citylyftet Östgötagatan [PERSON_NAME] 10:00-16:30 (6h30m) 0/2 Sampling TINE mej…" at bounding box center [469, 286] width 121 height 342
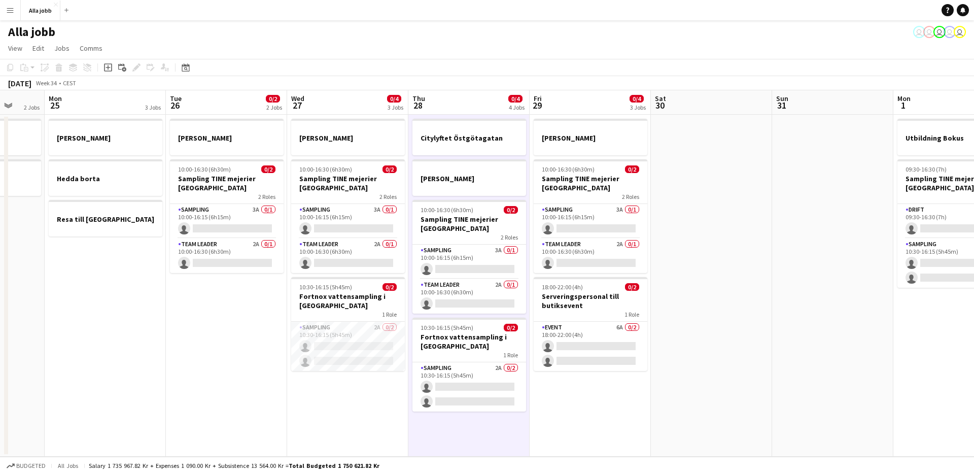
click at [385, 387] on app-date-cell "[PERSON_NAME] 10:00-16:30 (6h30m) 0/2 Sampling TINE mejerier Göteborg 2 Roles S…" at bounding box center [347, 286] width 121 height 342
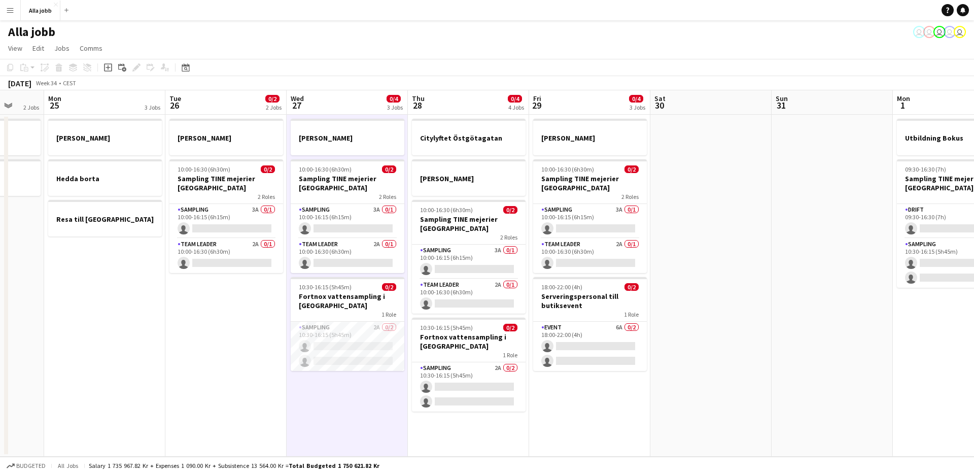
click at [447, 426] on app-date-cell "Citylyftet Östgötagatan [PERSON_NAME] 10:00-16:30 (6h30m) 0/2 Sampling TINE mej…" at bounding box center [468, 286] width 121 height 342
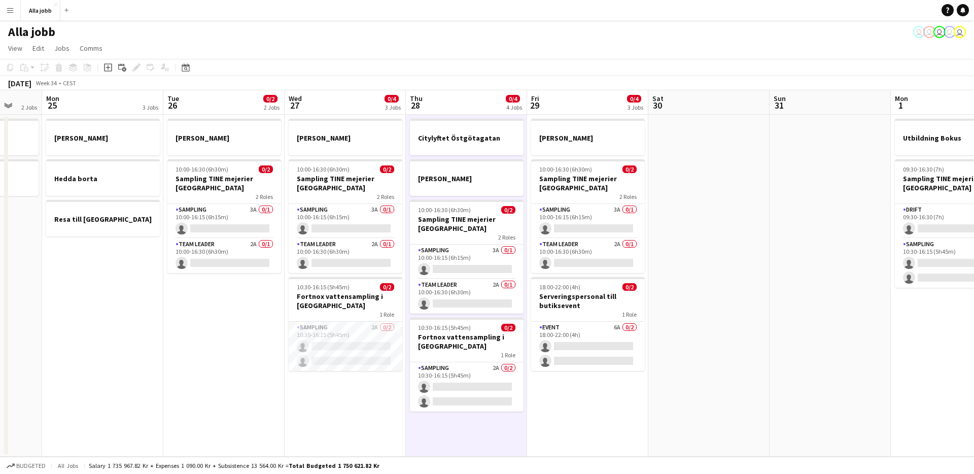
click at [570, 395] on app-date-cell "[PERSON_NAME] 10:00-16:30 (6h30m) 0/2 Sampling TINE mejerier Göteborg 2 Roles S…" at bounding box center [587, 286] width 121 height 342
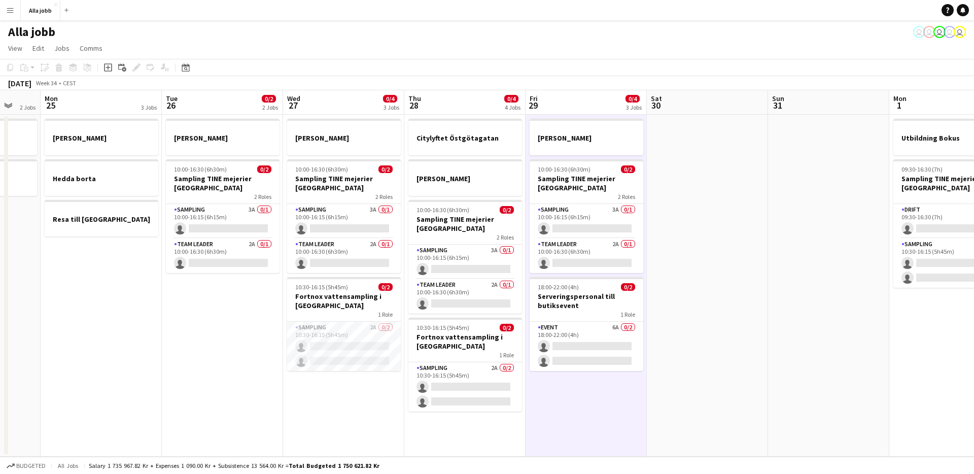
click at [342, 423] on app-date-cell "[PERSON_NAME] 10:00-16:30 (6h30m) 0/2 Sampling TINE mejerier Göteborg 2 Roles S…" at bounding box center [343, 286] width 121 height 342
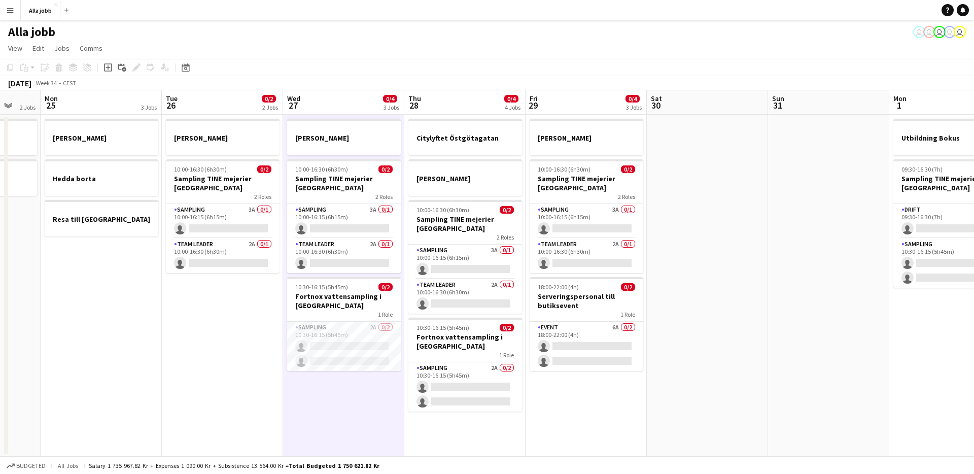
click at [421, 438] on app-date-cell "Citylyftet Östgötagatan [PERSON_NAME] 10:00-16:30 (6h30m) 0/2 Sampling TINE mej…" at bounding box center [464, 286] width 121 height 342
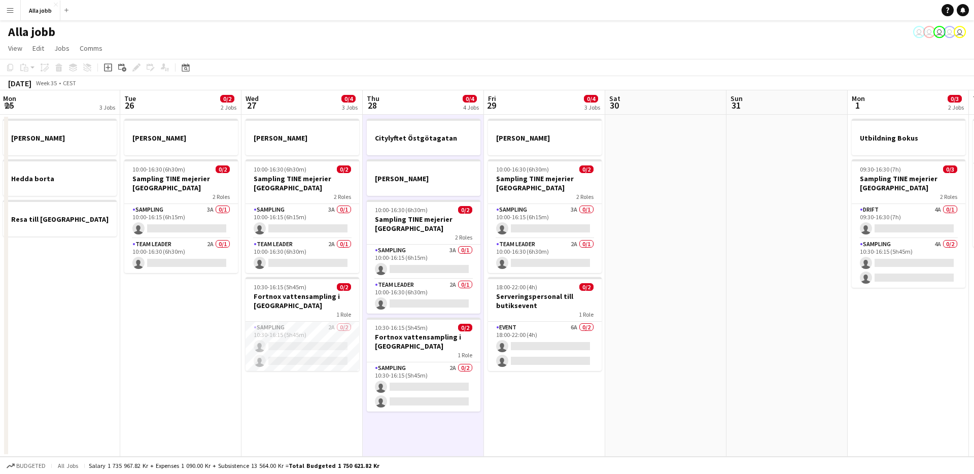
scroll to position [0, 370]
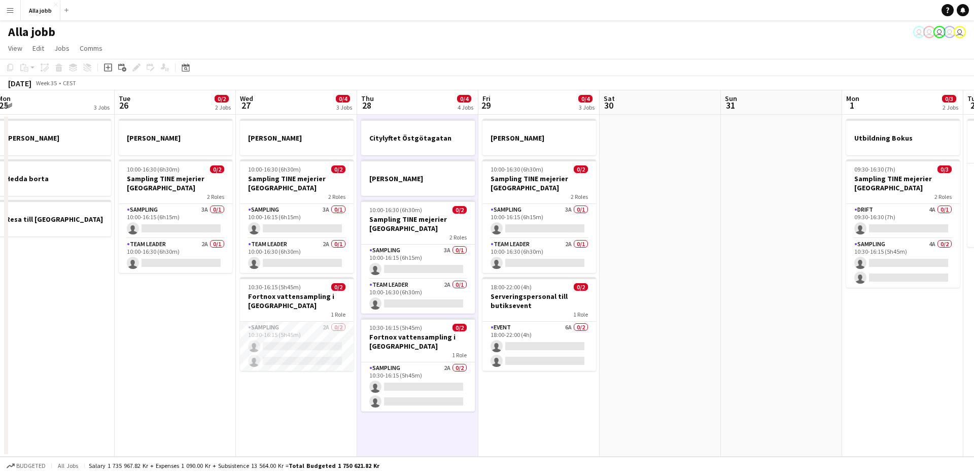
drag, startPoint x: 352, startPoint y: 433, endPoint x: 365, endPoint y: 426, distance: 13.8
click at [365, 426] on app-calendar-viewport "Fri 22 1 Job Sat 23 2/2 3 Jobs Sun 24 2 Jobs Mon 25 3 Jobs Tue 26 0/2 2 Jobs We…" at bounding box center [487, 273] width 974 height 366
click at [365, 426] on app-date-cell "Citylyftet Östgötagatan [PERSON_NAME] 10:00-16:30 (6h30m) 0/2 Sampling TINE mej…" at bounding box center [417, 286] width 121 height 342
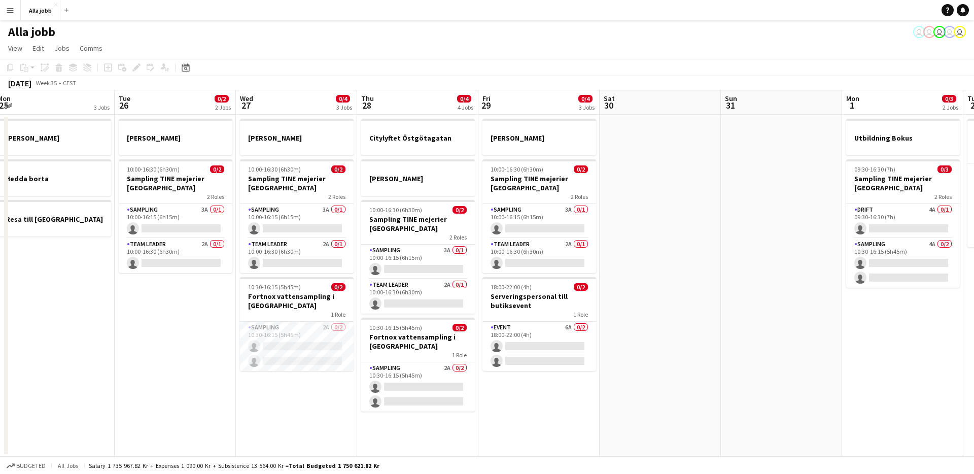
click at [365, 426] on app-date-cell "Citylyftet Östgötagatan [PERSON_NAME] 10:00-16:30 (6h30m) 0/2 Sampling TINE mej…" at bounding box center [417, 286] width 121 height 342
click at [375, 422] on app-date-cell "Citylyftet Östgötagatan [PERSON_NAME] 10:00-16:30 (6h30m) 0/2 Sampling TINE mej…" at bounding box center [417, 286] width 121 height 342
click at [531, 419] on app-date-cell "[PERSON_NAME] 10:00-16:30 (6h30m) 0/2 Sampling TINE mejerier Göteborg 2 Roles S…" at bounding box center [538, 286] width 121 height 342
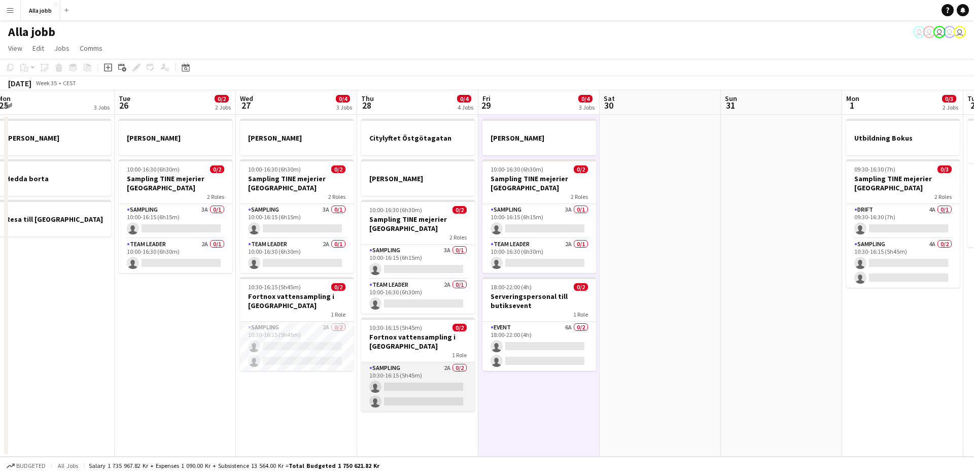
click at [421, 407] on app-card-role "Sampling 2A 0/2 10:30-16:15 (5h45m) single-neutral-actions single-neutral-actio…" at bounding box center [418, 386] width 114 height 49
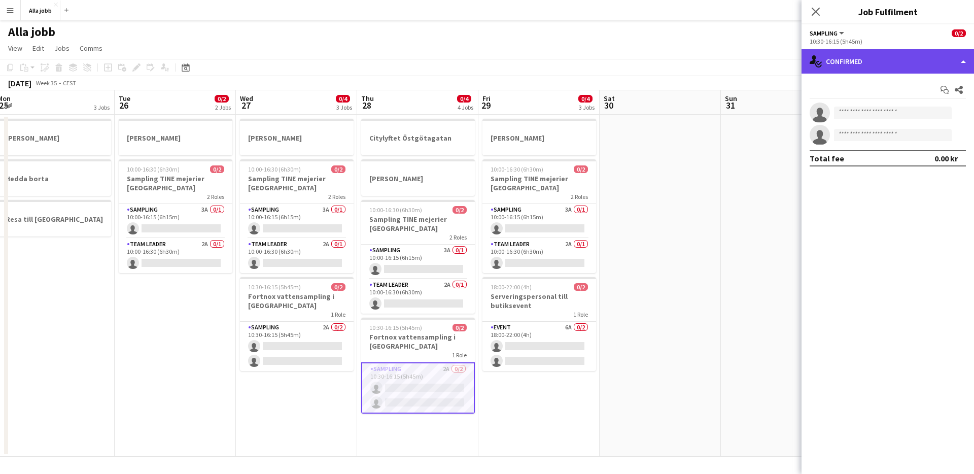
click at [964, 60] on div "single-neutral-actions-check-2 Confirmed" at bounding box center [887, 61] width 172 height 24
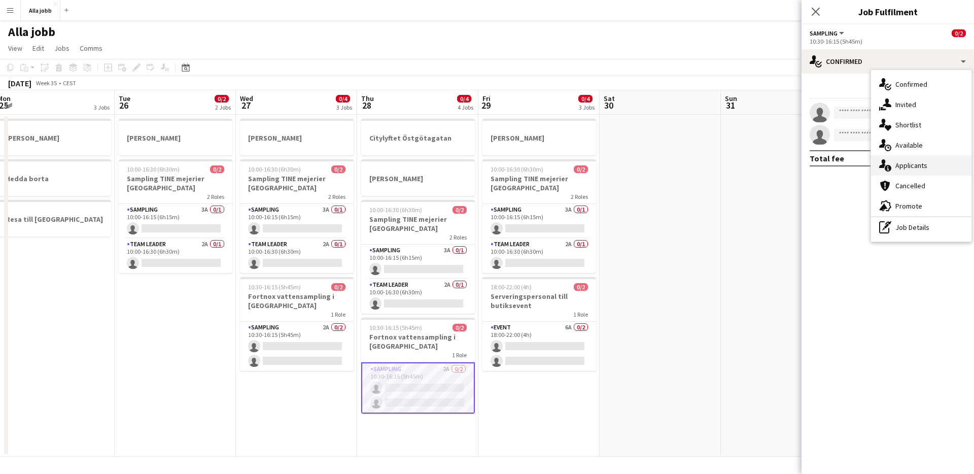
click at [911, 163] on div "single-neutral-actions-information Applicants" at bounding box center [921, 165] width 100 height 20
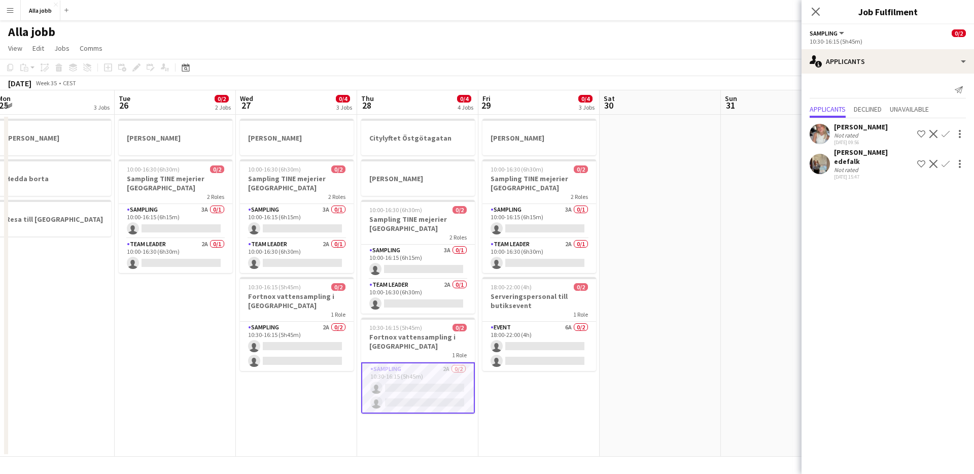
click at [699, 328] on app-date-cell at bounding box center [659, 286] width 121 height 342
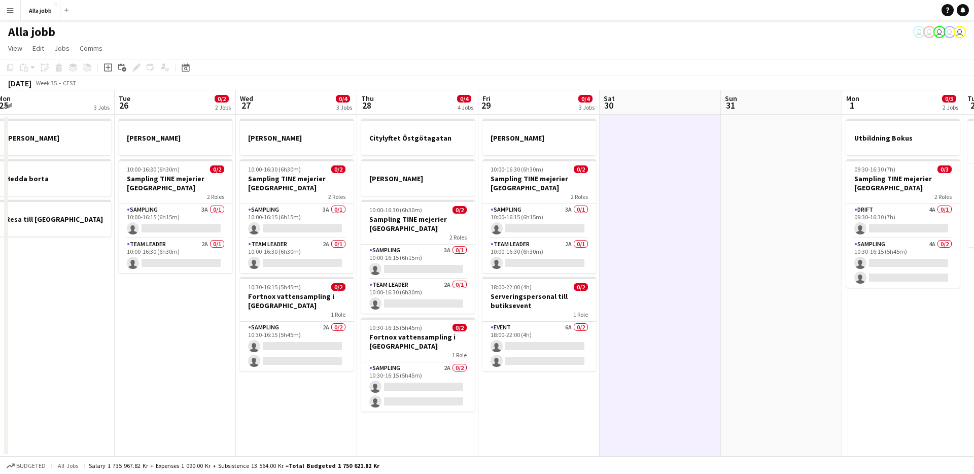
click at [698, 328] on app-date-cell at bounding box center [659, 286] width 121 height 342
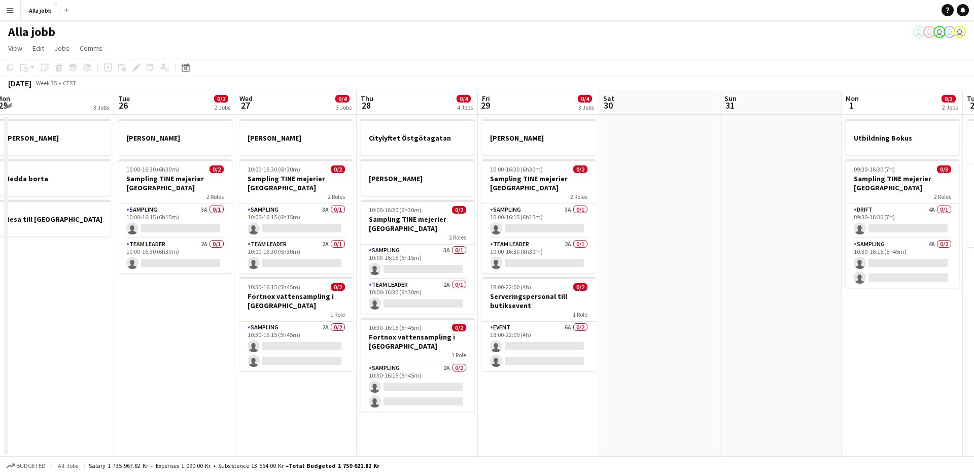
click at [664, 351] on app-calendar-viewport "Fri 22 1 Job Sat 23 2/2 3 Jobs Sun 24 2 Jobs Mon 25 3 Jobs Tue 26 0/2 2 Jobs We…" at bounding box center [487, 273] width 974 height 366
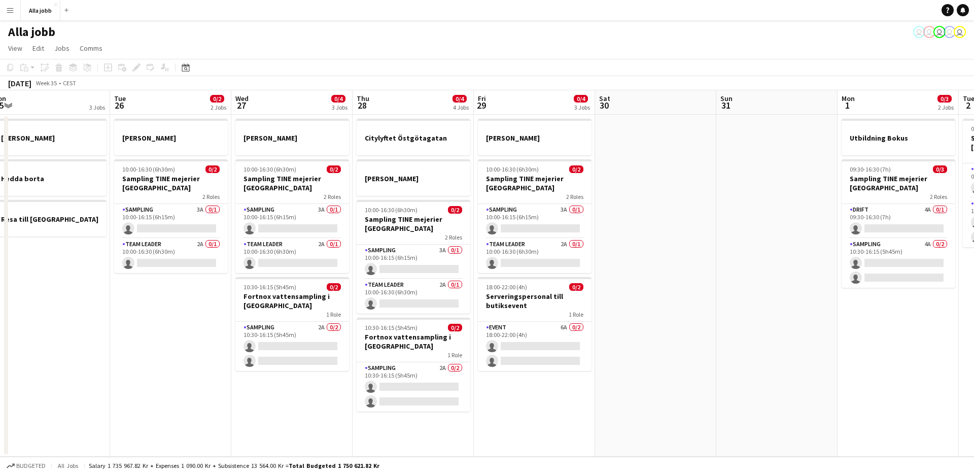
click at [664, 351] on app-date-cell at bounding box center [655, 286] width 121 height 342
click at [510, 414] on app-date-cell "[PERSON_NAME] 10:00-16:30 (6h30m) 0/2 Sampling TINE mejerier Göteborg 2 Roles S…" at bounding box center [534, 286] width 121 height 342
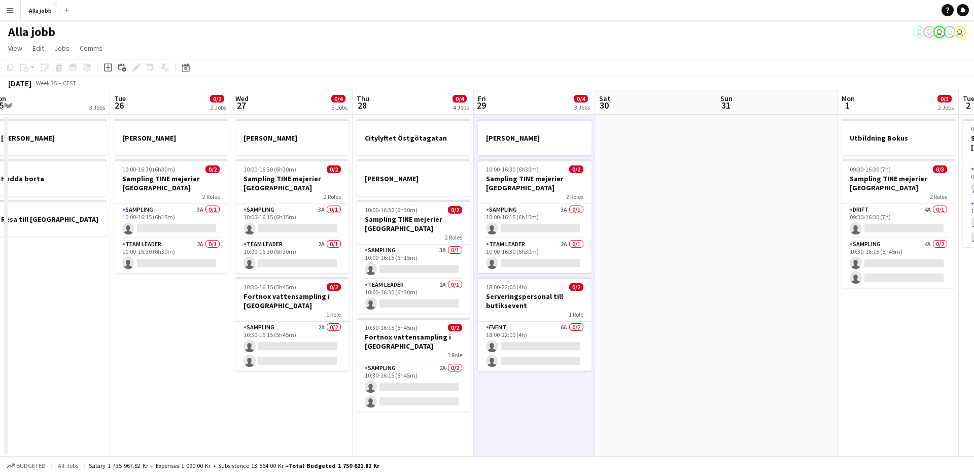
click at [510, 414] on app-date-cell "[PERSON_NAME] 10:00-16:30 (6h30m) 0/2 Sampling TINE mejerier Göteborg 2 Roles S…" at bounding box center [534, 286] width 121 height 342
click at [509, 414] on app-date-cell "[PERSON_NAME] 10:00-16:30 (6h30m) 0/2 Sampling TINE mejerier Göteborg 2 Roles S…" at bounding box center [533, 286] width 121 height 342
click at [507, 414] on app-date-cell "[PERSON_NAME] 10:00-16:30 (6h30m) 0/2 Sampling TINE mejerier Göteborg 2 Roles S…" at bounding box center [533, 286] width 121 height 342
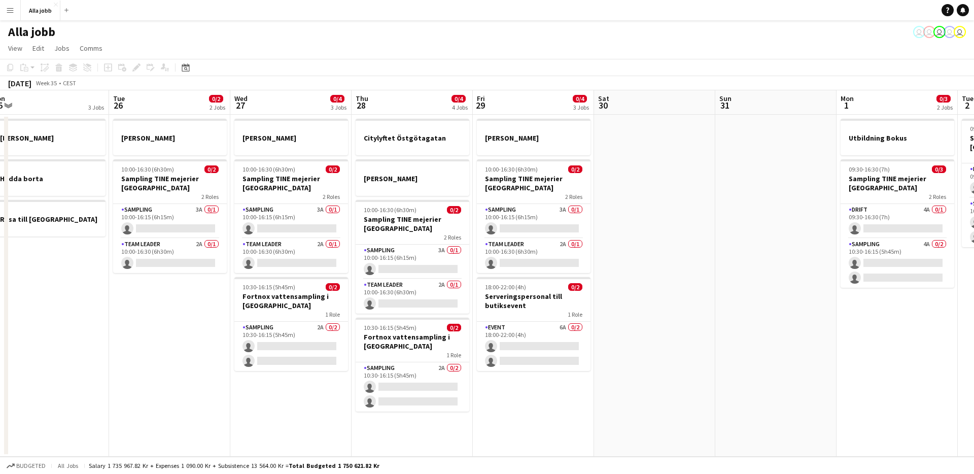
click at [507, 414] on app-date-cell "[PERSON_NAME] 10:00-16:30 (6h30m) 0/2 Sampling TINE mejerier Göteborg 2 Roles S…" at bounding box center [533, 286] width 121 height 342
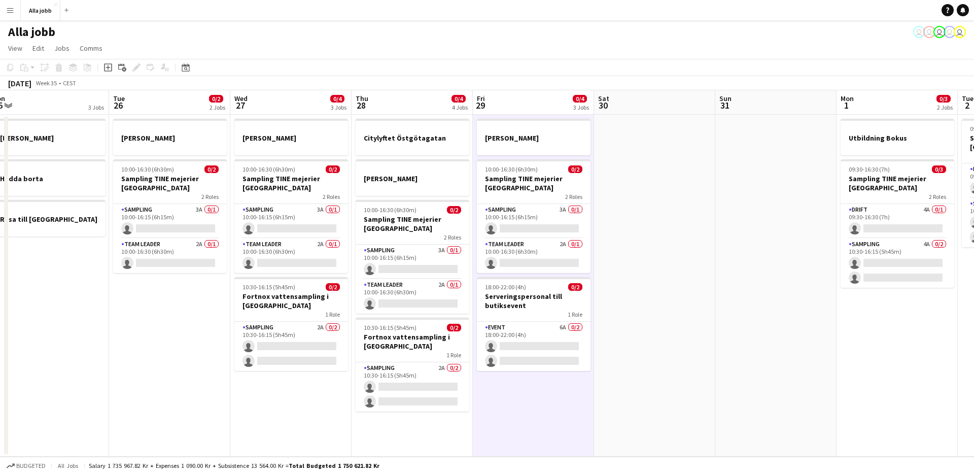
click at [507, 414] on app-date-cell "[PERSON_NAME] 10:00-16:30 (6h30m) 0/2 Sampling TINE mejerier Göteborg 2 Roles S…" at bounding box center [533, 286] width 121 height 342
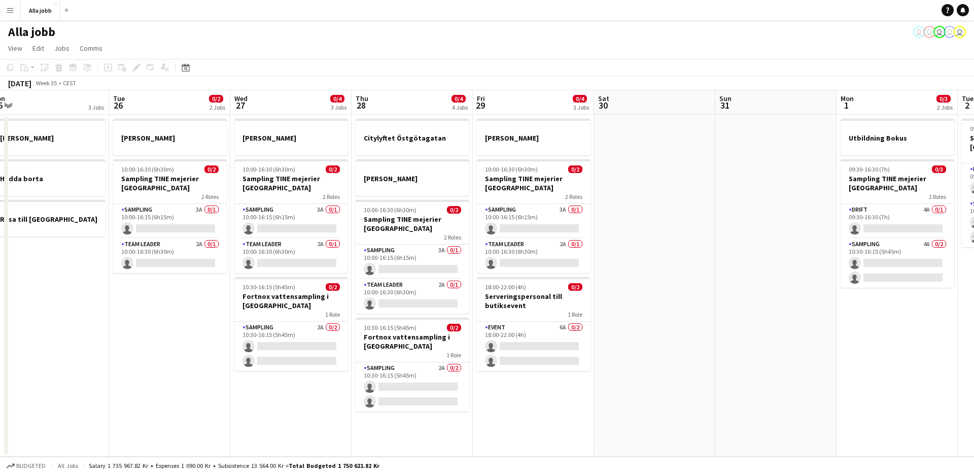
click at [507, 414] on app-date-cell "[PERSON_NAME] 10:00-16:30 (6h30m) 0/2 Sampling TINE mejerier Göteborg 2 Roles S…" at bounding box center [533, 286] width 121 height 342
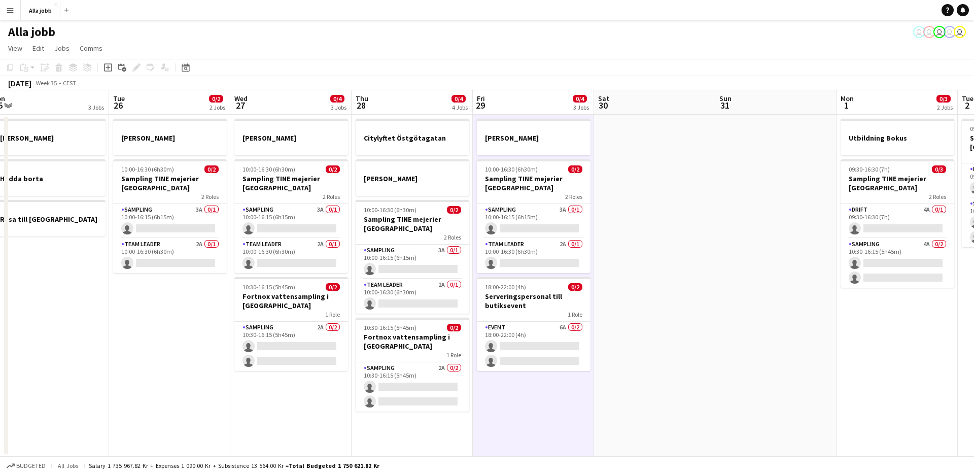
click at [239, 396] on app-date-cell "[PERSON_NAME] 10:00-16:30 (6h30m) 0/2 Sampling TINE mejerier Göteborg 2 Roles S…" at bounding box center [290, 286] width 121 height 342
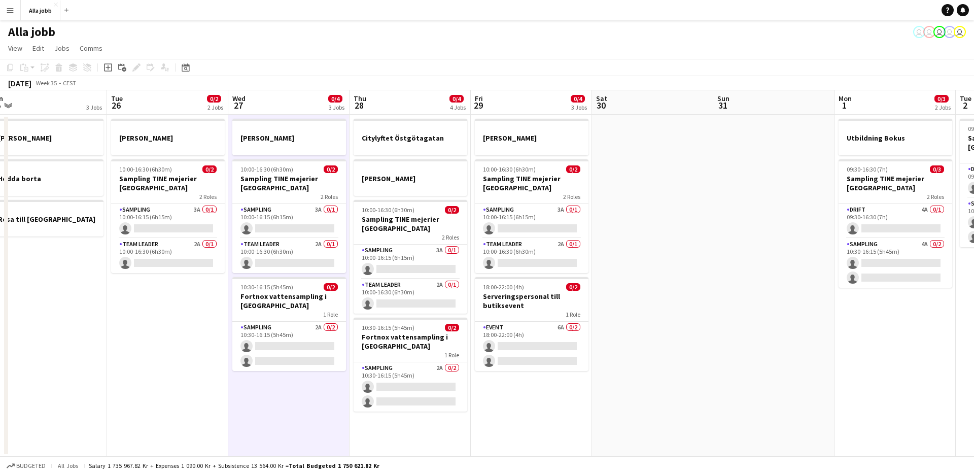
click at [239, 396] on app-date-cell "[PERSON_NAME] 10:00-16:30 (6h30m) 0/2 Sampling TINE mejerier Göteborg 2 Roles S…" at bounding box center [288, 286] width 121 height 342
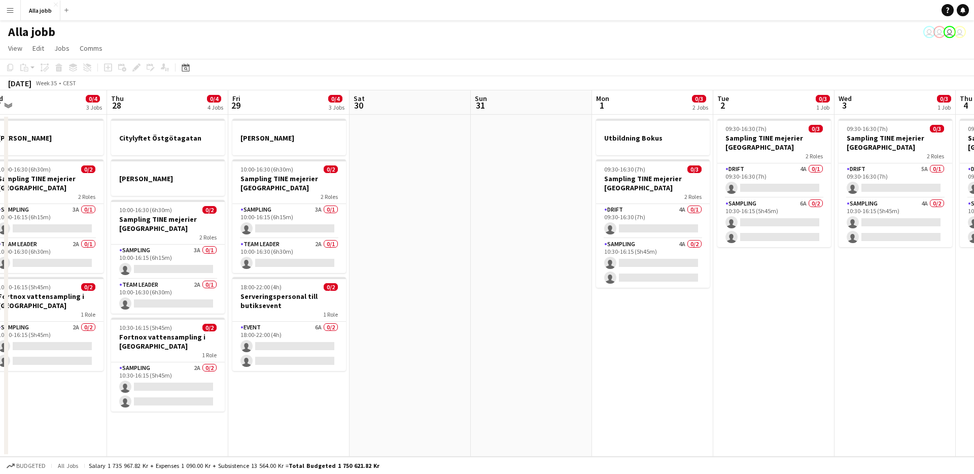
click at [486, 298] on app-date-cell at bounding box center [531, 286] width 121 height 342
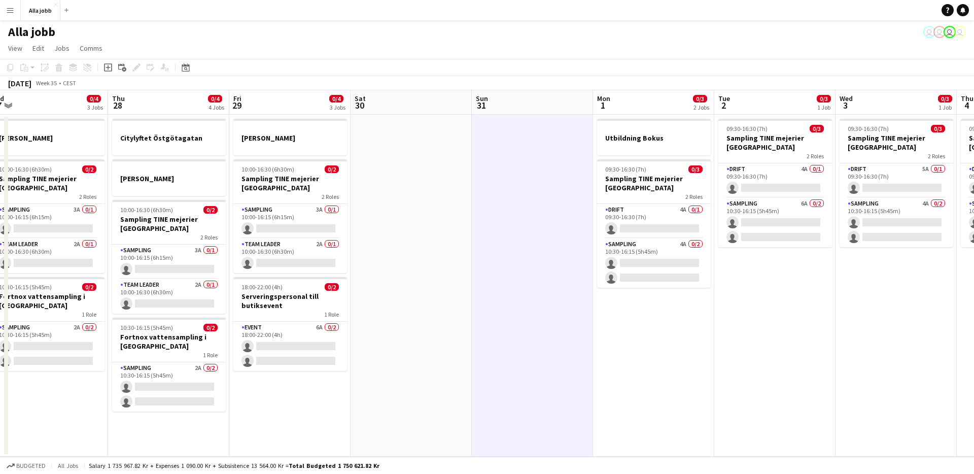
click at [486, 298] on app-date-cell at bounding box center [532, 286] width 121 height 342
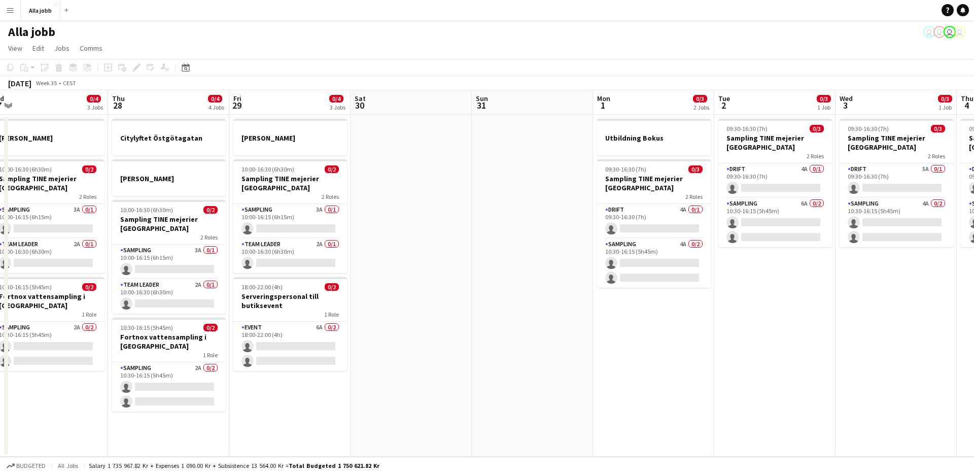
click at [486, 298] on app-date-cell at bounding box center [532, 286] width 121 height 342
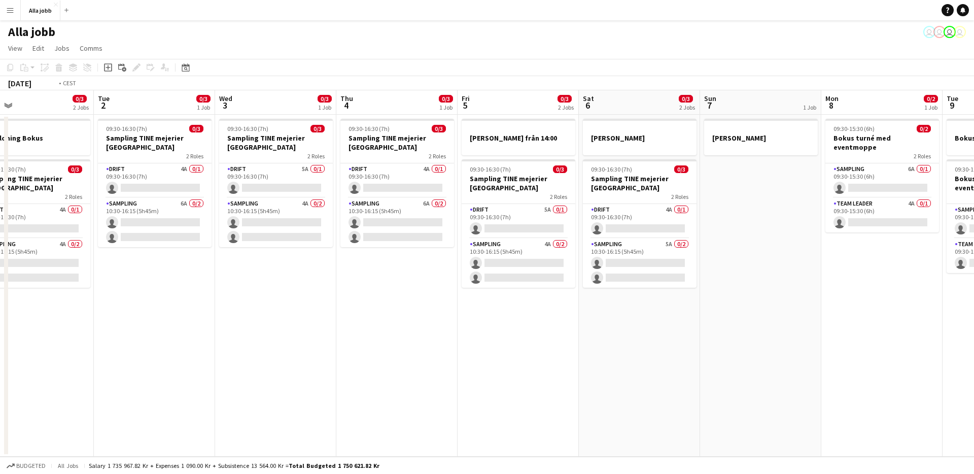
drag, startPoint x: 705, startPoint y: 345, endPoint x: 87, endPoint y: 239, distance: 627.3
click at [88, 239] on app-calendar-viewport "Thu 28 0/4 4 Jobs Fri 29 0/4 3 Jobs Sat 30 Sun 31 Mon 1 0/3 2 Jobs Tue 2 0/3 1 …" at bounding box center [487, 273] width 974 height 366
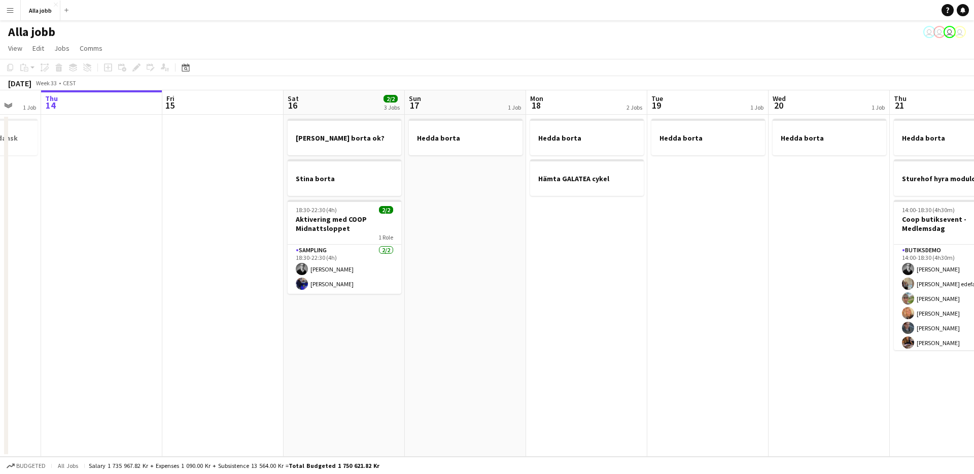
drag, startPoint x: 703, startPoint y: 314, endPoint x: 250, endPoint y: 285, distance: 454.3
click at [251, 285] on app-calendar-viewport "Mon 11 Tue 12 1 Job Wed 13 1 Job Thu 14 Fri 15 Sat 16 2/2 3 Jobs Sun 17 1 Job M…" at bounding box center [487, 273] width 974 height 366
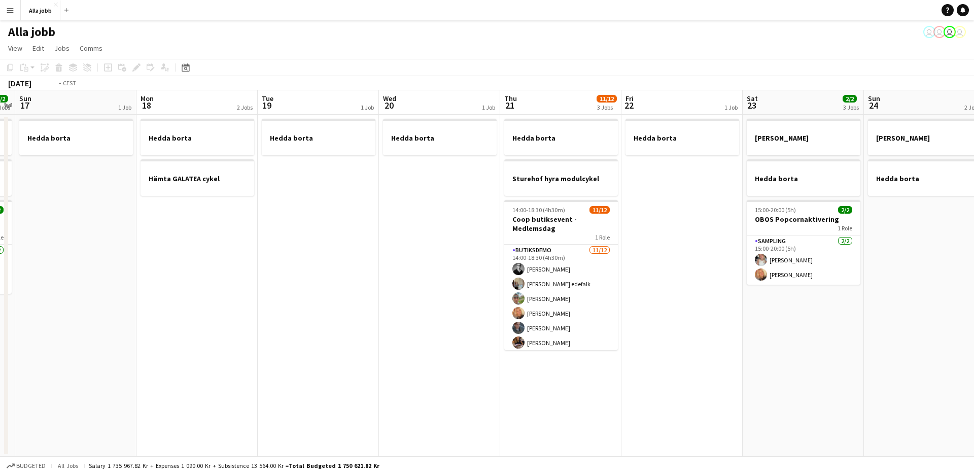
drag, startPoint x: 492, startPoint y: 301, endPoint x: 210, endPoint y: 259, distance: 285.0
click at [208, 259] on app-calendar-viewport "Wed 13 1 Job Thu 14 Fri 15 Sat 16 2/2 3 Jobs Sun 17 1 Job Mon 18 2 Jobs Tue 19 …" at bounding box center [487, 273] width 974 height 366
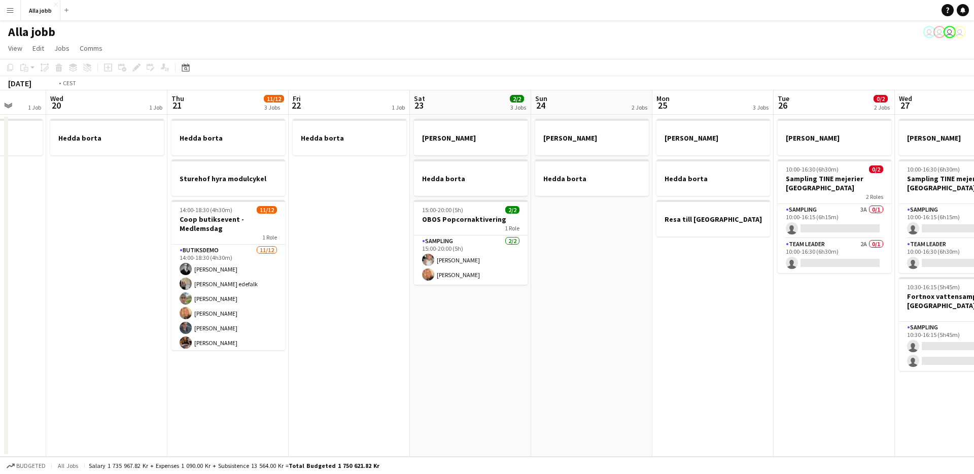
drag, startPoint x: 301, startPoint y: 241, endPoint x: 329, endPoint y: 252, distance: 30.2
click at [169, 237] on app-calendar-viewport "Sun 17 1 Job Mon 18 2 Jobs Tue 19 1 Job Wed 20 1 Job Thu 21 11/12 3 Jobs Fri 22…" at bounding box center [487, 273] width 974 height 366
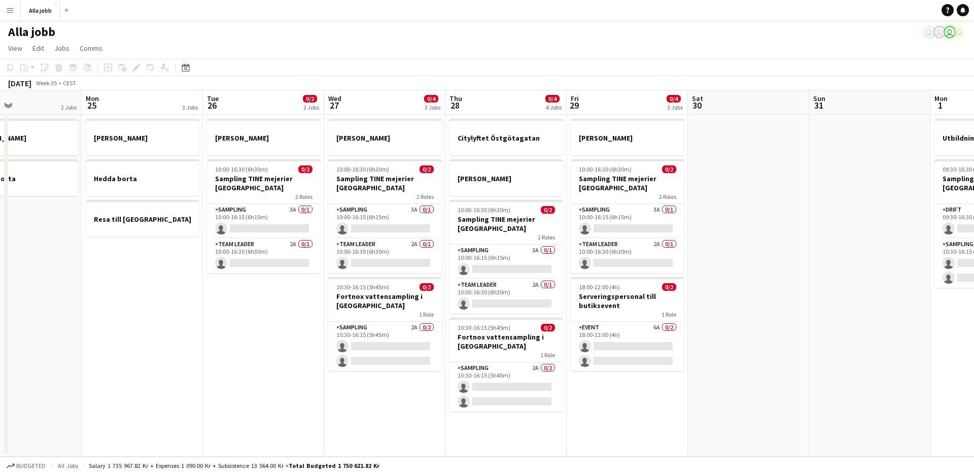
drag, startPoint x: 771, startPoint y: 312, endPoint x: 499, endPoint y: 264, distance: 276.6
click at [265, 239] on app-calendar-viewport "Fri 22 1 Job Sat 23 2/2 3 Jobs Sun 24 2 Jobs Mon 25 3 Jobs Tue 26 0/2 2 Jobs We…" at bounding box center [487, 273] width 974 height 366
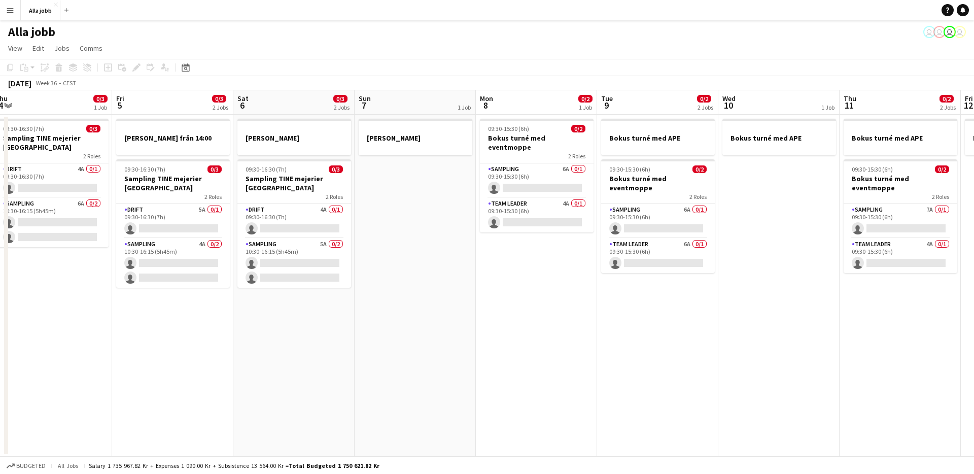
drag, startPoint x: 866, startPoint y: 323, endPoint x: 599, endPoint y: 277, distance: 270.7
click at [278, 284] on app-calendar-viewport "Mon 1 0/3 2 Jobs Tue 2 0/3 1 Job Wed 3 0/3 1 Job Thu 4 0/3 1 Job Fri 5 0/3 2 Jo…" at bounding box center [487, 273] width 974 height 366
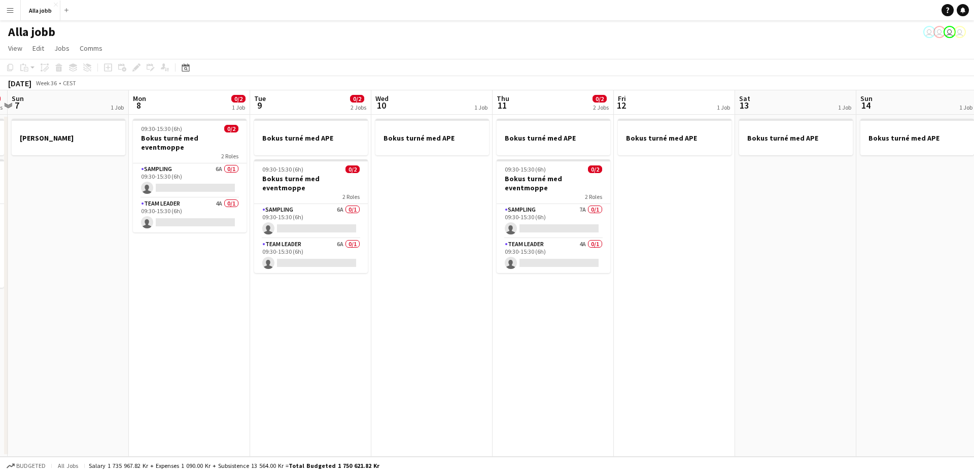
drag, startPoint x: 664, startPoint y: 297, endPoint x: 362, endPoint y: 312, distance: 303.2
click at [358, 313] on app-calendar-viewport "Wed 3 0/3 1 Job Thu 4 0/3 1 Job Fri 5 0/3 2 Jobs Sat 6 0/3 2 Jobs Sun 7 1 Job M…" at bounding box center [487, 273] width 974 height 366
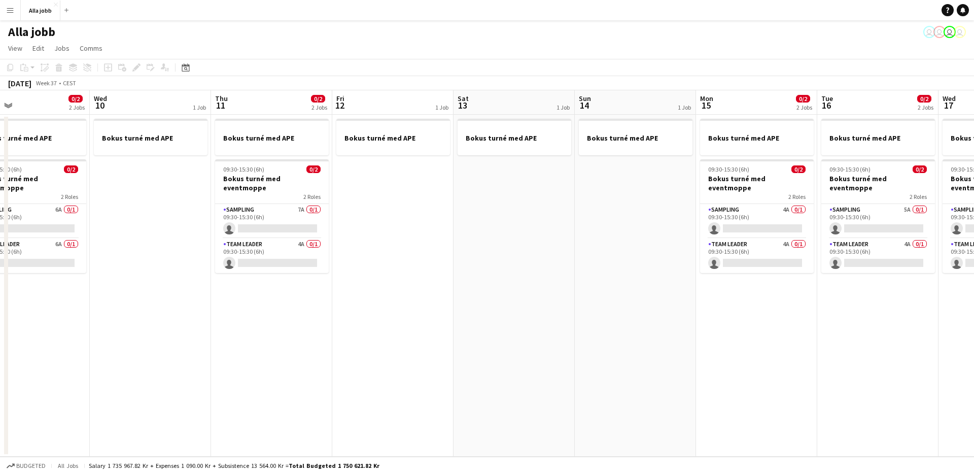
drag, startPoint x: 502, startPoint y: 272, endPoint x: 270, endPoint y: 267, distance: 231.8
click at [228, 286] on app-calendar-viewport "Fri 5 0/3 2 Jobs Sat 6 0/3 2 Jobs Sun 7 1 Job Mon 8 0/2 1 Job Tue 9 0/2 2 Jobs …" at bounding box center [487, 273] width 974 height 366
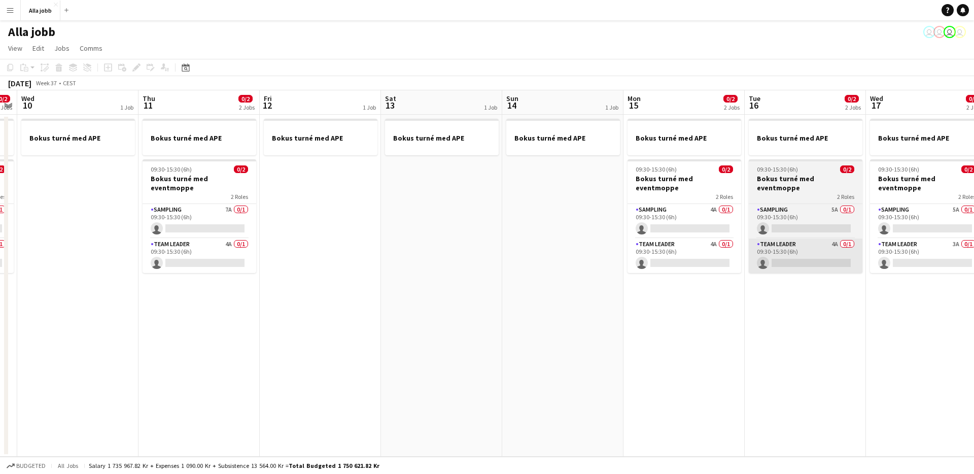
drag, startPoint x: 504, startPoint y: 266, endPoint x: 511, endPoint y: 249, distance: 18.9
click at [207, 256] on app-calendar-viewport "Sun 7 1 Job Mon 8 0/2 1 Job Tue 9 0/2 2 Jobs Wed 10 1 Job Thu 11 0/2 2 Jobs Fri…" at bounding box center [487, 273] width 974 height 366
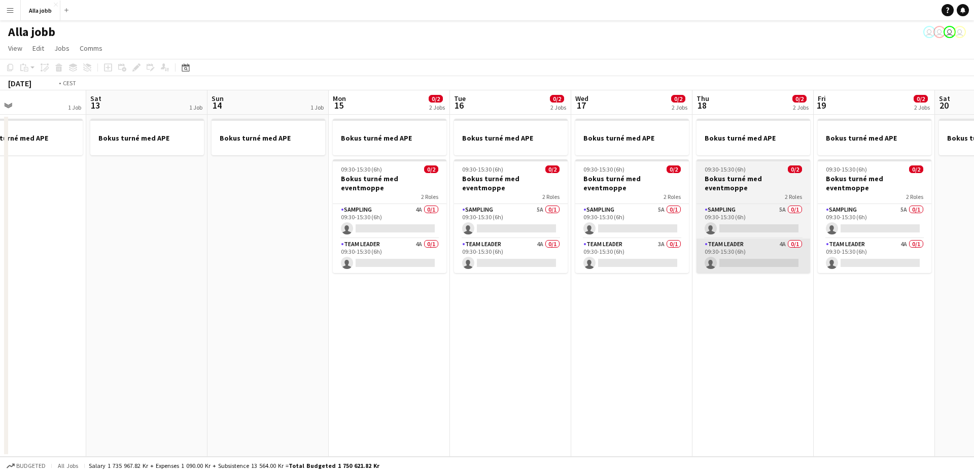
drag, startPoint x: 595, startPoint y: 248, endPoint x: 189, endPoint y: 232, distance: 406.5
click at [168, 234] on app-calendar-viewport "Tue 9 0/2 2 Jobs Wed 10 1 Job Thu 11 0/2 2 Jobs Fri 12 1 Job Sat 13 1 Job Sun 1…" at bounding box center [487, 273] width 974 height 366
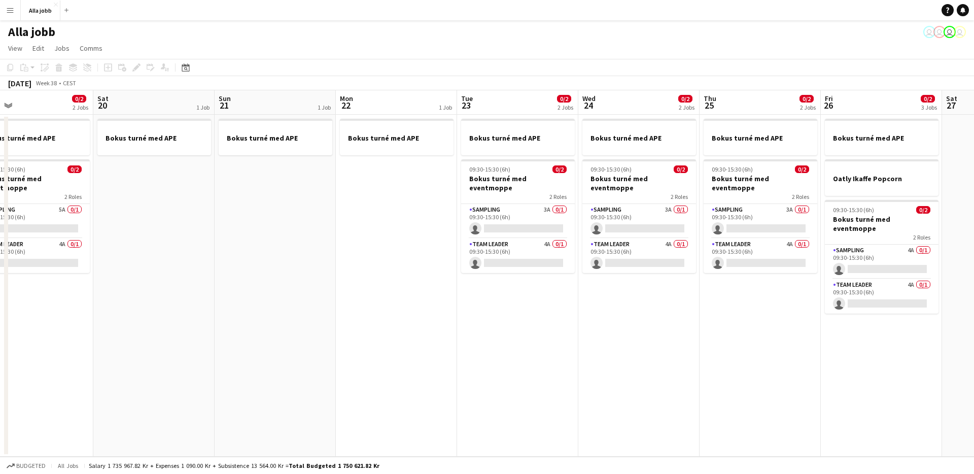
drag, startPoint x: 396, startPoint y: 257, endPoint x: 720, endPoint y: 278, distance: 324.8
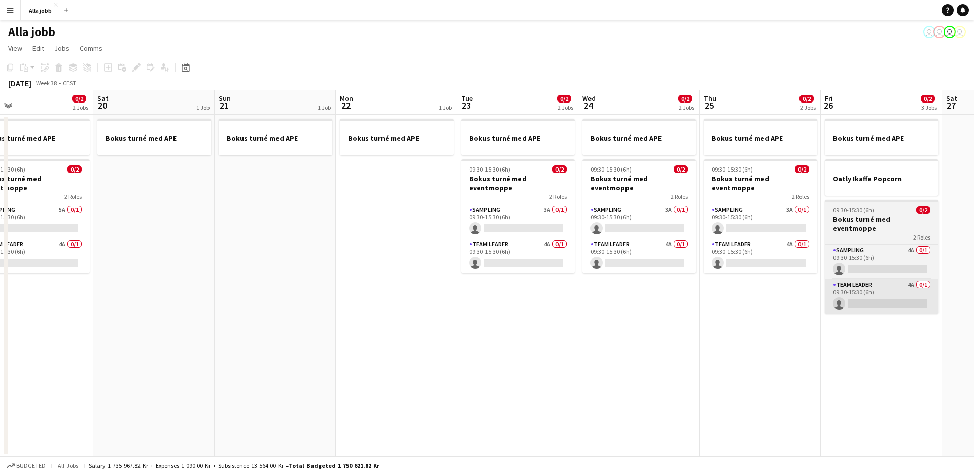
click at [254, 262] on app-calendar-viewport "Wed 17 0/2 2 Jobs Thu 18 0/2 2 Jobs Fri 19 0/2 2 Jobs Sat 20 1 Job Sun 21 1 Job…" at bounding box center [487, 273] width 974 height 366
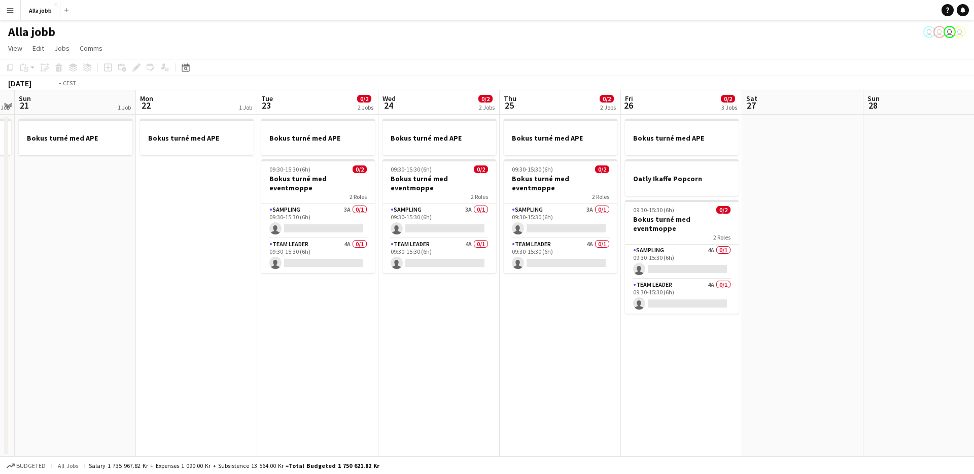
drag, startPoint x: 731, startPoint y: 278, endPoint x: 529, endPoint y: 274, distance: 201.9
click at [293, 288] on app-calendar-viewport "Wed 17 0/2 2 Jobs Thu 18 0/2 2 Jobs Fri 19 0/2 2 Jobs Sat 20 1 Job Sun 21 1 Job…" at bounding box center [487, 273] width 974 height 366
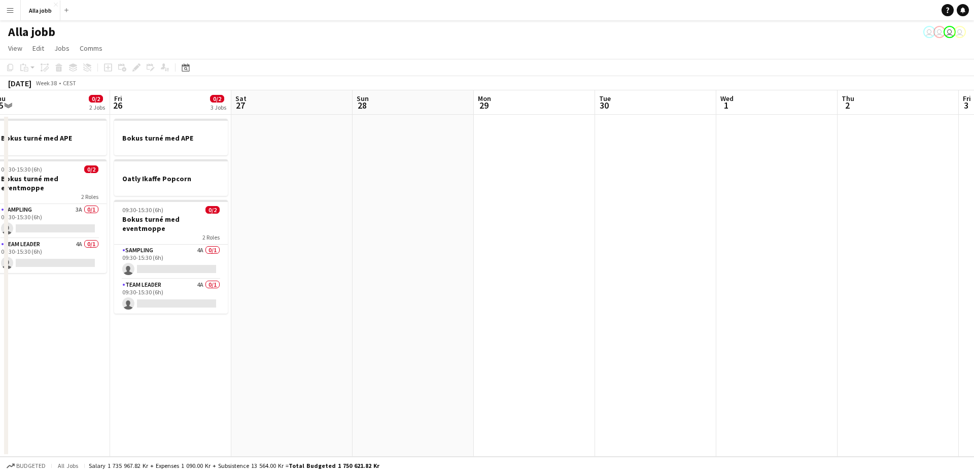
drag, startPoint x: 474, startPoint y: 258, endPoint x: 250, endPoint y: 261, distance: 224.2
click at [250, 261] on app-calendar-viewport "Sun 21 1 Job Mon 22 1 Job Tue 23 0/2 2 Jobs Wed 24 0/2 2 Jobs Thu 25 0/2 2 Jobs…" at bounding box center [487, 273] width 974 height 366
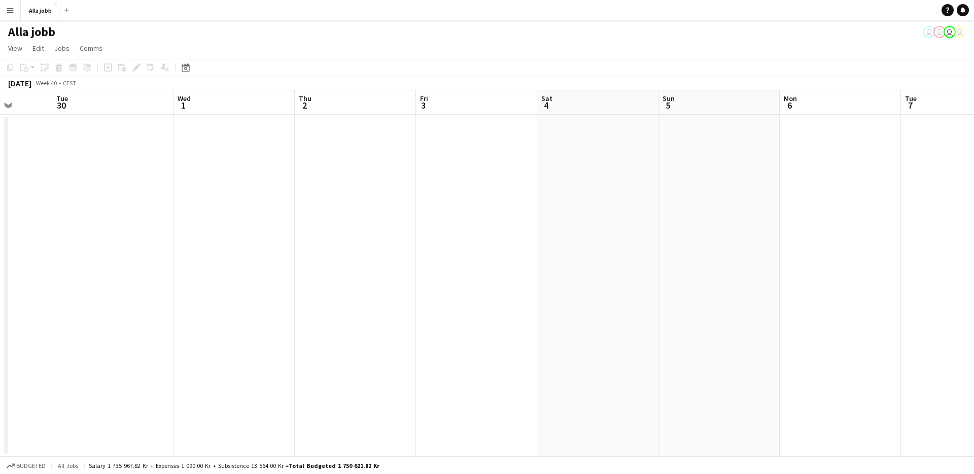
drag, startPoint x: 537, startPoint y: 262, endPoint x: 146, endPoint y: 280, distance: 391.4
click at [143, 280] on app-calendar-viewport "Sat 27 Sun 28 Mon 29 Tue 30 Wed 1 Thu 2 Fri 3 Sat 4 Sun 5 Mon 6 Tue 7 Wed 8 Thu…" at bounding box center [487, 273] width 974 height 366
drag, startPoint x: 535, startPoint y: 260, endPoint x: 161, endPoint y: 277, distance: 373.7
click at [149, 283] on app-calendar-viewport "Wed 1 Thu 2 Fri 3 Sat 4 Sun 5 Mon 6 Tue 7 Wed 8 Thu 9 1 Job Fri 10 Sat 11 Sun 1…" at bounding box center [487, 273] width 974 height 366
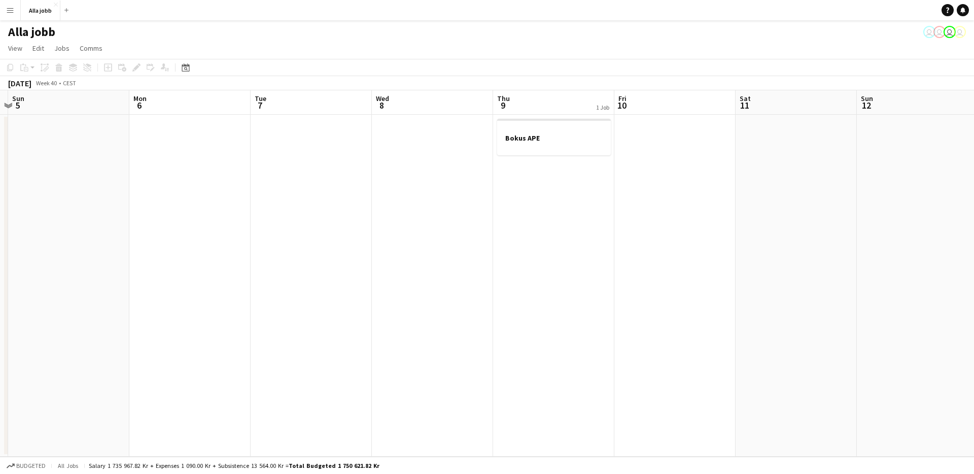
click at [526, 182] on app-date-cell "Bokus APE" at bounding box center [553, 286] width 121 height 342
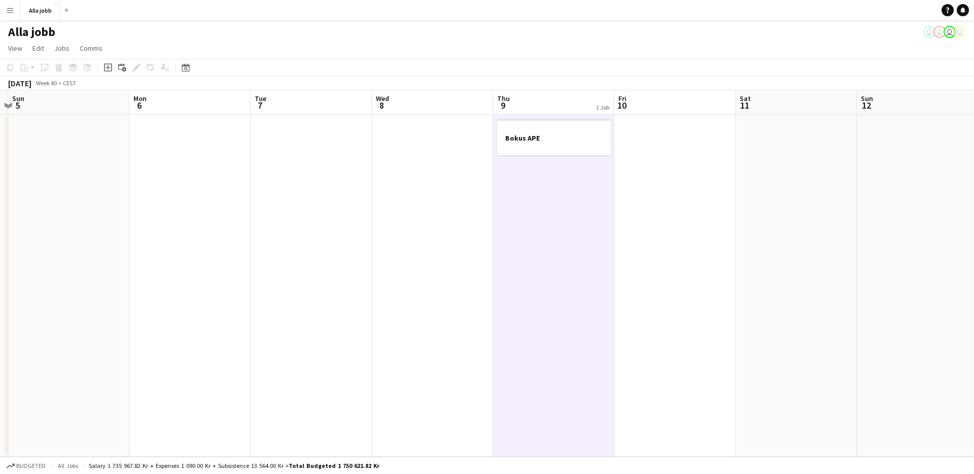
click at [441, 239] on app-date-cell at bounding box center [432, 286] width 121 height 342
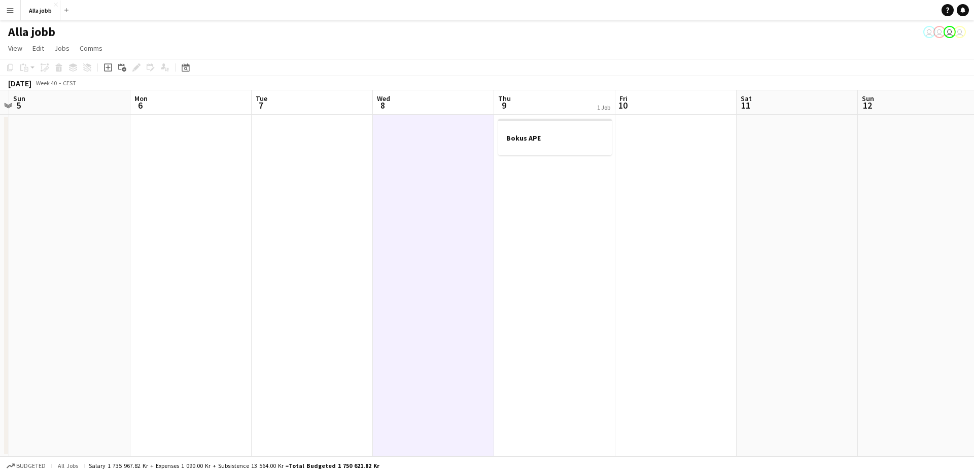
click at [505, 246] on app-date-cell "Bokus APE" at bounding box center [554, 286] width 121 height 342
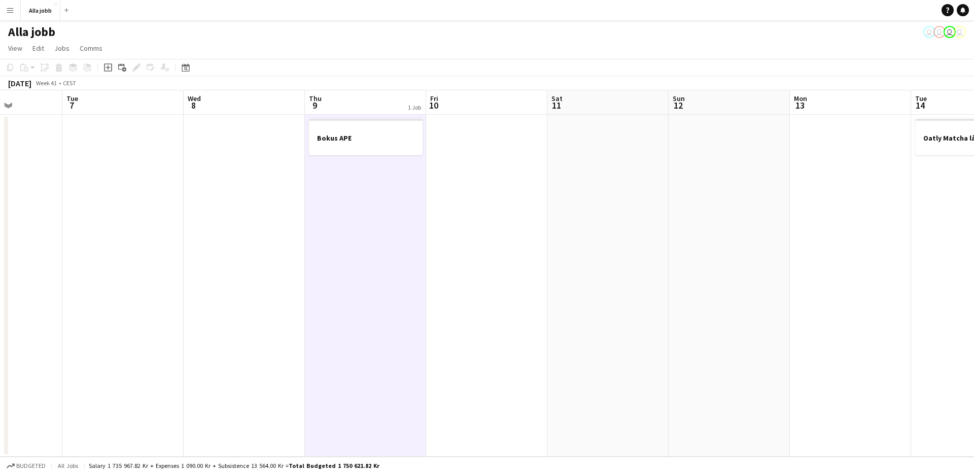
drag, startPoint x: 576, startPoint y: 258, endPoint x: 419, endPoint y: 277, distance: 158.3
click at [419, 277] on app-calendar-viewport "Fri 3 Sat 4 Sun 5 Mon 6 Tue 7 Wed 8 Thu 9 1 Job Fri 10 Sat 11 Sun 12 Mon 13 Tue…" at bounding box center [487, 273] width 974 height 366
click at [500, 255] on app-date-cell at bounding box center [486, 286] width 121 height 342
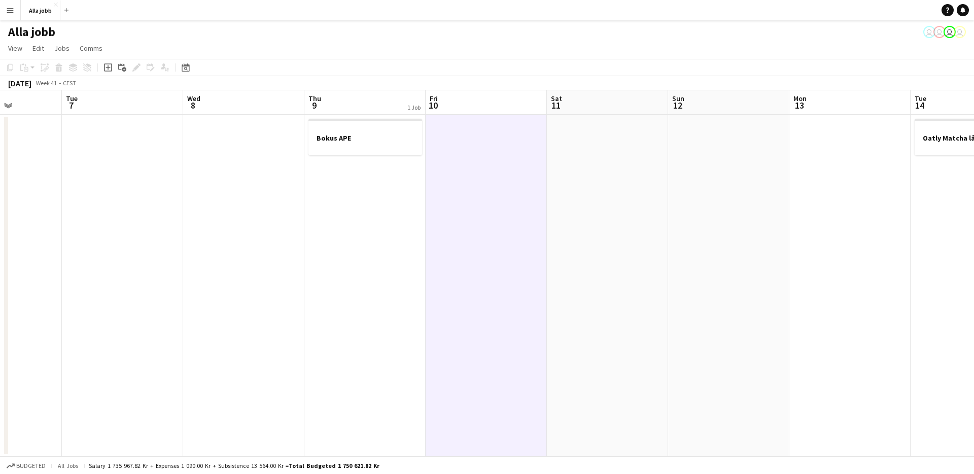
click at [499, 255] on app-date-cell at bounding box center [486, 286] width 121 height 342
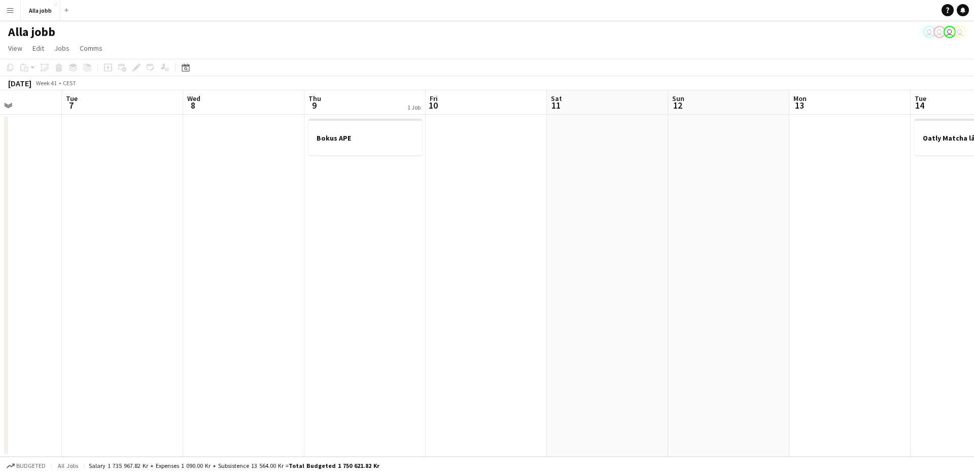
click at [585, 257] on app-date-cell at bounding box center [607, 286] width 121 height 342
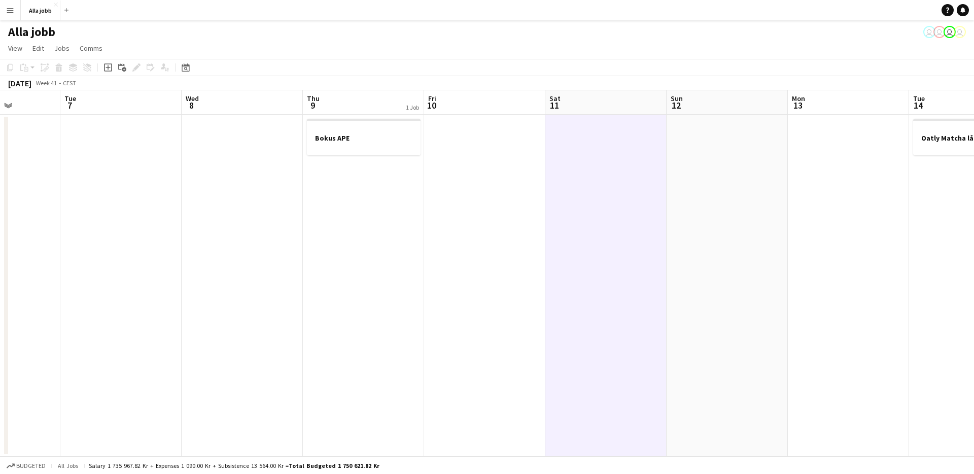
click at [512, 249] on app-date-cell at bounding box center [484, 286] width 121 height 342
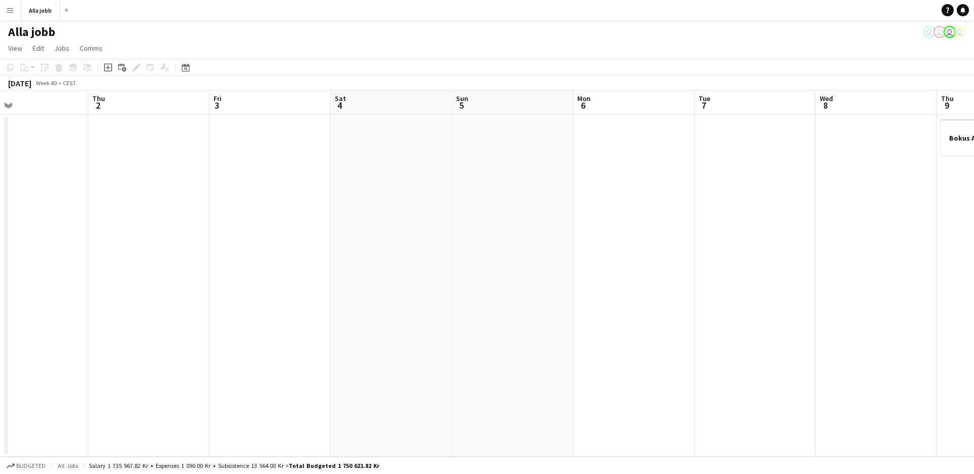
drag, startPoint x: 322, startPoint y: 246, endPoint x: 860, endPoint y: 300, distance: 540.9
click at [866, 298] on app-calendar-viewport "Mon 29 Tue 30 Wed 1 Thu 2 Fri 3 Sat 4 Sun 5 Mon 6 Tue 7 Wed 8 Thu 9 1 Job Fri 1…" at bounding box center [487, 273] width 974 height 366
drag, startPoint x: 375, startPoint y: 271, endPoint x: 782, endPoint y: 312, distance: 408.3
click at [782, 312] on app-calendar-viewport "Fri 26 0/2 3 Jobs Sat 27 Sun 28 Mon 29 Tue 30 Wed 1 Thu 2 Fri 3 Sat 4 Sun 5 Mon…" at bounding box center [487, 273] width 974 height 366
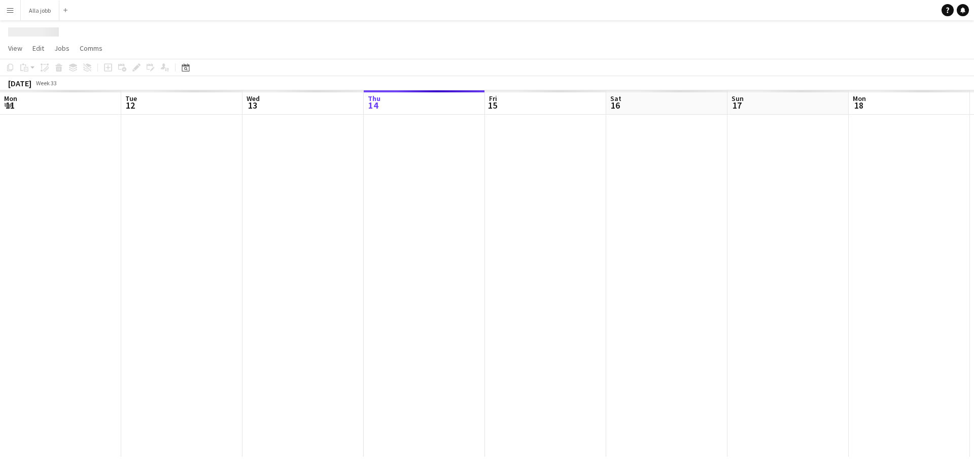
scroll to position [0, 242]
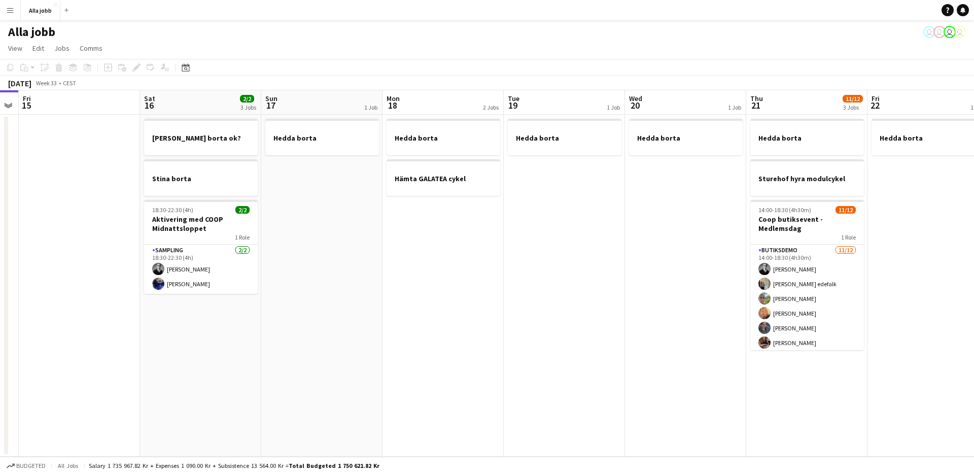
drag, startPoint x: 456, startPoint y: 244, endPoint x: 175, endPoint y: 278, distance: 283.1
click at [152, 283] on app-calendar-viewport "Mon 11 Tue 12 1 Job Wed 13 1 Job Thu 14 Fri 15 Sat 16 2/2 3 Jobs Sun 17 1 Job M…" at bounding box center [487, 273] width 974 height 366
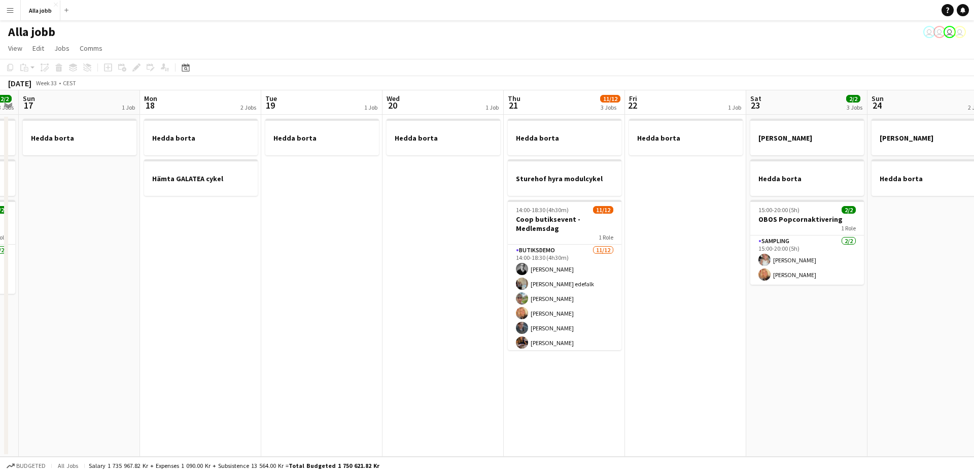
scroll to position [0, 463]
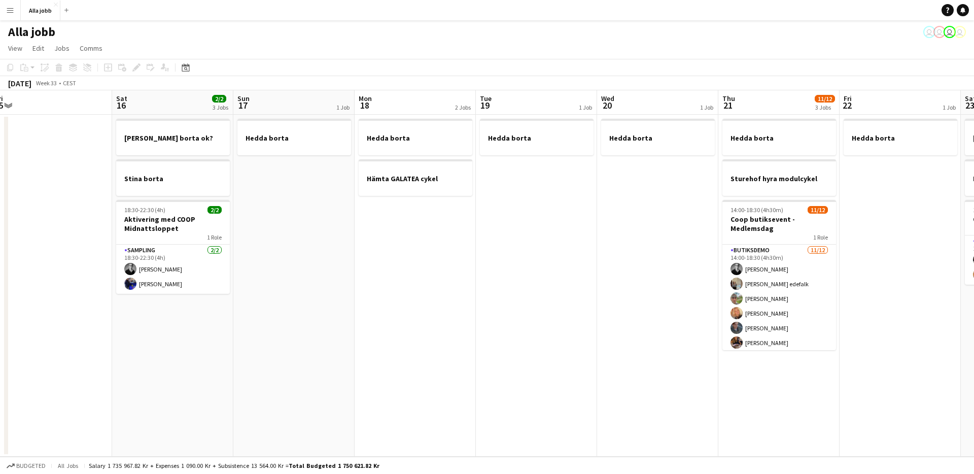
drag, startPoint x: 407, startPoint y: 293, endPoint x: 275, endPoint y: 280, distance: 132.5
click at [243, 287] on app-calendar-viewport "Mon 11 Tue 12 1 Job Wed 13 1 Job Thu 14 Fri 15 Sat 16 2/2 3 Jobs Sun 17 1 Job M…" at bounding box center [487, 273] width 974 height 366
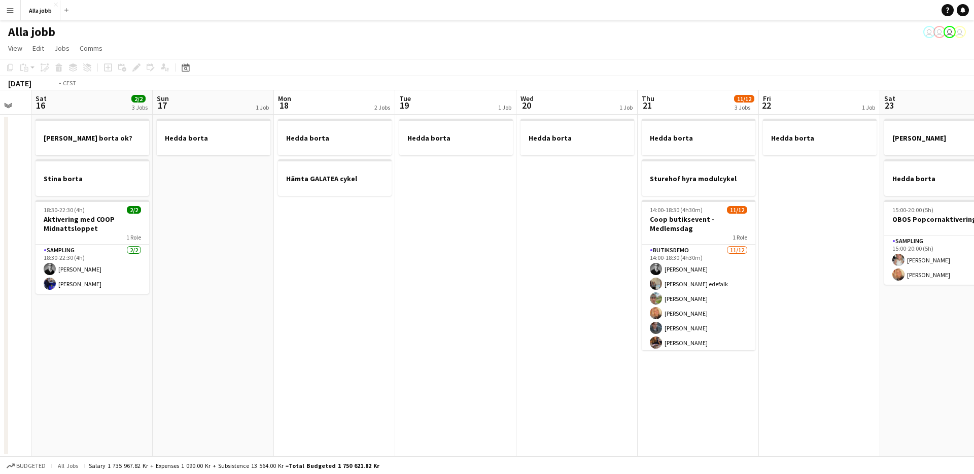
drag, startPoint x: 472, startPoint y: 279, endPoint x: 147, endPoint y: 281, distance: 325.1
click at [147, 281] on app-calendar-viewport "Wed 13 1 Job Thu 14 Fri 15 Sat 16 2/2 3 Jobs Sun 17 1 Job Mon 18 2 Jobs Tue 19 …" at bounding box center [487, 273] width 974 height 366
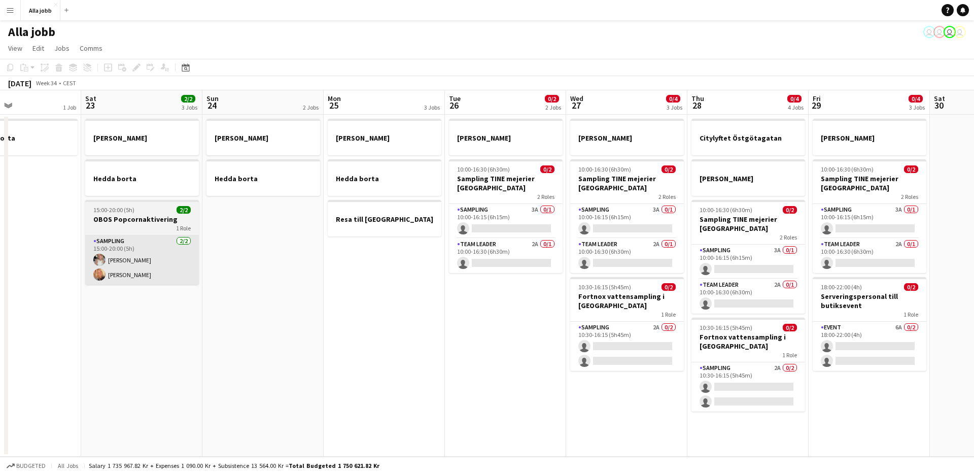
drag, startPoint x: 469, startPoint y: 288, endPoint x: 161, endPoint y: 284, distance: 307.9
click at [161, 284] on app-calendar-viewport "Tue 19 1 Job Wed 20 1 Job Thu 21 11/12 3 Jobs Fri 22 1 Job Sat 23 2/2 3 Jobs Su…" at bounding box center [487, 273] width 974 height 366
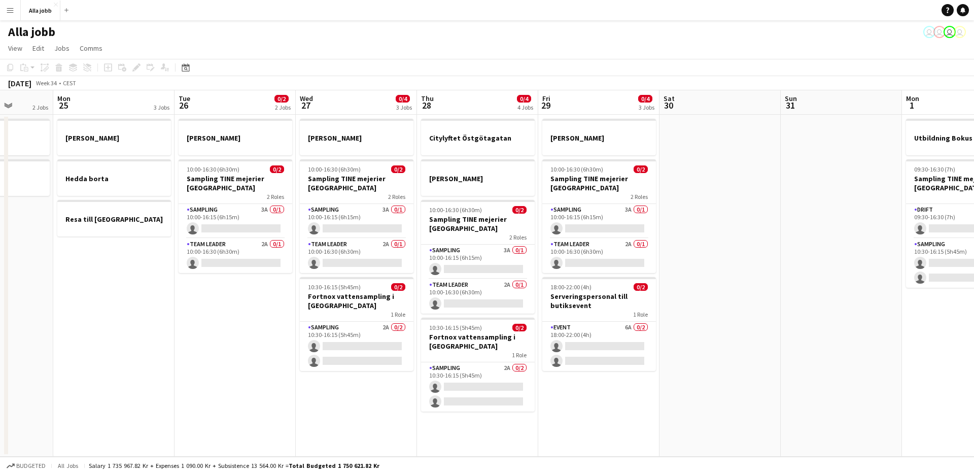
drag, startPoint x: 302, startPoint y: 300, endPoint x: 129, endPoint y: 283, distance: 173.4
click at [130, 283] on app-calendar-viewport "Thu 21 11/12 3 Jobs Fri 22 1 Job Sat 23 2/2 3 Jobs Sun 24 2 Jobs Mon 25 3 Jobs …" at bounding box center [487, 273] width 974 height 366
click at [132, 278] on app-date-cell "Emil borta Hedda borta Resa till Göteborg" at bounding box center [112, 286] width 121 height 342
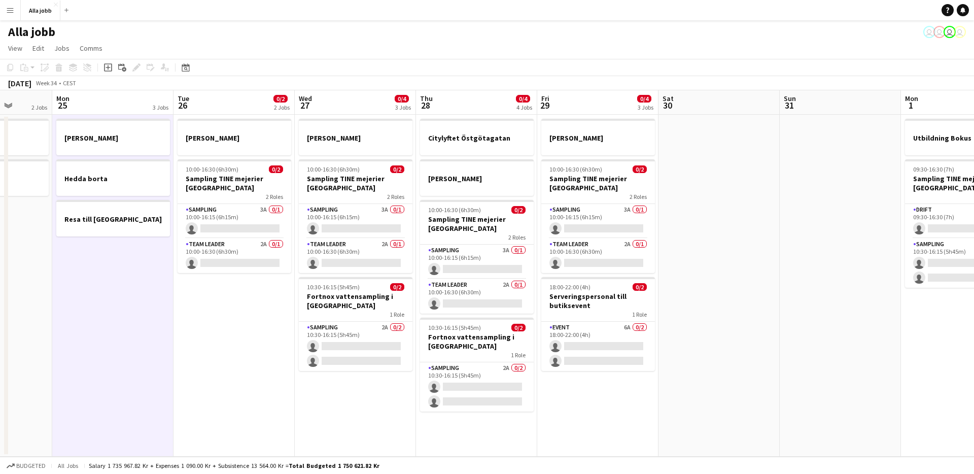
click at [132, 278] on app-date-cell "Emil borta Hedda borta Resa till Göteborg" at bounding box center [112, 286] width 121 height 342
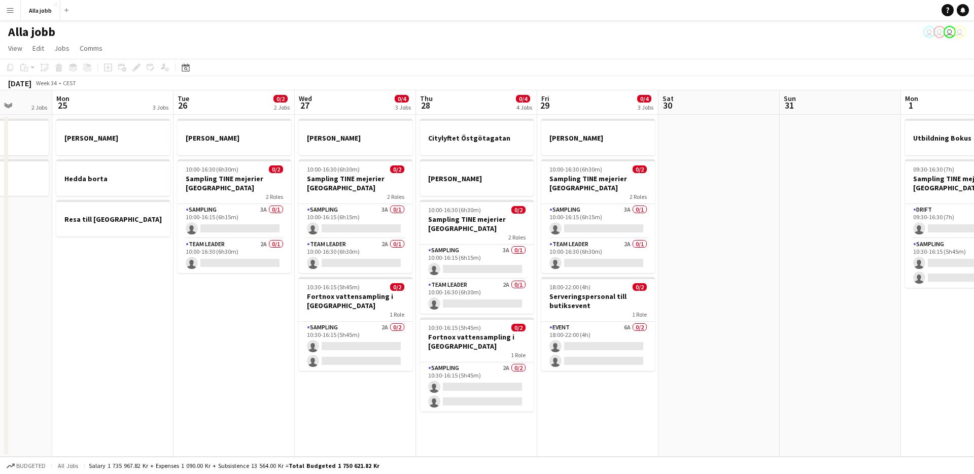
click at [132, 278] on app-date-cell "Emil borta Hedda borta Resa till Göteborg" at bounding box center [112, 286] width 121 height 342
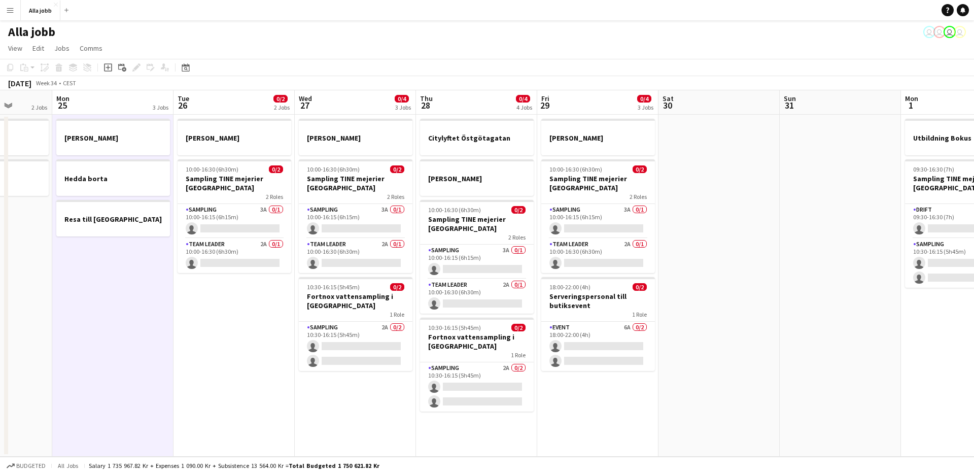
click at [192, 303] on app-date-cell "Emil borta 10:00-16:30 (6h30m) 0/2 Sampling TINE mejerier Göteborg 2 Roles Samp…" at bounding box center [233, 286] width 121 height 342
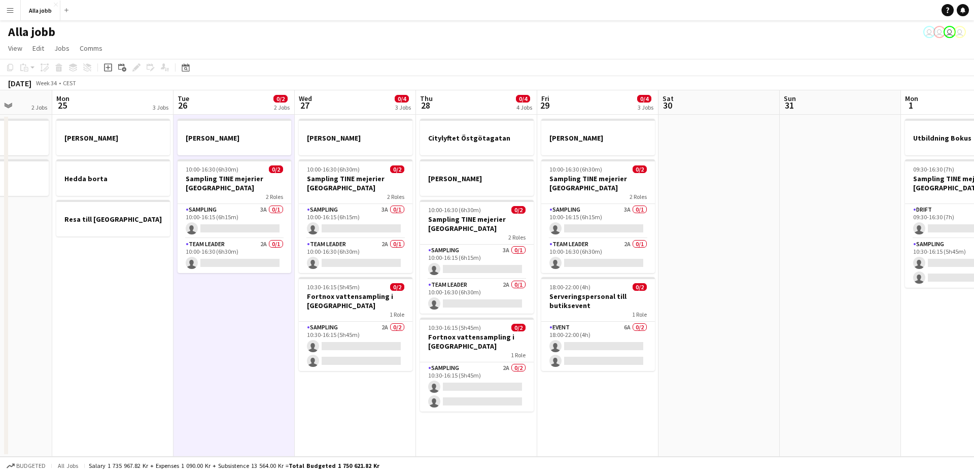
click at [191, 303] on app-date-cell "Emil borta 10:00-16:30 (6h30m) 0/2 Sampling TINE mejerier Göteborg 2 Roles Samp…" at bounding box center [233, 286] width 121 height 342
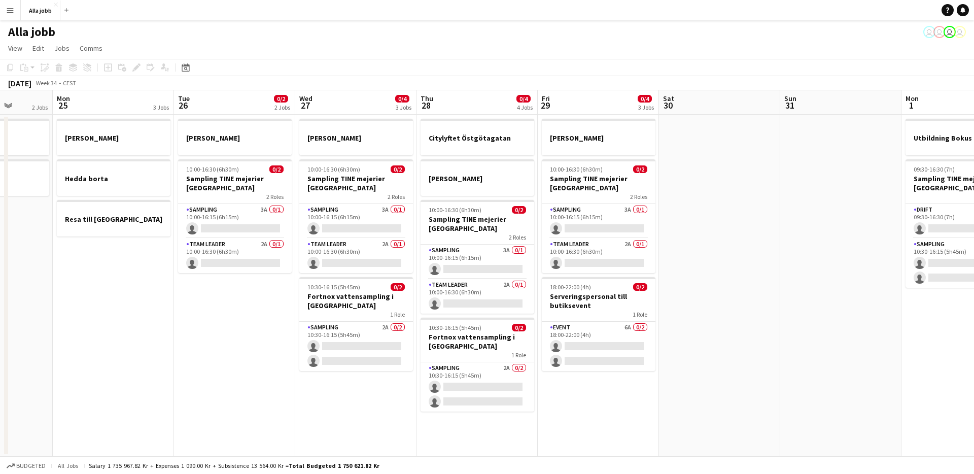
click at [214, 320] on app-date-cell "Emil borta 10:00-16:30 (6h30m) 0/2 Sampling TINE mejerier Göteborg 2 Roles Samp…" at bounding box center [234, 286] width 121 height 342
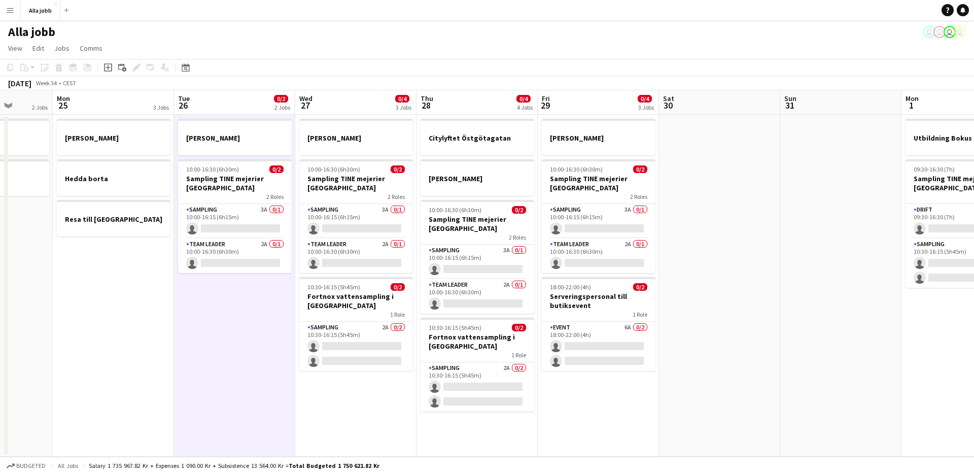
click at [215, 320] on app-date-cell "Emil borta 10:00-16:30 (6h30m) 0/2 Sampling TINE mejerier Göteborg 2 Roles Samp…" at bounding box center [234, 286] width 121 height 342
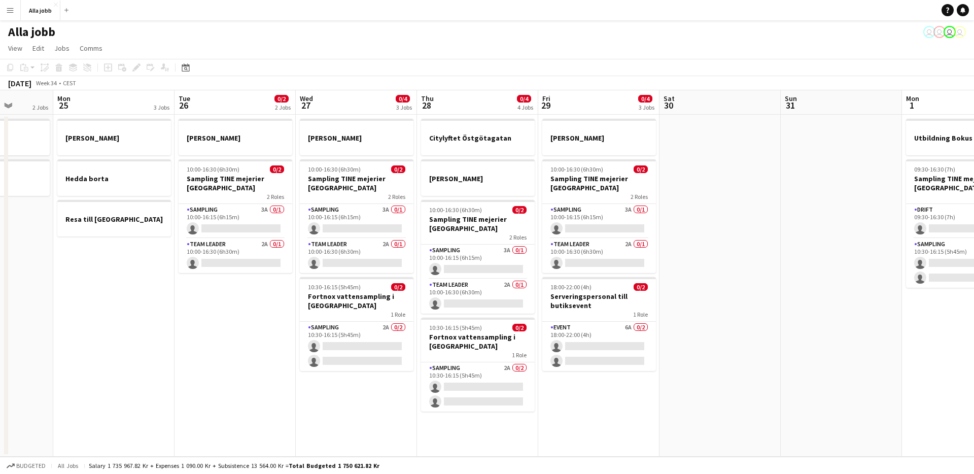
click at [214, 320] on app-date-cell "Emil borta 10:00-16:30 (6h30m) 0/2 Sampling TINE mejerier Göteborg 2 Roles Samp…" at bounding box center [234, 286] width 121 height 342
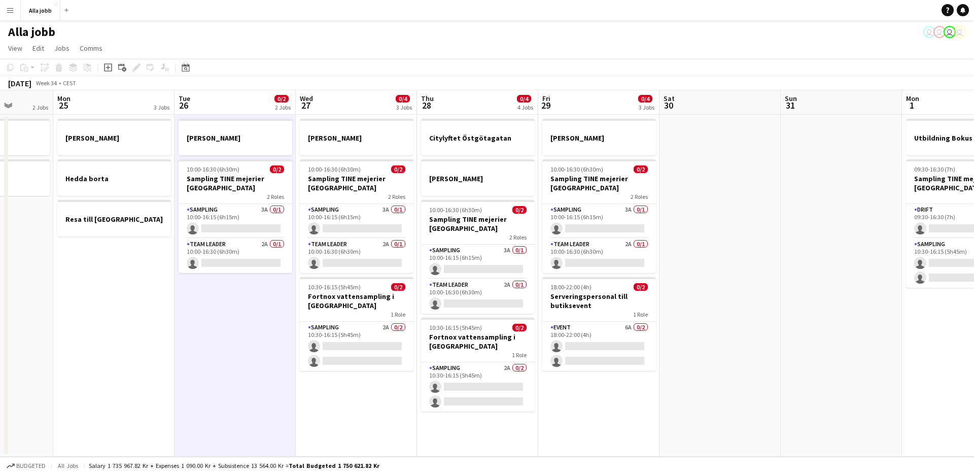
scroll to position [0, 432]
click at [209, 321] on app-date-cell "Emil borta 10:00-16:30 (6h30m) 0/2 Sampling TINE mejerier Göteborg 2 Roles Samp…" at bounding box center [234, 286] width 121 height 342
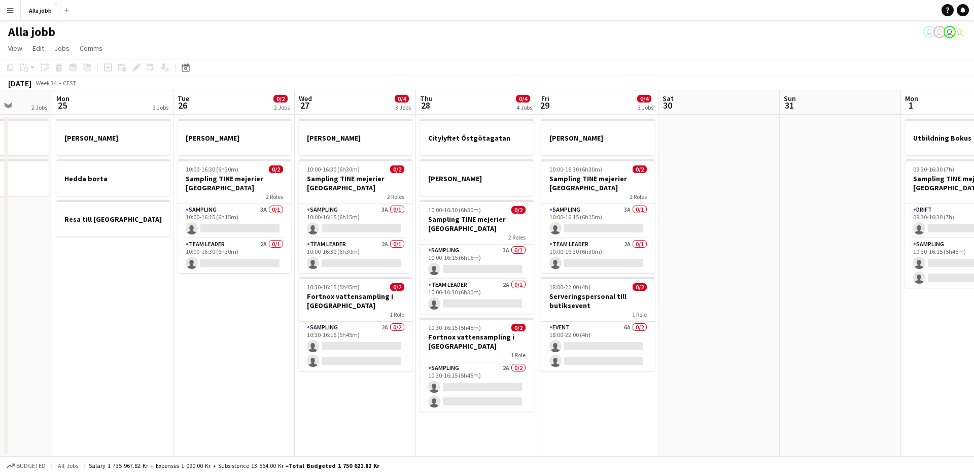
click at [209, 321] on app-date-cell "Emil borta 10:00-16:30 (6h30m) 0/2 Sampling TINE mejerier Göteborg 2 Roles Samp…" at bounding box center [233, 286] width 121 height 342
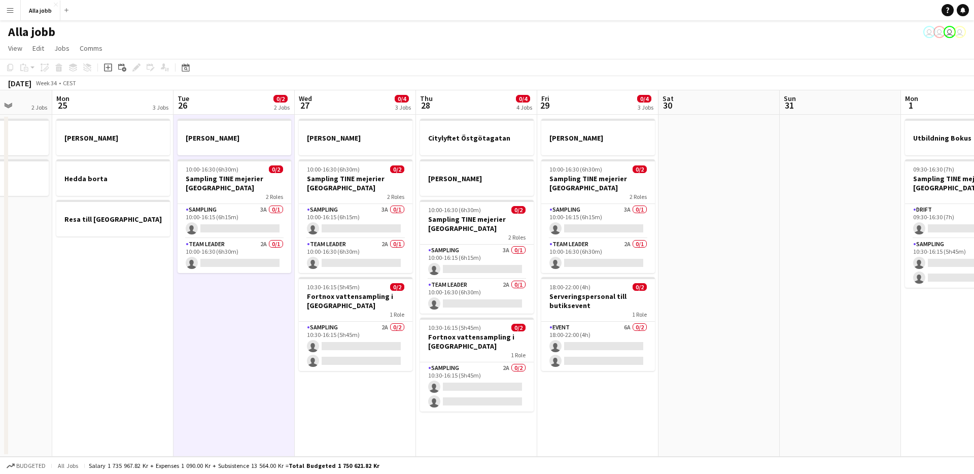
click at [209, 321] on app-date-cell "Emil borta 10:00-16:30 (6h30m) 0/2 Sampling TINE mejerier Göteborg 2 Roles Samp…" at bounding box center [233, 286] width 121 height 342
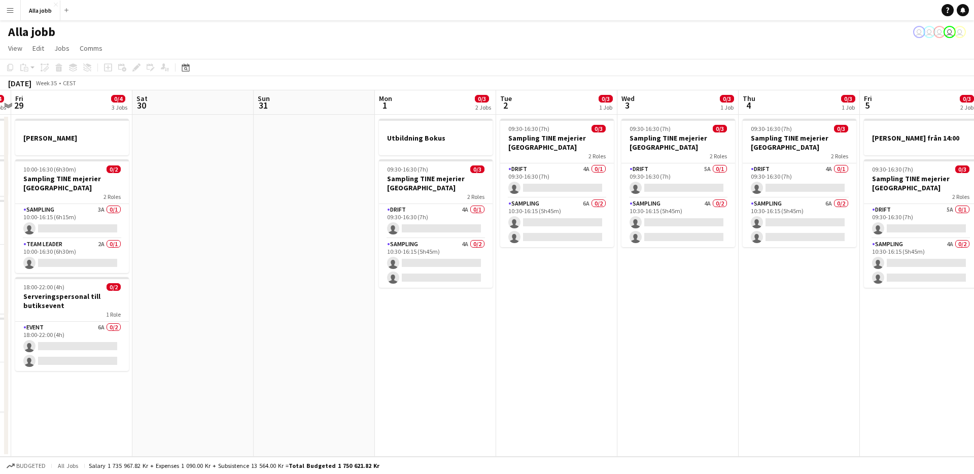
scroll to position [0, 354]
drag, startPoint x: 371, startPoint y: 278, endPoint x: 222, endPoint y: 179, distance: 179.1
click at [207, 266] on app-calendar-viewport "Tue 26 0/2 2 Jobs Wed 27 0/4 3 Jobs Thu 28 0/4 4 Jobs Fri 29 0/4 3 Jobs Sat 30 …" at bounding box center [487, 273] width 974 height 366
click at [29, 14] on button "Alla jobb Close" at bounding box center [41, 11] width 40 height 20
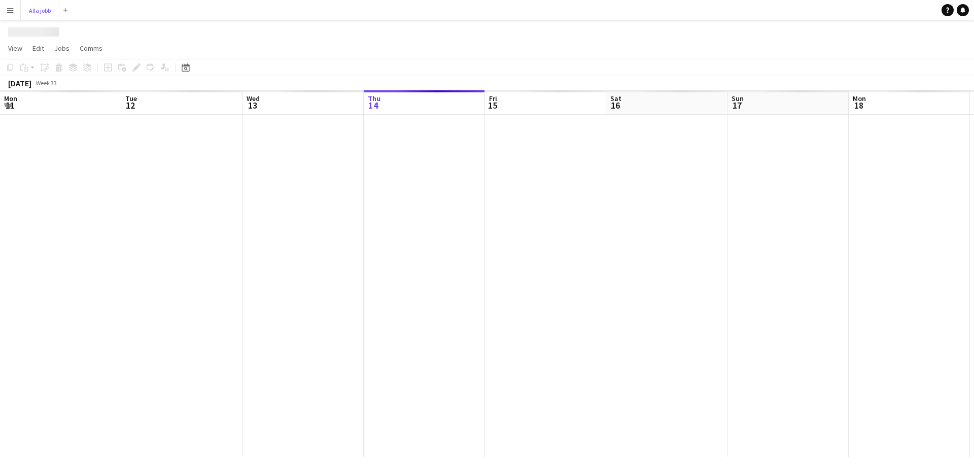
scroll to position [0, 242]
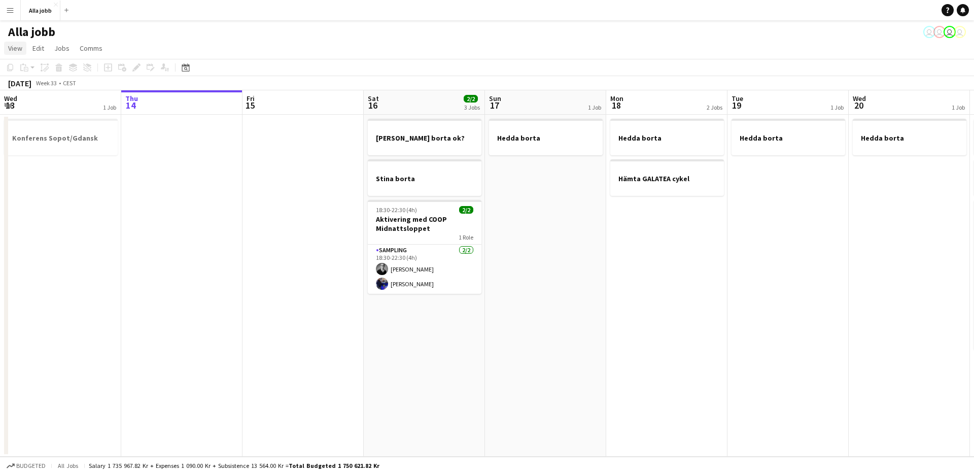
click at [14, 47] on span "View" at bounding box center [15, 48] width 14 height 9
click at [11, 10] on app-icon "Menu" at bounding box center [10, 10] width 8 height 8
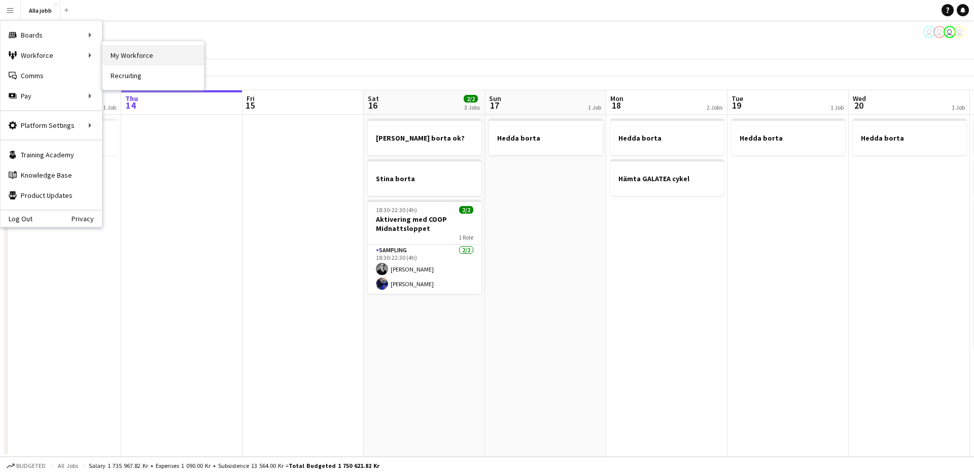
click at [139, 58] on link "My Workforce" at bounding box center [152, 55] width 101 height 20
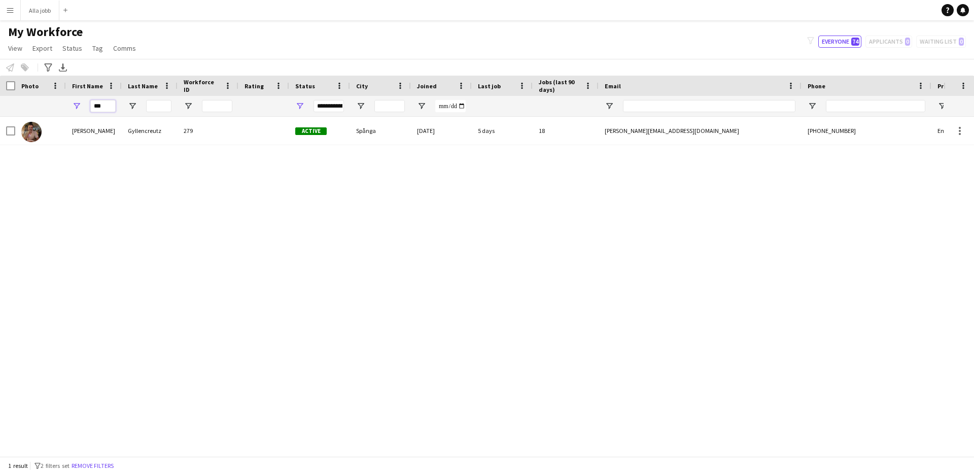
click at [104, 107] on input "***" at bounding box center [102, 106] width 25 height 12
type input "*****"
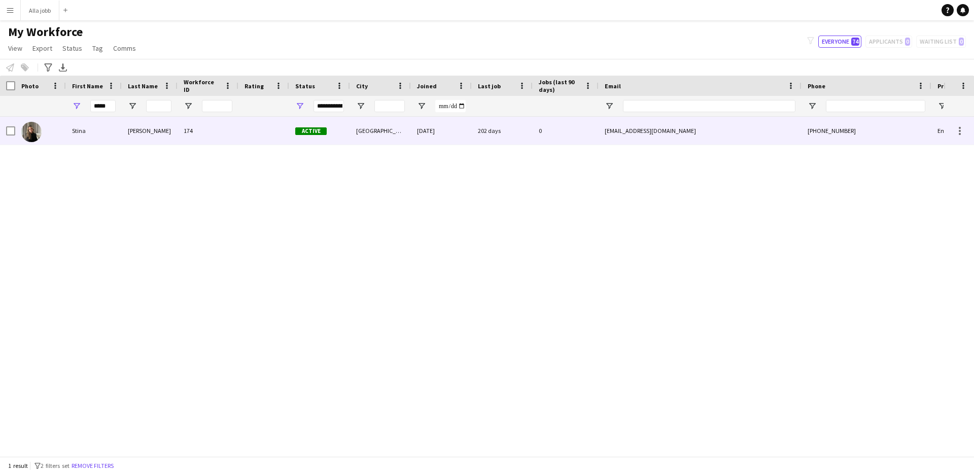
click at [97, 138] on div "Stina" at bounding box center [94, 131] width 56 height 28
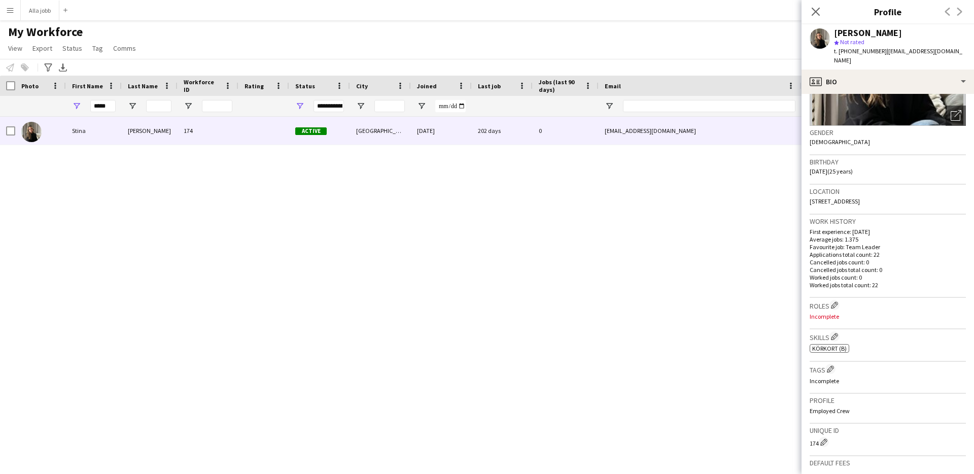
scroll to position [202, 0]
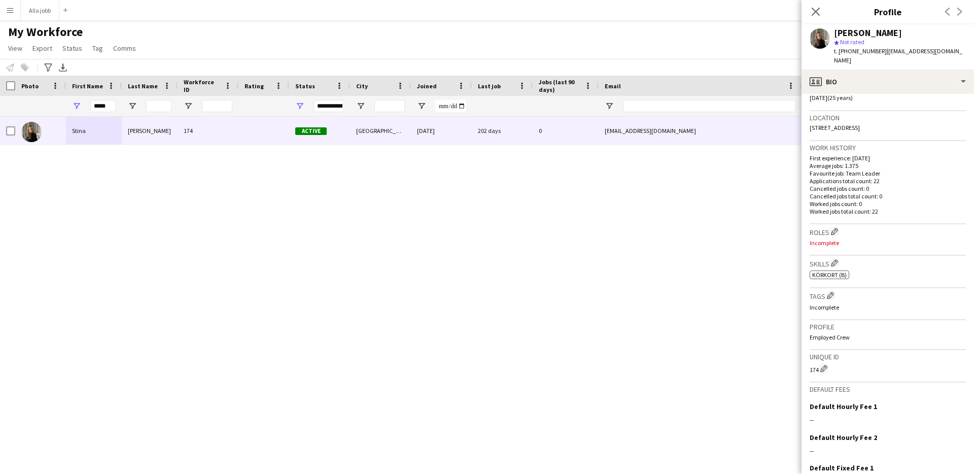
click at [836, 271] on span "Körkort (B)" at bounding box center [829, 275] width 34 height 8
click at [826, 271] on span "Körkort (B)" at bounding box center [829, 275] width 34 height 8
click at [833, 271] on span "Körkort (B)" at bounding box center [829, 275] width 34 height 8
click at [855, 268] on div "ok-circled2 background Layer 1 cross-circle-red background Layer 1 Körkort (B) …" at bounding box center [887, 273] width 156 height 11
click at [844, 271] on span "Körkort (B)" at bounding box center [829, 275] width 34 height 8
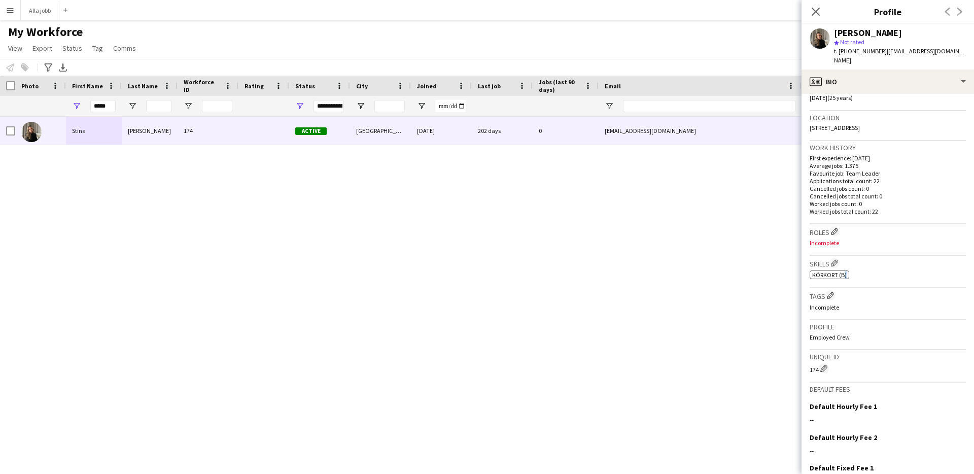
click at [844, 271] on span "Körkort (B)" at bounding box center [829, 275] width 34 height 8
click at [867, 268] on div "ok-circled2 background Layer 1 cross-circle-red background Layer 1 Körkort (B) …" at bounding box center [887, 273] width 156 height 11
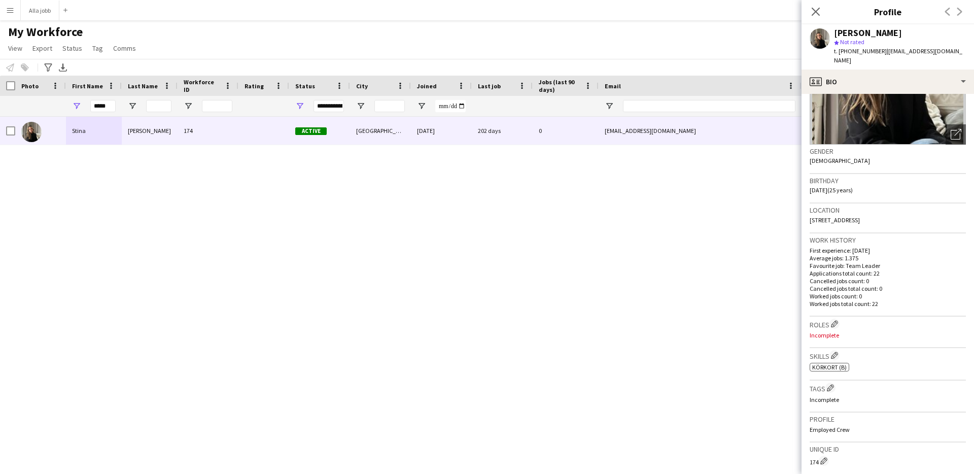
scroll to position [0, 0]
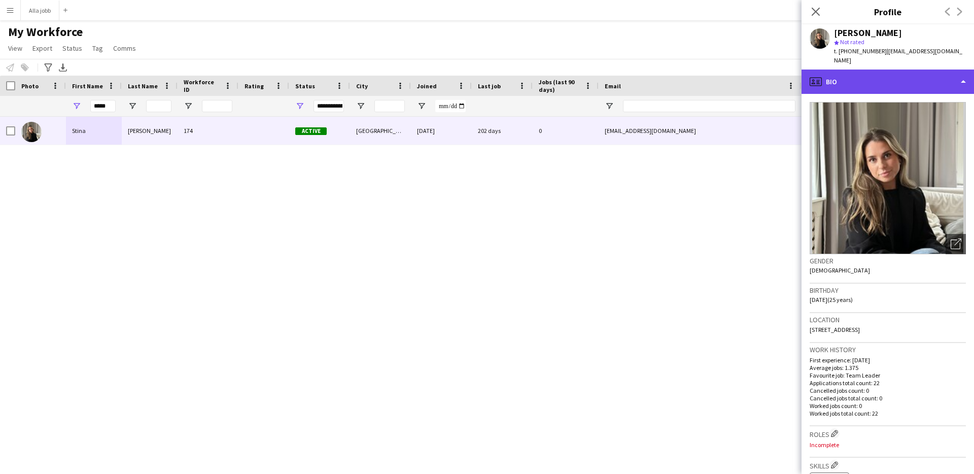
click at [845, 78] on div "profile Bio" at bounding box center [887, 81] width 172 height 24
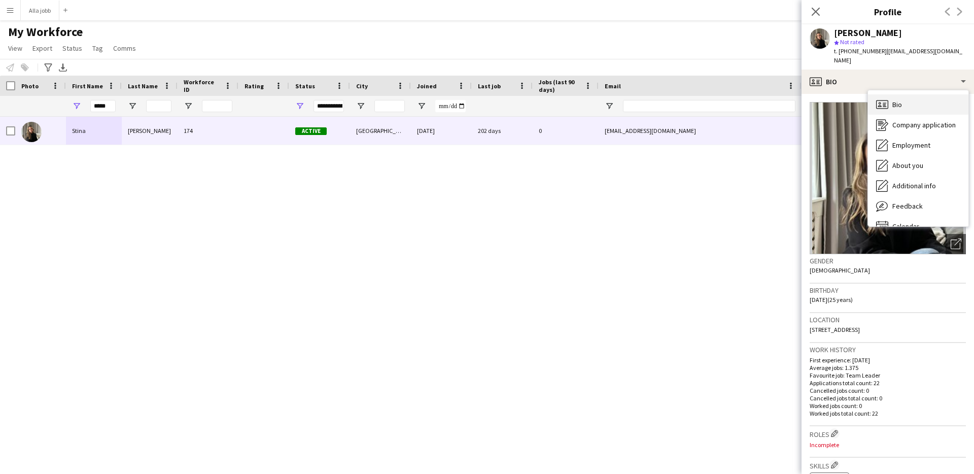
click at [897, 100] on span "Bio" at bounding box center [897, 104] width 10 height 9
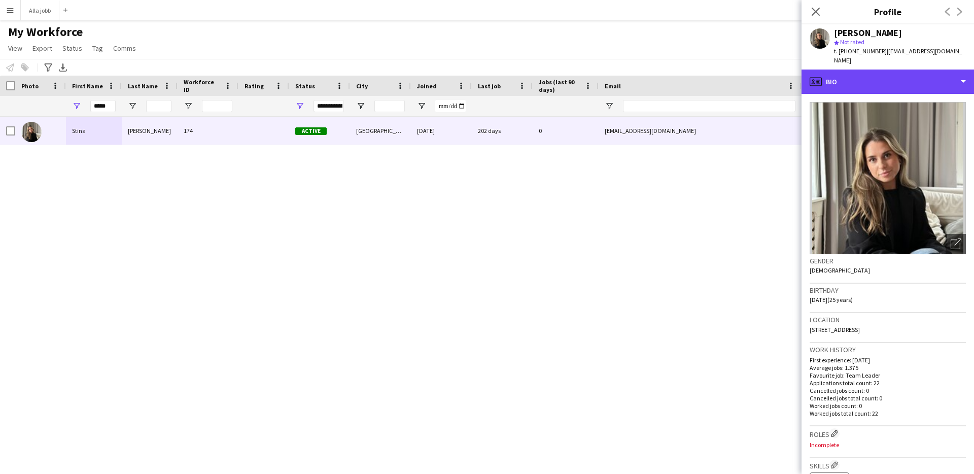
drag, startPoint x: 885, startPoint y: 75, endPoint x: 888, endPoint y: 84, distance: 10.3
click at [885, 75] on div "profile Bio" at bounding box center [887, 81] width 172 height 24
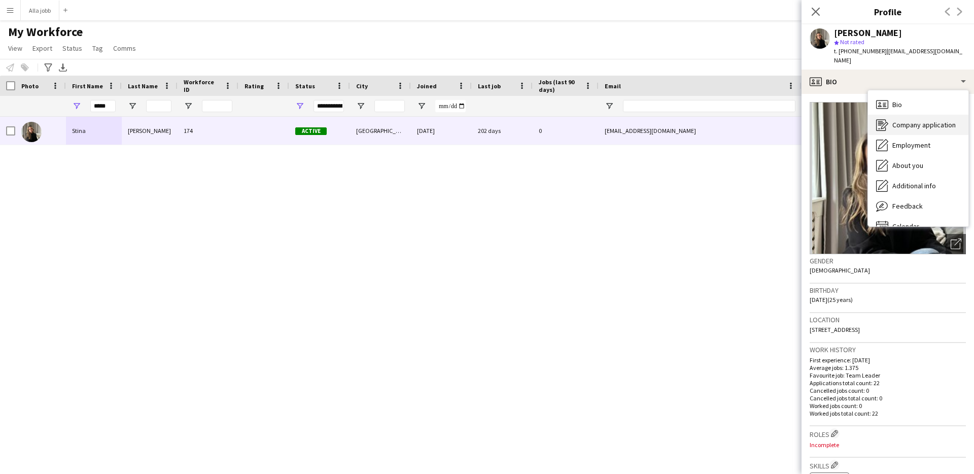
click at [904, 120] on span "Company application" at bounding box center [923, 124] width 63 height 9
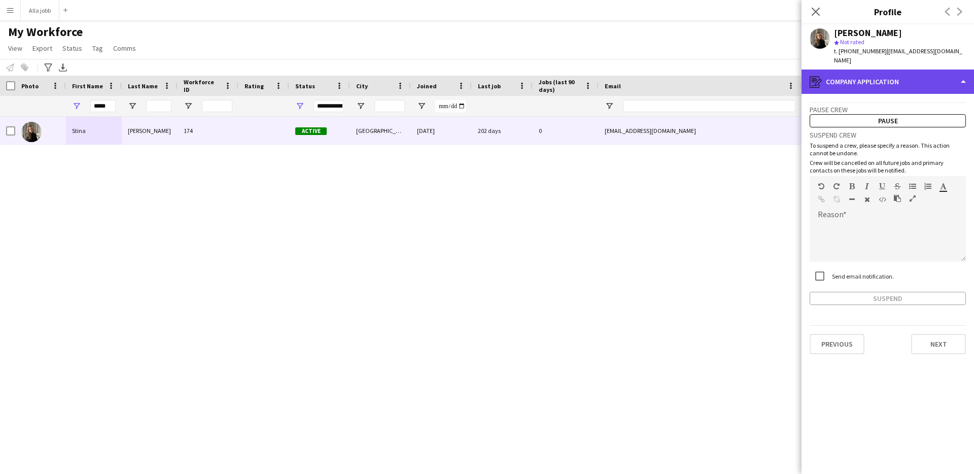
click at [885, 82] on div "register Company application" at bounding box center [887, 81] width 172 height 24
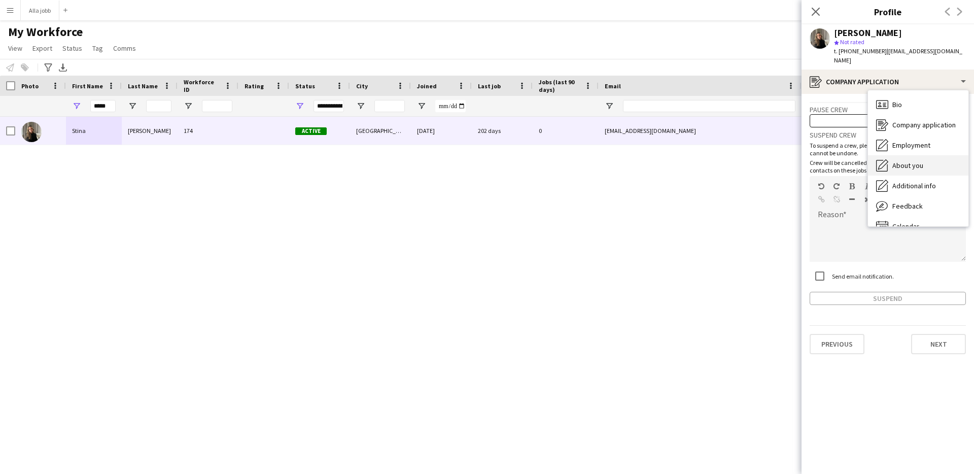
click at [913, 155] on div "About you About you" at bounding box center [918, 165] width 100 height 20
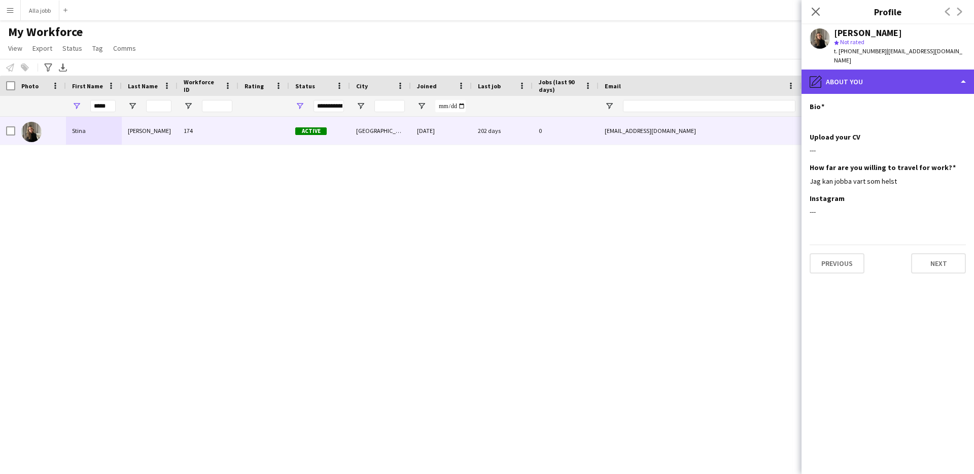
click at [881, 69] on div "pencil4 About you" at bounding box center [887, 81] width 172 height 24
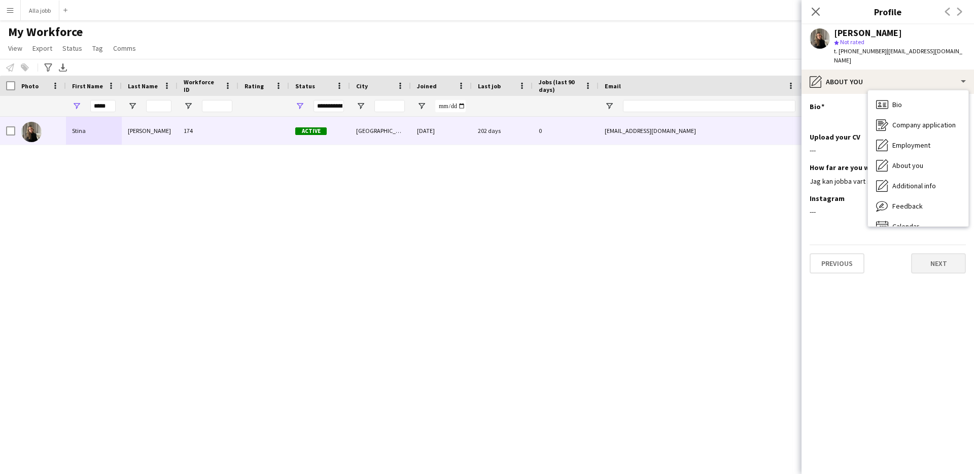
click at [924, 181] on span "Additional info" at bounding box center [914, 185] width 44 height 9
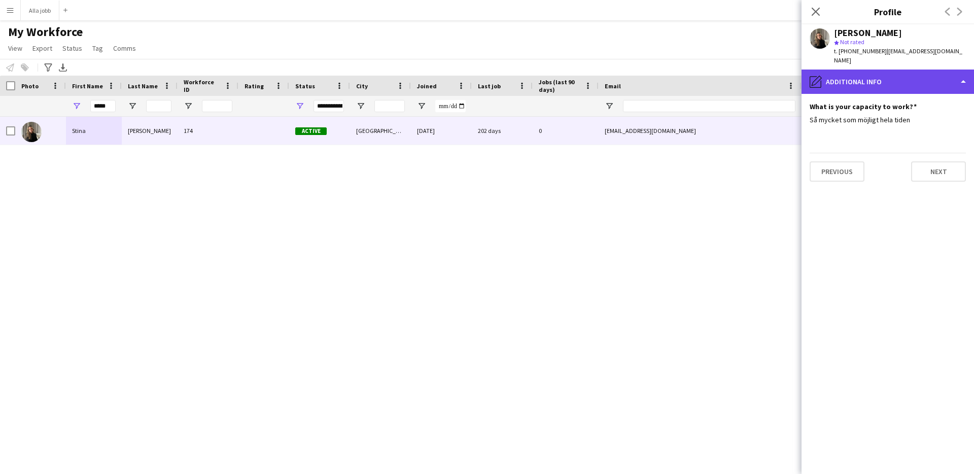
click at [880, 72] on div "pencil4 Additional info" at bounding box center [887, 81] width 172 height 24
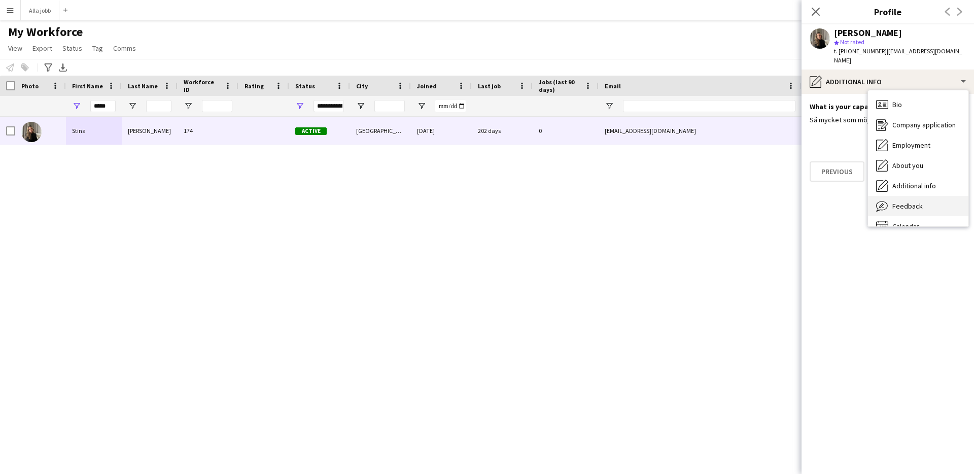
click at [906, 201] on span "Feedback" at bounding box center [907, 205] width 30 height 9
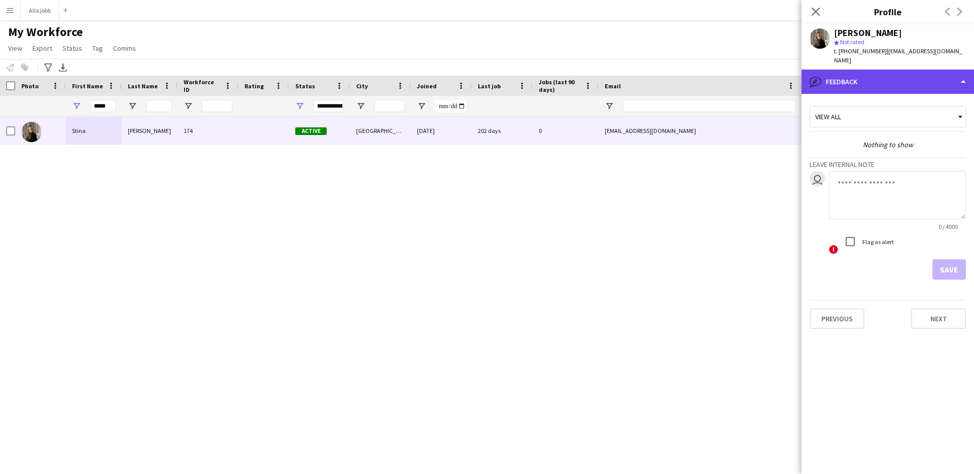
drag, startPoint x: 882, startPoint y: 75, endPoint x: 887, endPoint y: 87, distance: 12.7
click at [882, 75] on div "bubble-pencil Feedback" at bounding box center [887, 81] width 172 height 24
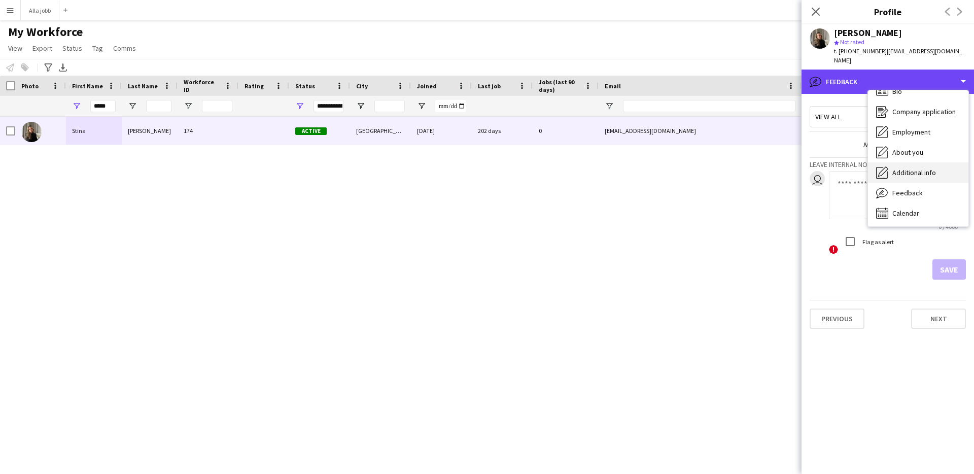
scroll to position [14, 0]
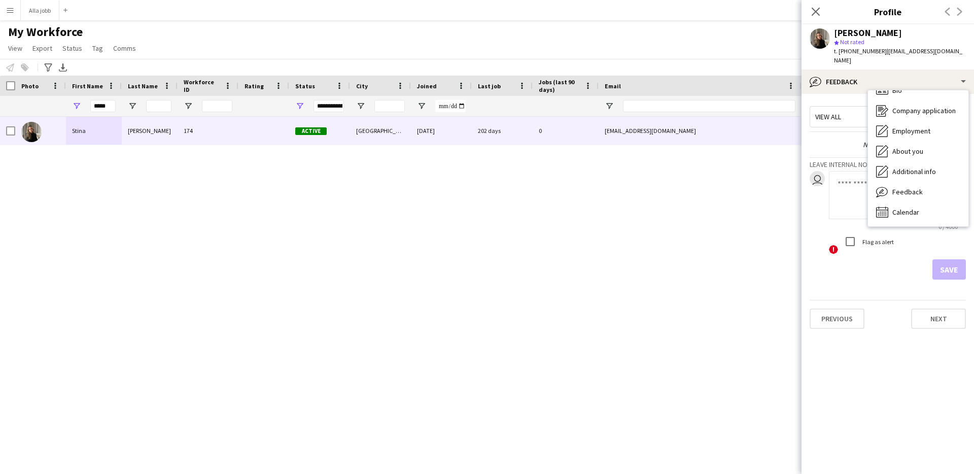
click at [749, 272] on div "Stina Dahl 174 Active Stockholm 11-10-2023 202 days 0 stina.dahl@hotmail.se +46…" at bounding box center [471, 283] width 943 height 332
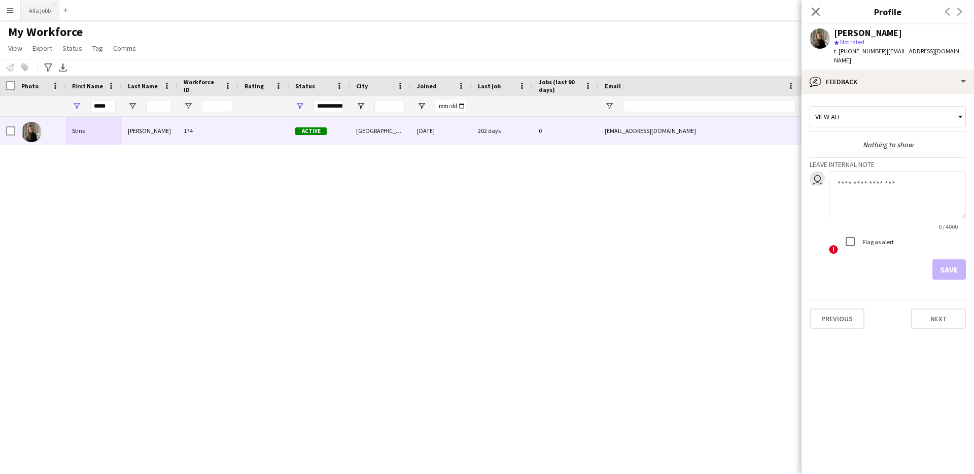
click at [34, 14] on button "Alla jobb Close" at bounding box center [40, 11] width 39 height 20
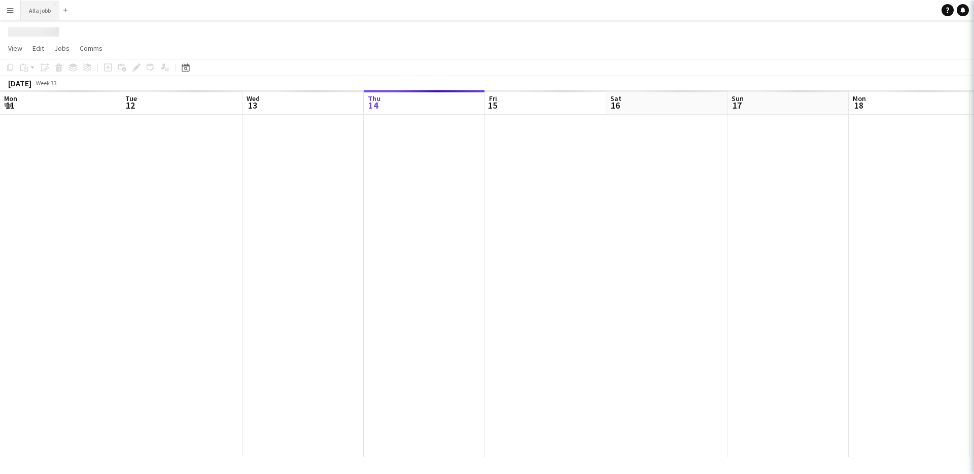
scroll to position [0, 242]
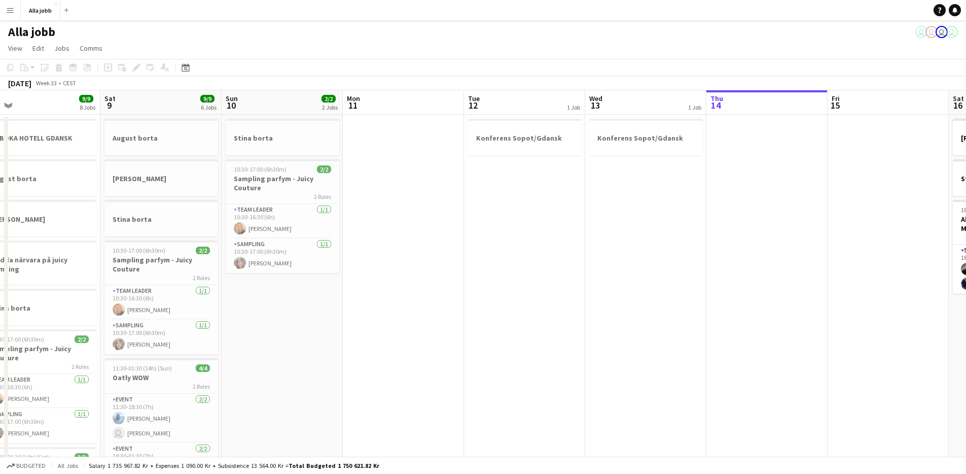
drag, startPoint x: 468, startPoint y: 241, endPoint x: 802, endPoint y: 267, distance: 335.2
click at [802, 267] on app-calendar-viewport "Wed 6 4/4 5 Jobs Thu 7 9/9 6 Jobs Fri 8 9/9 8 Jobs Sat 9 9/9 6 Jobs Sun 10 2/2 …" at bounding box center [483, 408] width 966 height 637
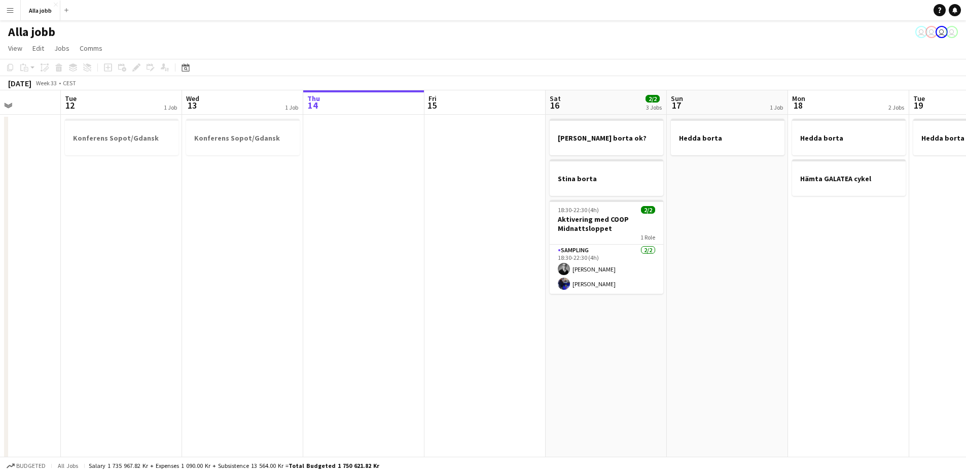
drag, startPoint x: 747, startPoint y: 315, endPoint x: 350, endPoint y: 358, distance: 398.3
click at [350, 359] on app-calendar-viewport "Sat 9 9/9 6 Jobs Sun 10 2/2 2 Jobs Mon 11 Tue 12 1 Job Wed 13 1 Job Thu 14 Fri …" at bounding box center [483, 408] width 966 height 637
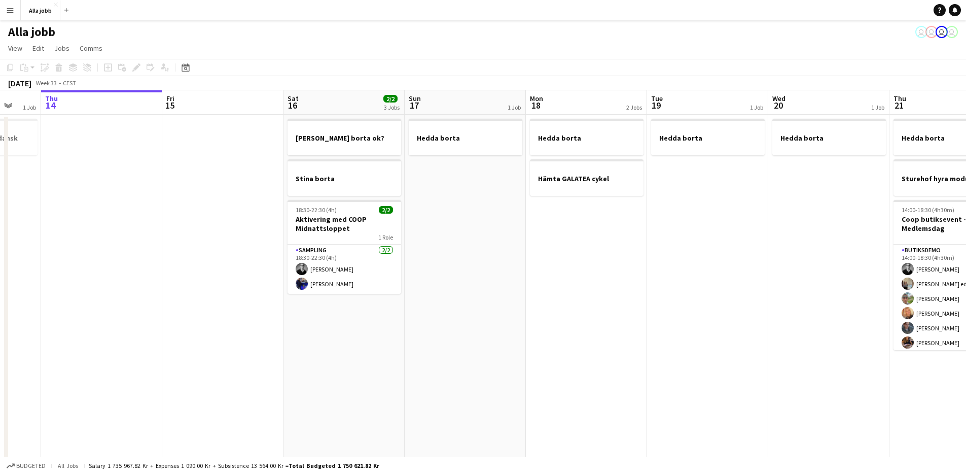
drag, startPoint x: 926, startPoint y: 398, endPoint x: 538, endPoint y: 370, distance: 389.0
click at [539, 370] on app-calendar-viewport "Mon 11 Tue 12 1 Job Wed 13 1 Job Thu 14 Fri 15 Sat 16 2/2 3 Jobs Sun 17 1 Job M…" at bounding box center [483, 408] width 966 height 637
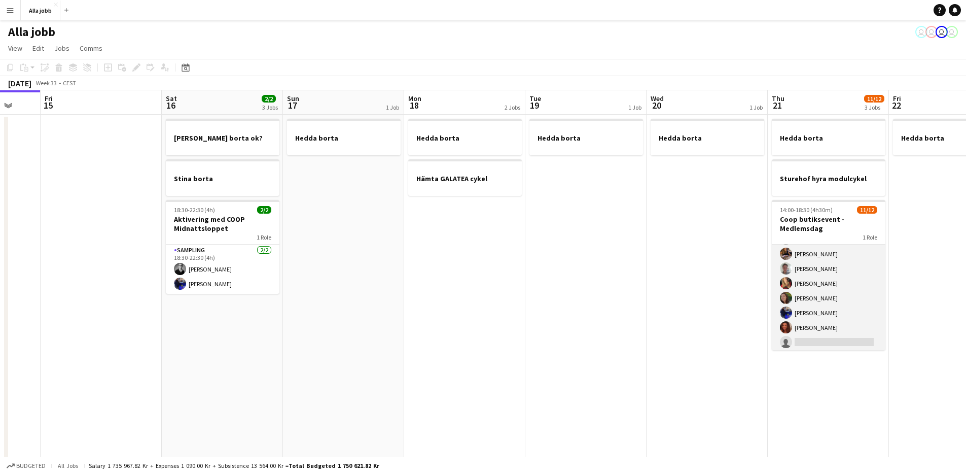
scroll to position [91, 0]
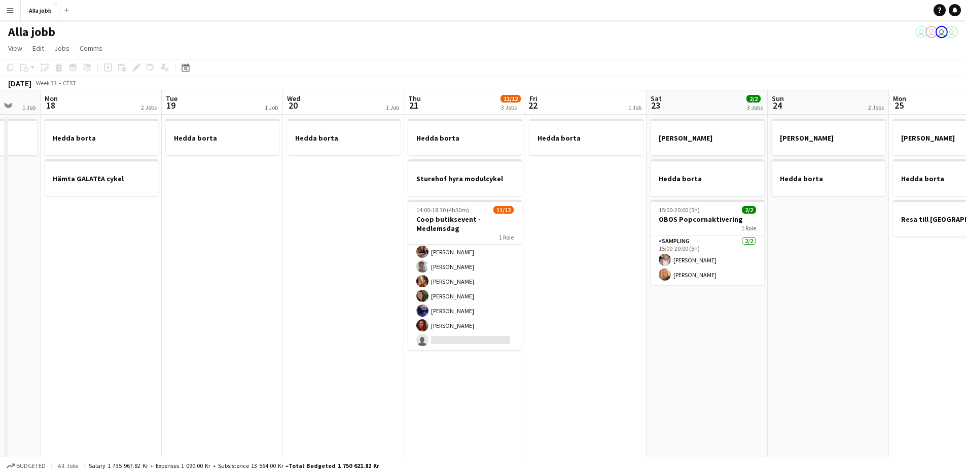
drag, startPoint x: 648, startPoint y: 313, endPoint x: 284, endPoint y: 312, distance: 364.2
click at [284, 314] on app-calendar-viewport "Fri 15 Sat 16 2/2 3 Jobs Sun 17 1 Job Mon 18 2 Jobs Tue 19 1 Job Wed 20 1 Job T…" at bounding box center [483, 408] width 966 height 637
click at [582, 303] on app-date-cell "Hedda borta" at bounding box center [585, 421] width 121 height 613
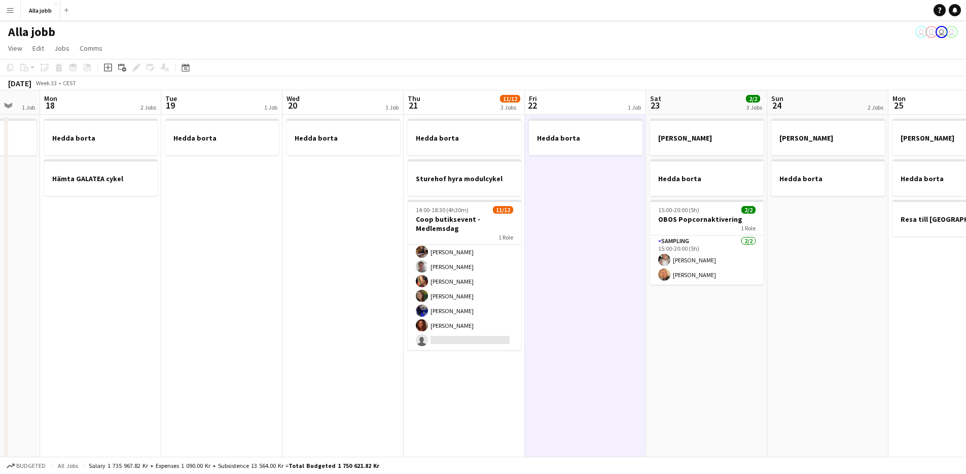
click at [582, 304] on app-date-cell "Hedda borta" at bounding box center [585, 421] width 121 height 613
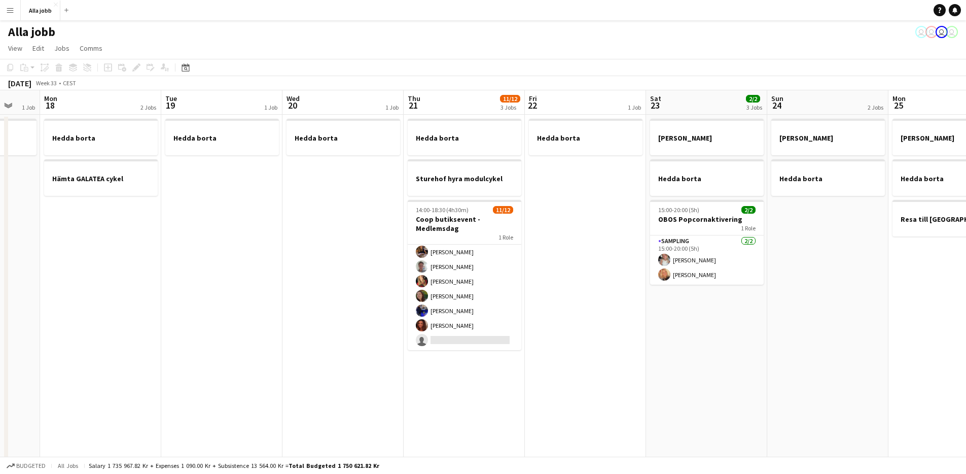
click at [582, 304] on app-date-cell "Hedda borta" at bounding box center [585, 421] width 121 height 613
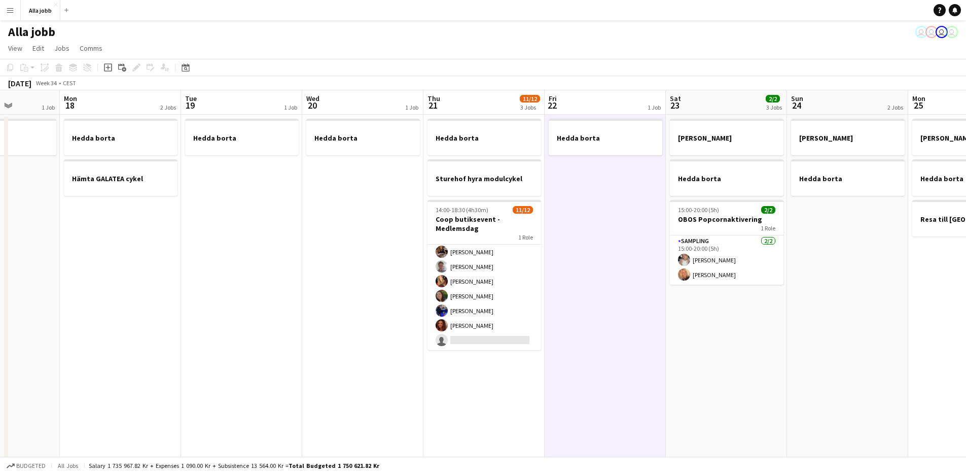
scroll to position [0, 330]
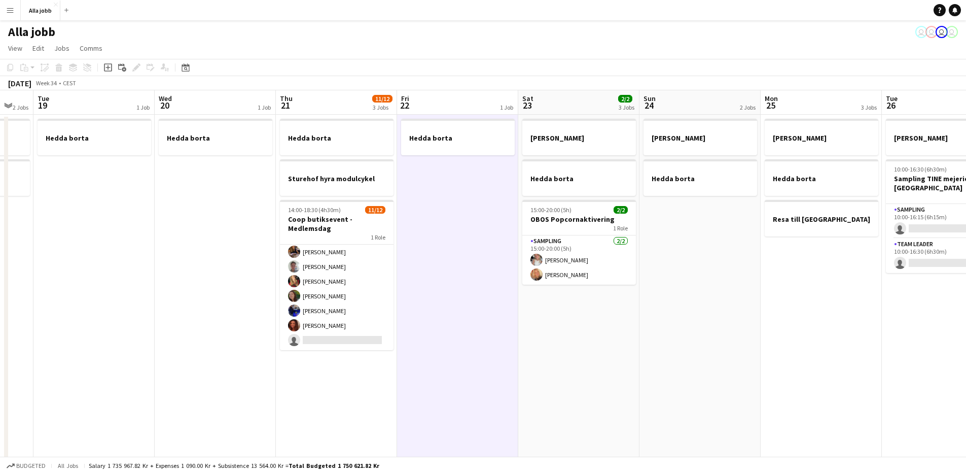
drag, startPoint x: 581, startPoint y: 304, endPoint x: 453, endPoint y: 316, distance: 128.4
click at [453, 316] on app-calendar-viewport "Sat 16 2/2 3 Jobs Sun 17 1 Job Mon 18 2 Jobs Tue 19 1 Job Wed 20 1 Job Thu 21 1…" at bounding box center [483, 408] width 966 height 637
click at [474, 307] on app-date-cell "Hedda borta" at bounding box center [457, 421] width 121 height 613
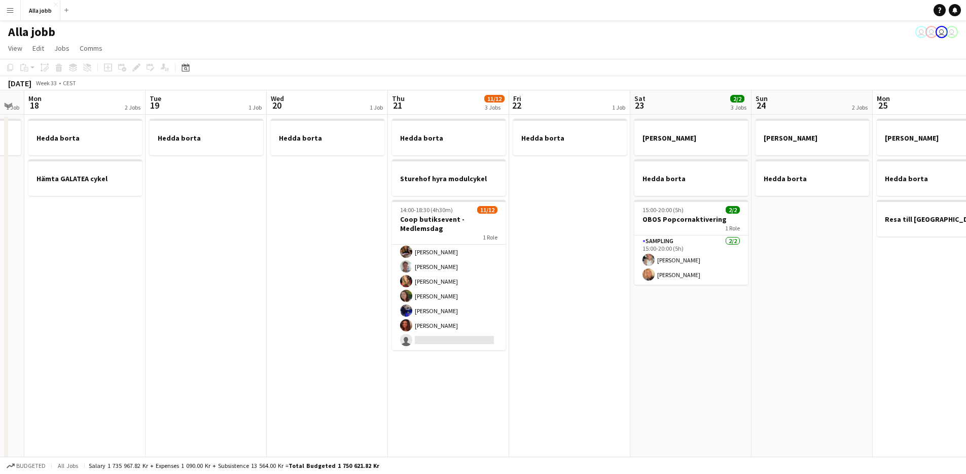
drag, startPoint x: 604, startPoint y: 275, endPoint x: 643, endPoint y: 274, distance: 38.6
click at [643, 274] on app-calendar-viewport "Fri 15 Sat 16 2/2 3 Jobs Sun 17 1 Job Mon 18 2 Jobs Tue 19 1 Job Wed 20 1 Job T…" at bounding box center [483, 408] width 966 height 637
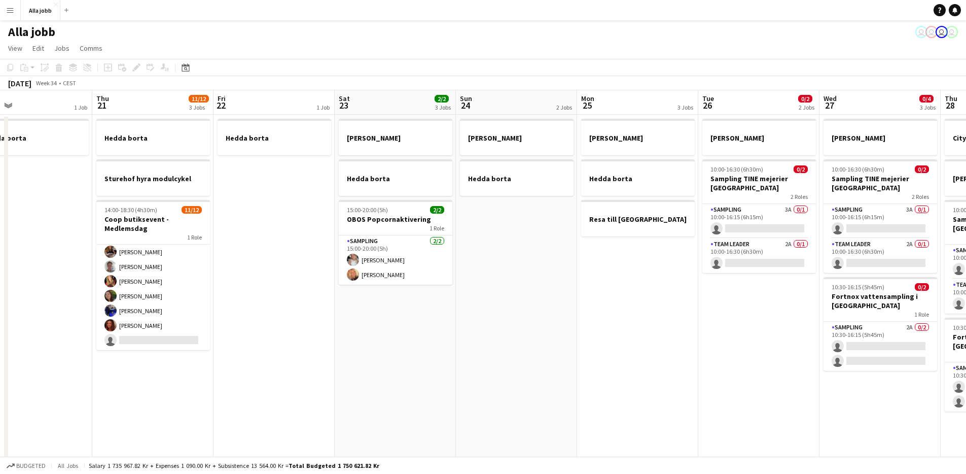
drag, startPoint x: 691, startPoint y: 318, endPoint x: 371, endPoint y: 287, distance: 322.1
click at [371, 288] on app-calendar-viewport "Sun 17 1 Job Mon 18 2 Jobs Tue 19 1 Job Wed 20 1 Job Thu 21 11/12 3 Jobs Fri 22…" at bounding box center [483, 408] width 966 height 637
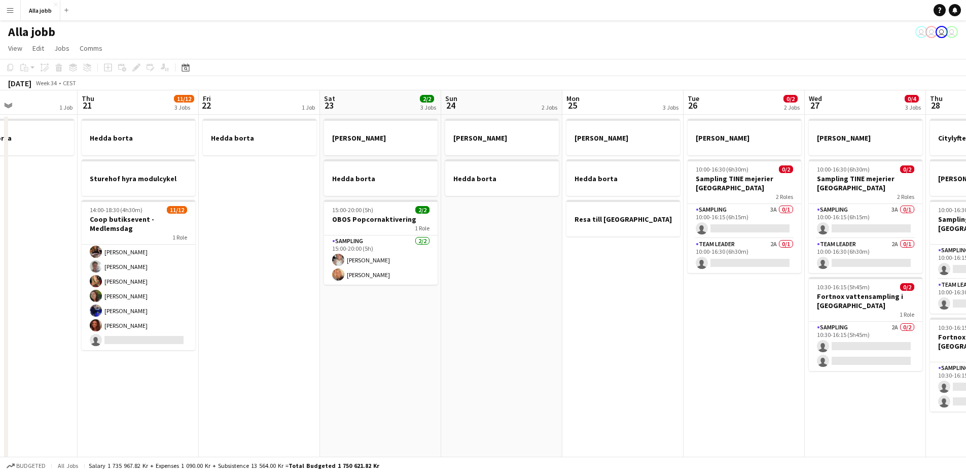
drag, startPoint x: 283, startPoint y: 273, endPoint x: 262, endPoint y: 274, distance: 21.3
click at [261, 274] on app-calendar-viewport "Mon 18 2 Jobs Tue 19 1 Job Wed 20 1 Job Thu 21 11/12 3 Jobs Fri 22 1 Job Sat 23…" at bounding box center [483, 408] width 966 height 637
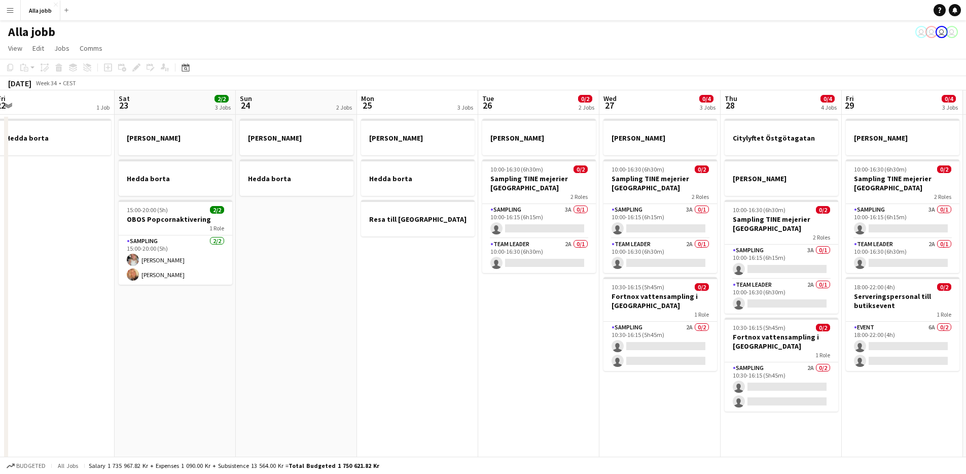
drag, startPoint x: 323, startPoint y: 289, endPoint x: 692, endPoint y: 338, distance: 373.1
click at [738, 334] on app-calendar-viewport "Wed 20 1 Job Thu 21 11/12 3 Jobs Fri 22 1 Job Sat 23 2/2 3 Jobs Sun 24 2 Jobs M…" at bounding box center [483, 408] width 966 height 637
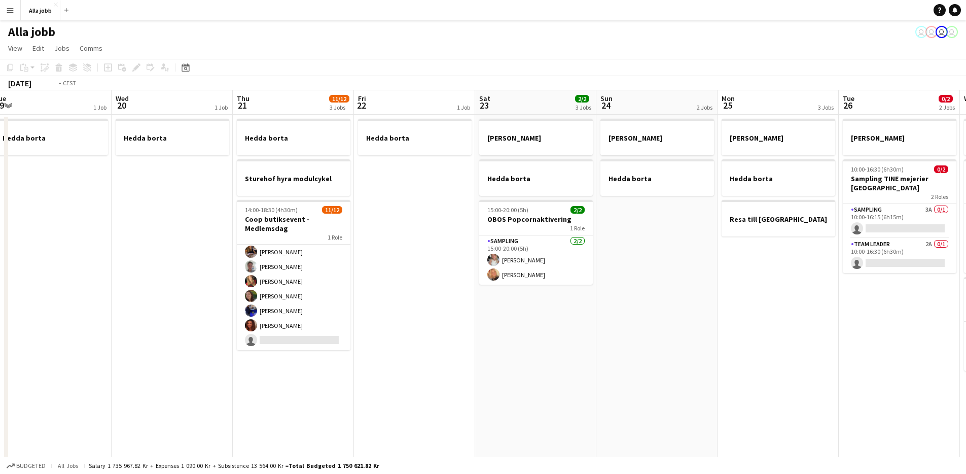
drag, startPoint x: 365, startPoint y: 312, endPoint x: 814, endPoint y: 402, distance: 457.7
click at [814, 402] on app-calendar-viewport "Sun 17 1 Job Mon 18 2 Jobs Tue 19 1 Job Wed 20 1 Job Thu 21 11/12 3 Jobs Fri 22…" at bounding box center [483, 408] width 966 height 637
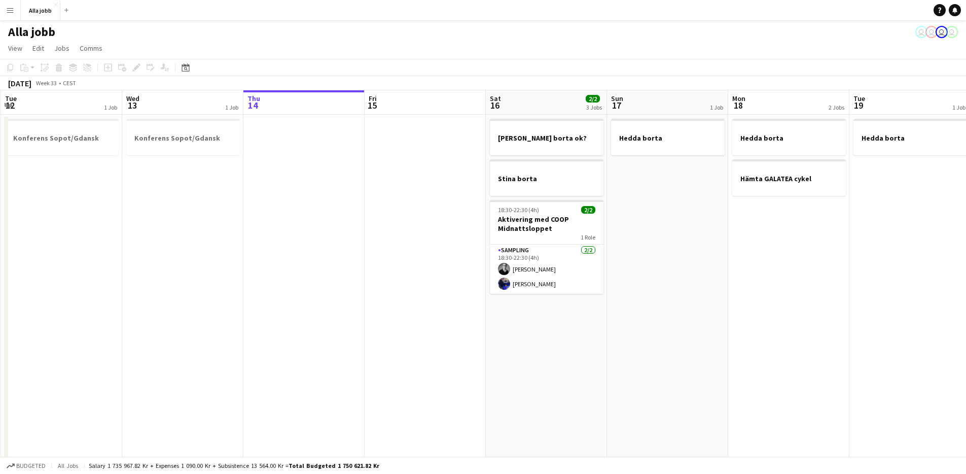
scroll to position [0, 222]
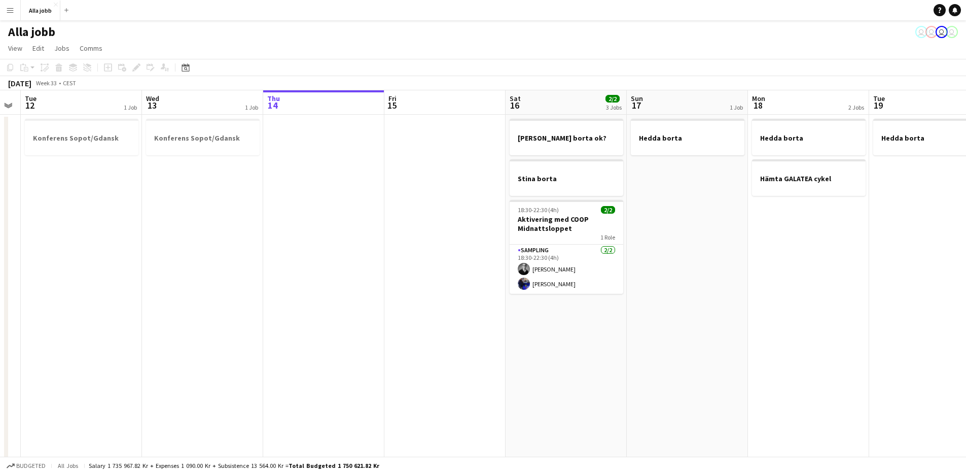
drag, startPoint x: 570, startPoint y: 350, endPoint x: 792, endPoint y: 394, distance: 227.0
click at [792, 394] on app-calendar-viewport "Sun 10 2/2 2 Jobs Mon 11 Tue 12 1 Job Wed 13 1 Job Thu 14 Fri 15 Sat 16 2/2 3 J…" at bounding box center [483, 408] width 966 height 637
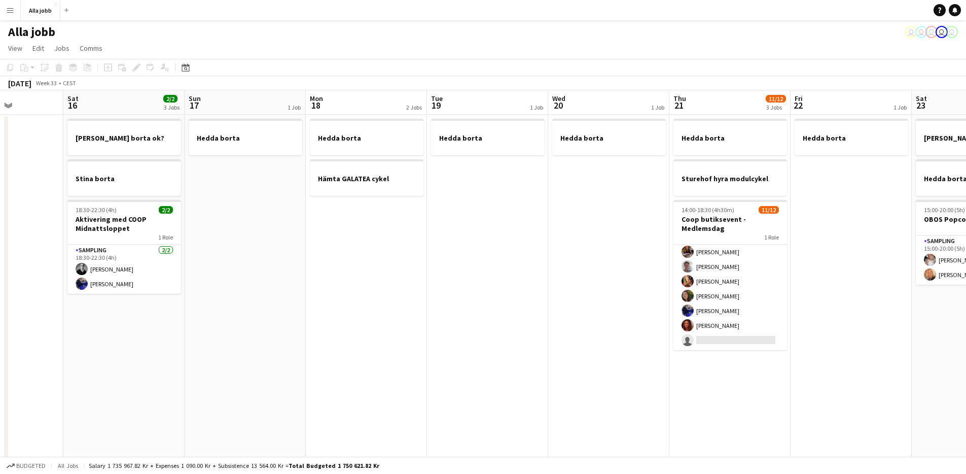
drag, startPoint x: 703, startPoint y: 258, endPoint x: 385, endPoint y: 273, distance: 318.9
click at [262, 313] on app-calendar-viewport "Wed 13 1 Job Thu 14 Fri 15 Sat 16 2/2 3 Jobs Sun 17 1 Job Mon 18 2 Jobs Tue 19 …" at bounding box center [483, 408] width 966 height 637
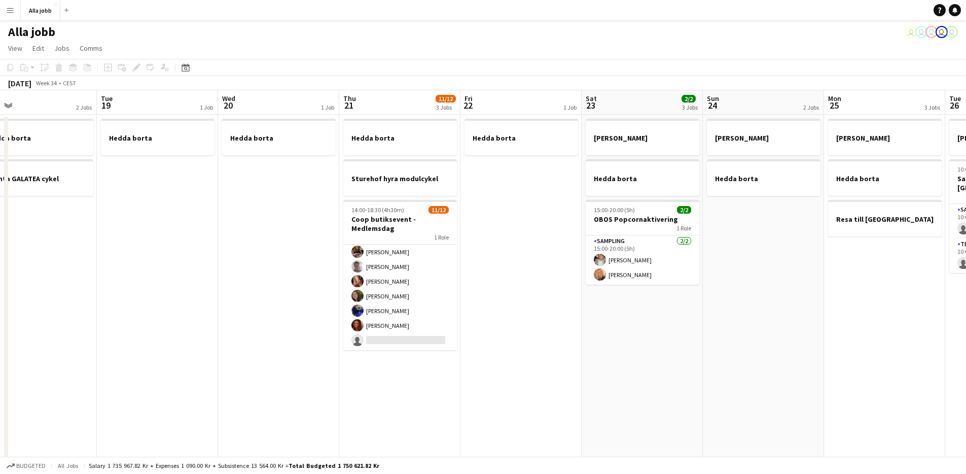
drag, startPoint x: 505, startPoint y: 252, endPoint x: 199, endPoint y: 269, distance: 306.9
click at [176, 283] on app-calendar-viewport "Fri 15 Sat 16 2/2 3 Jobs Sun 17 1 Job Mon 18 2 Jobs Tue 19 1 Job Wed 20 1 Job T…" at bounding box center [483, 408] width 966 height 637
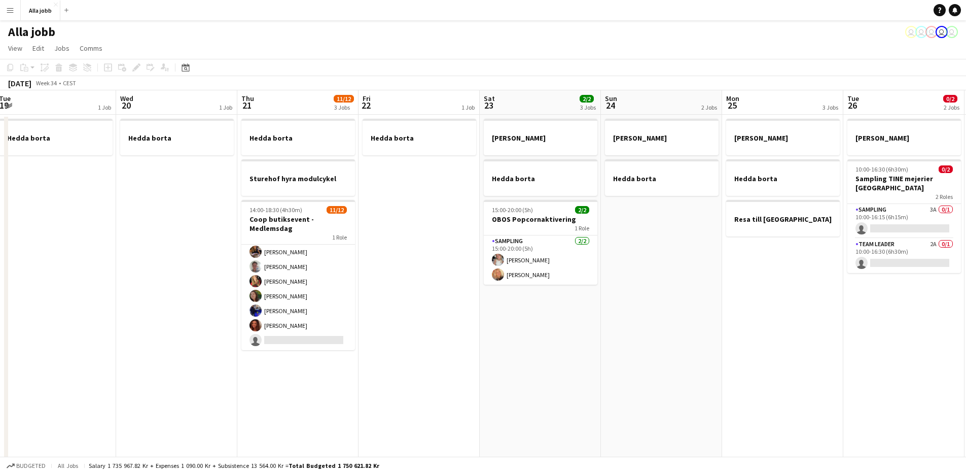
drag, startPoint x: 495, startPoint y: 231, endPoint x: 170, endPoint y: 303, distance: 332.4
click at [170, 303] on app-calendar-viewport "Sat 16 2/2 3 Jobs Sun 17 1 Job Mon 18 2 Jobs Tue 19 1 Job Wed 20 1 Job Thu 21 1…" at bounding box center [483, 408] width 966 height 637
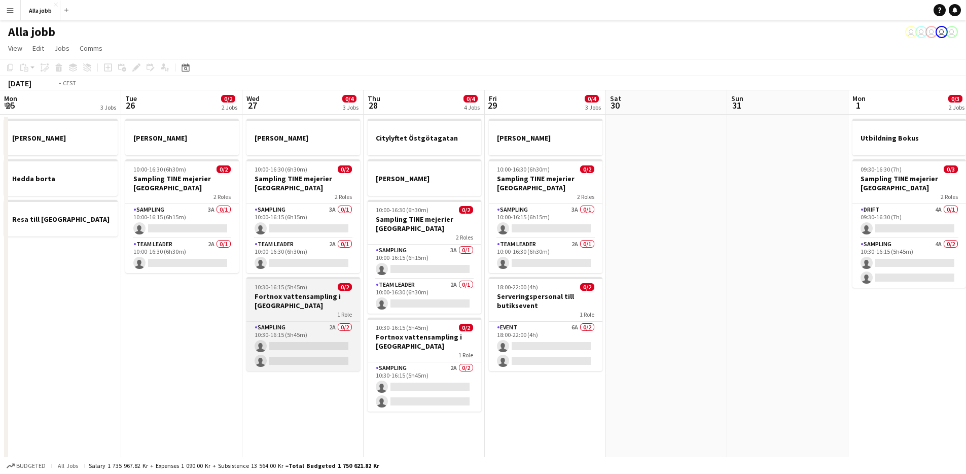
drag, startPoint x: 233, startPoint y: 347, endPoint x: 300, endPoint y: 291, distance: 87.4
click at [122, 360] on app-calendar-viewport "Fri 22 1 Job Sat 23 2/2 3 Jobs Sun 24 2 Jobs Mon 25 3 Jobs Tue 26 0/2 2 Jobs We…" at bounding box center [483, 408] width 966 height 637
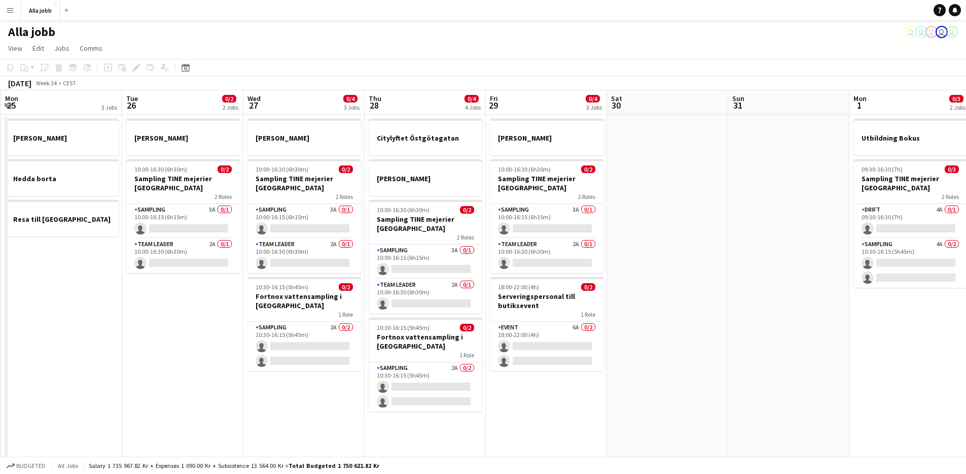
click at [720, 356] on app-date-cell at bounding box center [667, 421] width 121 height 613
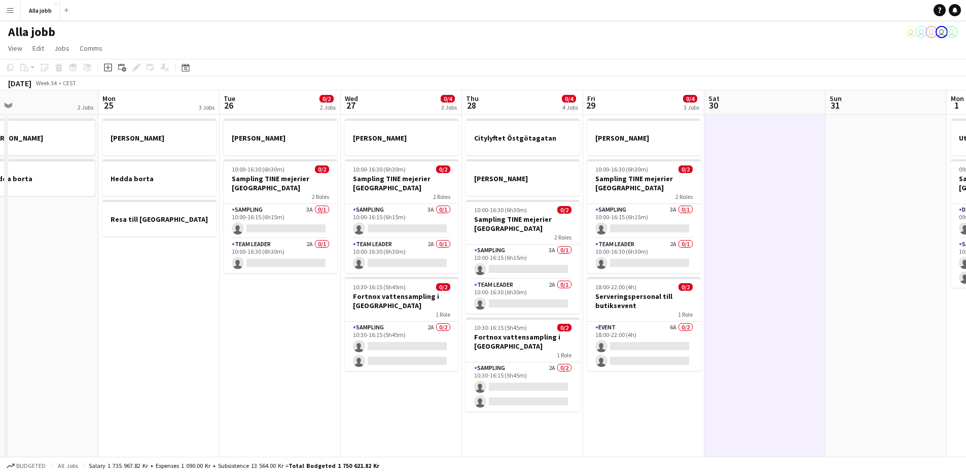
drag, startPoint x: 700, startPoint y: 361, endPoint x: 830, endPoint y: 335, distance: 132.3
click at [830, 335] on app-calendar-viewport "Fri 22 1 Job Sat 23 2/2 3 Jobs Sun 24 2 Jobs Mon 25 3 Jobs Tue 26 0/2 2 Jobs We…" at bounding box center [483, 408] width 966 height 637
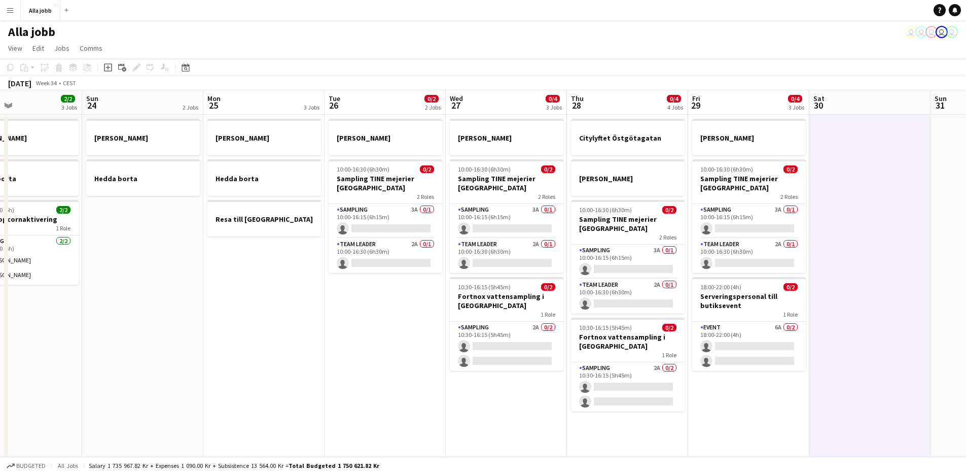
drag, startPoint x: 355, startPoint y: 376, endPoint x: 435, endPoint y: 345, distance: 86.2
click at [435, 345] on app-calendar-viewport "Thu 21 11/12 3 Jobs Fri 22 1 Job Sat 23 2/2 3 Jobs Sun 24 2 Jobs Mon 25 3 Jobs …" at bounding box center [483, 408] width 966 height 637
click at [360, 346] on app-date-cell "Emil borta 10:00-16:30 (6h30m) 0/2 Sampling TINE mejerier Göteborg 2 Roles Samp…" at bounding box center [386, 421] width 121 height 613
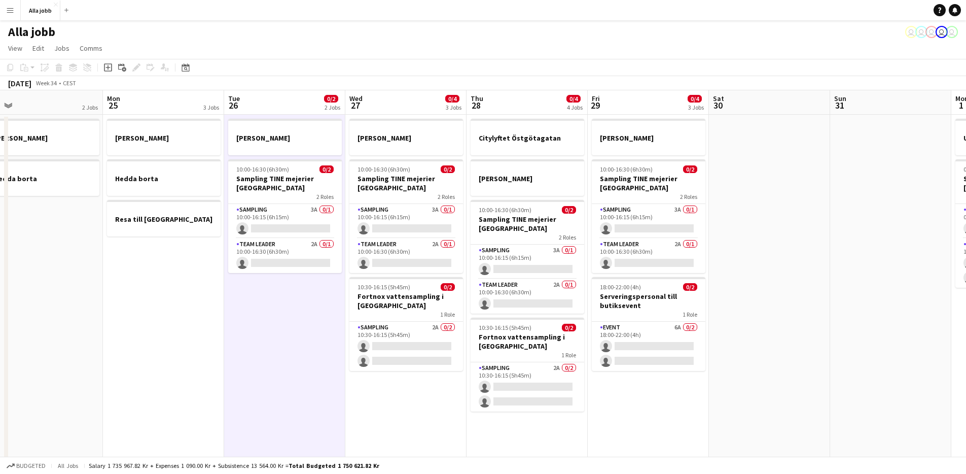
scroll to position [0, 386]
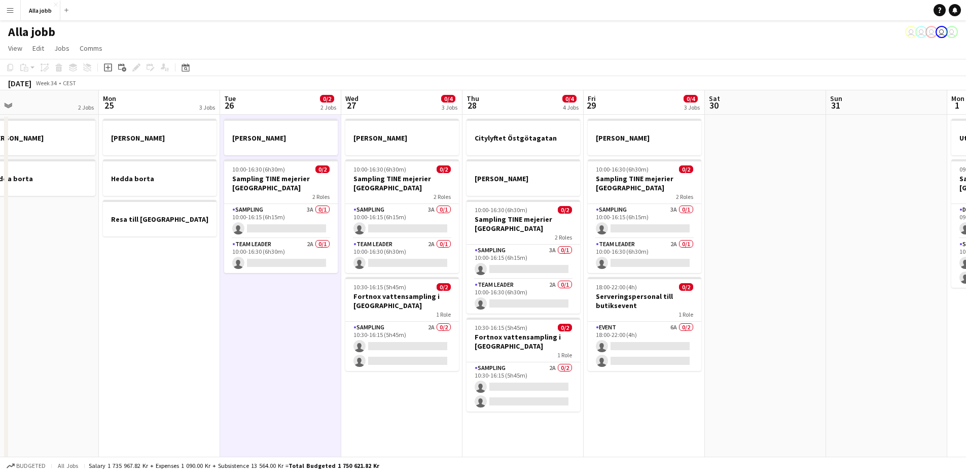
drag, startPoint x: 360, startPoint y: 346, endPoint x: 255, endPoint y: 361, distance: 106.6
click at [255, 361] on app-calendar-viewport "Thu 21 11/12 3 Jobs Fri 22 1 Job Sat 23 2/2 3 Jobs Sun 24 2 Jobs Mon 25 3 Jobs …" at bounding box center [483, 408] width 966 height 637
click at [636, 406] on app-date-cell "[PERSON_NAME] 10:00-16:30 (6h30m) 0/2 Sampling TINE mejerier Göteborg 2 Roles S…" at bounding box center [644, 421] width 121 height 613
